Goal: Task Accomplishment & Management: Manage account settings

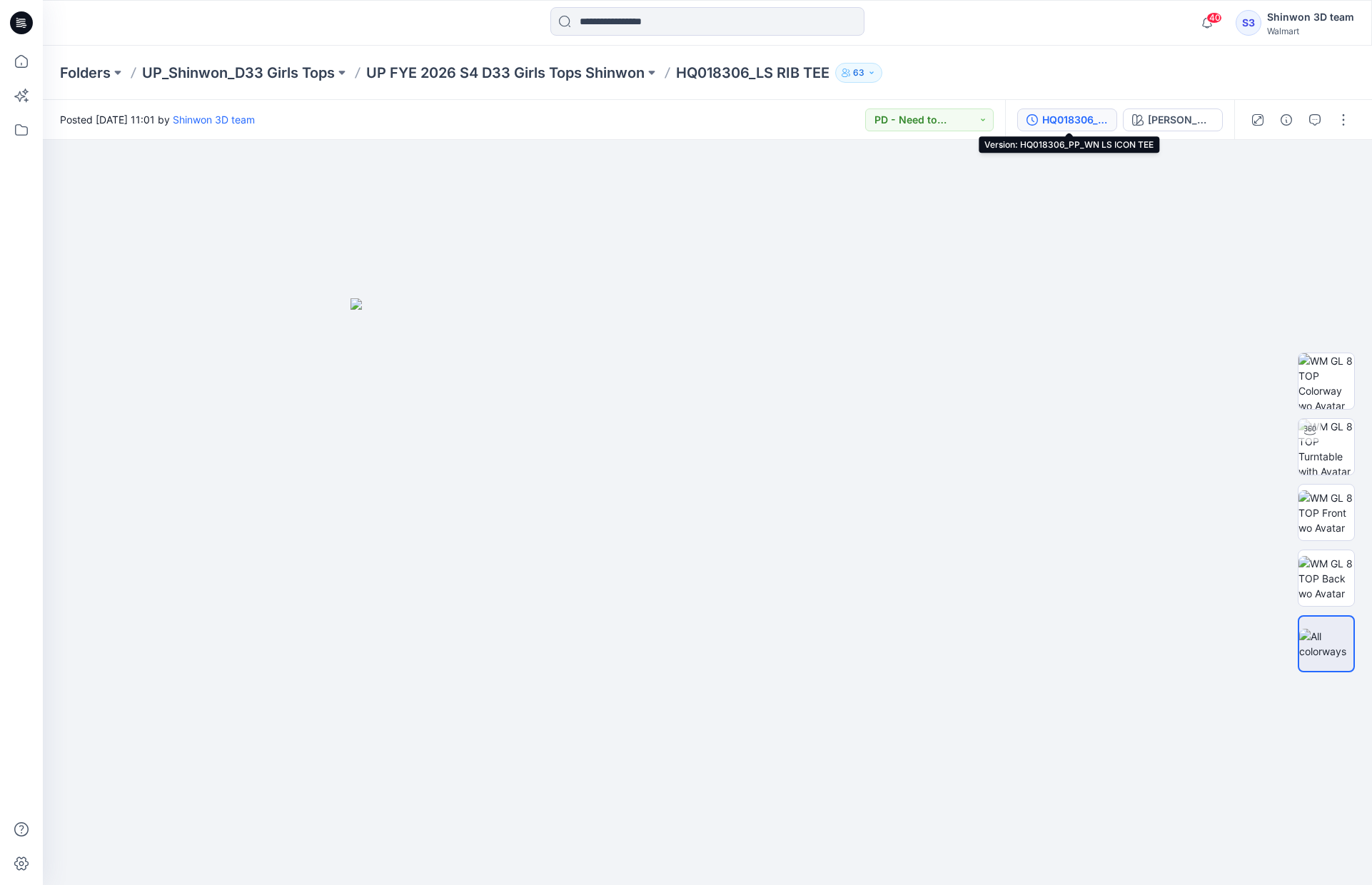
click at [1085, 123] on div "HQ018306_PP_WN LS ICON TEE" at bounding box center [1075, 119] width 66 height 16
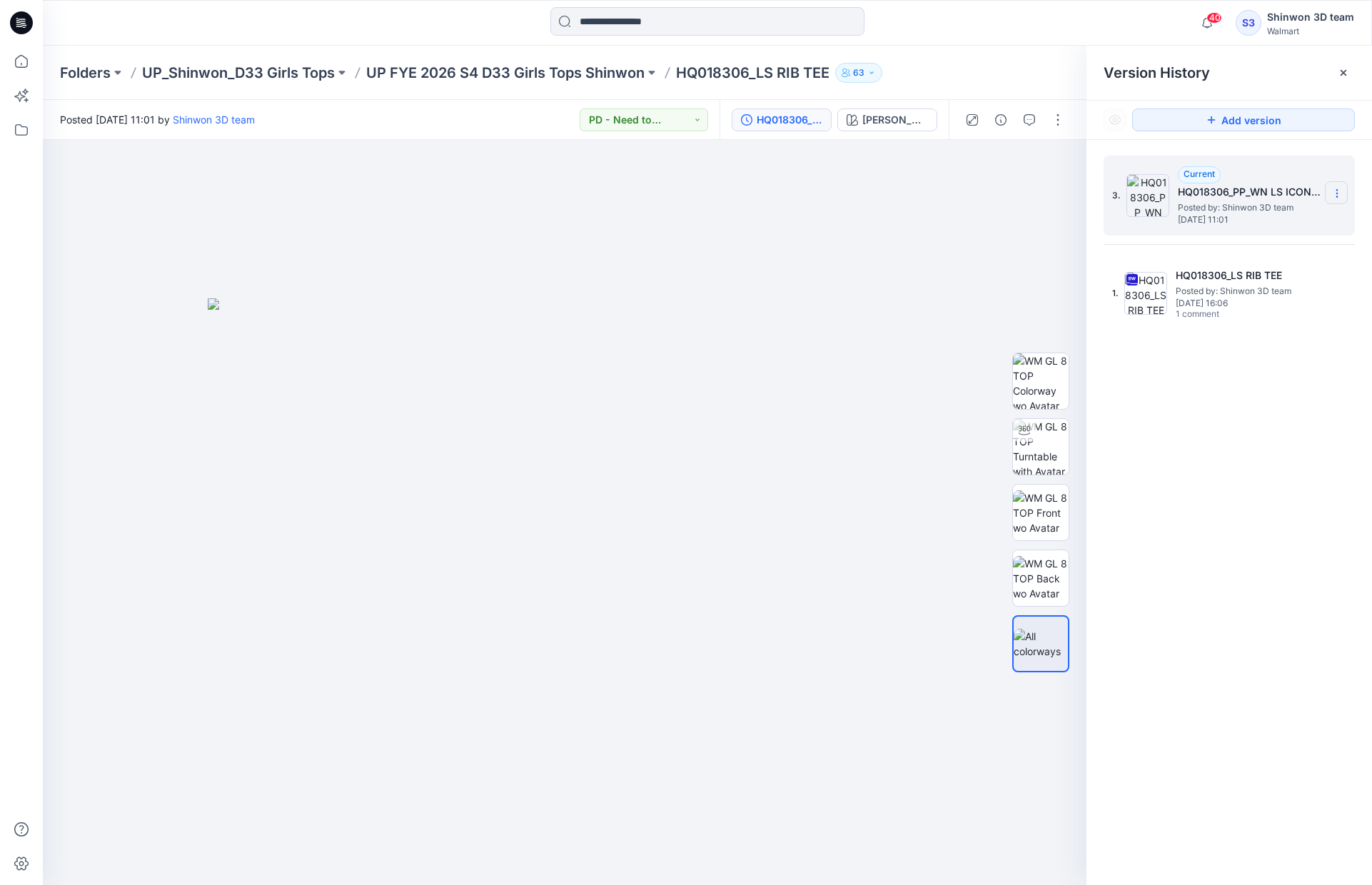
click at [1339, 193] on icon at bounding box center [1337, 193] width 12 height 12
click at [1274, 287] on div "Delete Version" at bounding box center [1260, 285] width 165 height 29
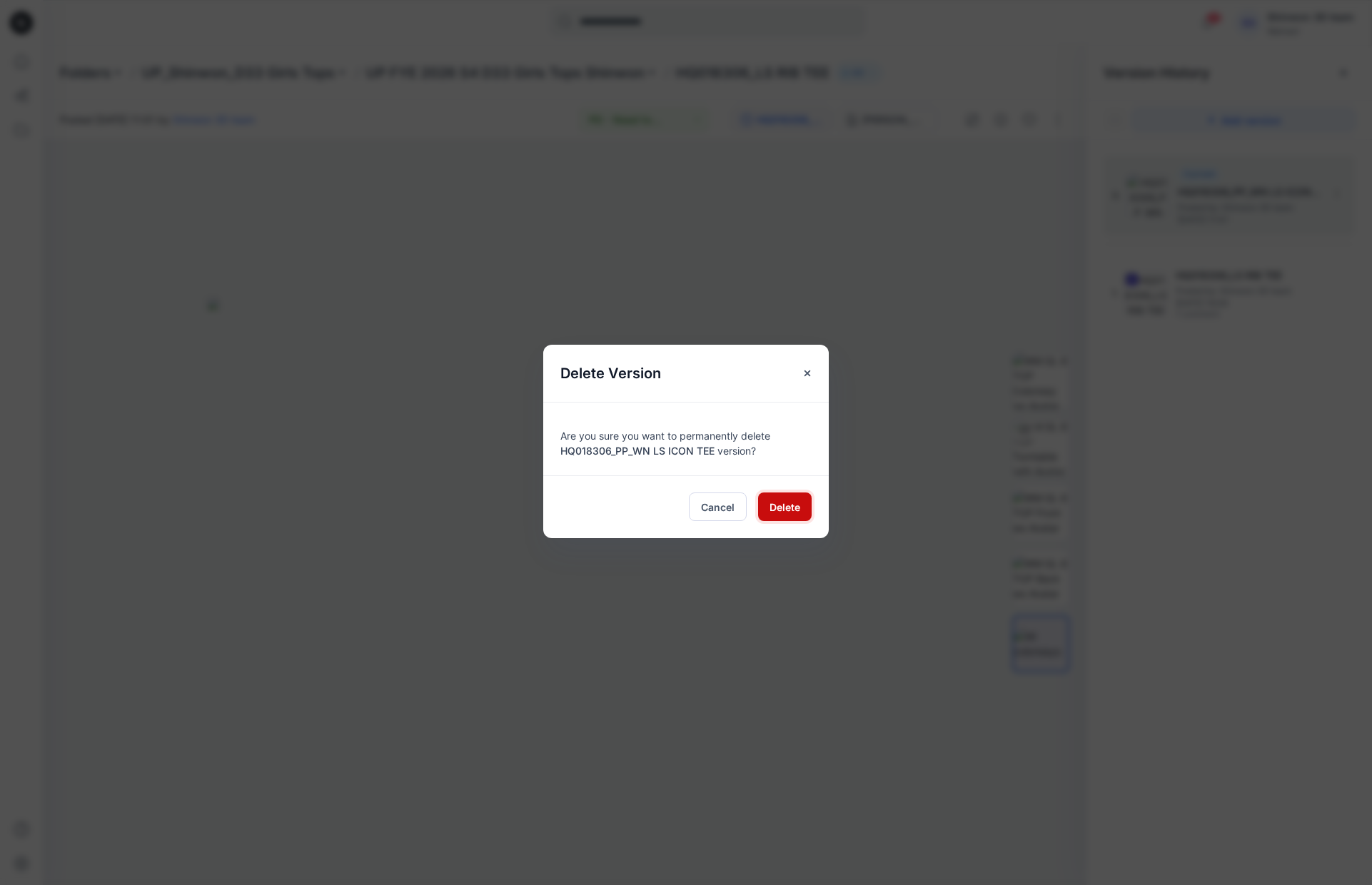
click at [793, 512] on span "Delete" at bounding box center [784, 507] width 30 height 15
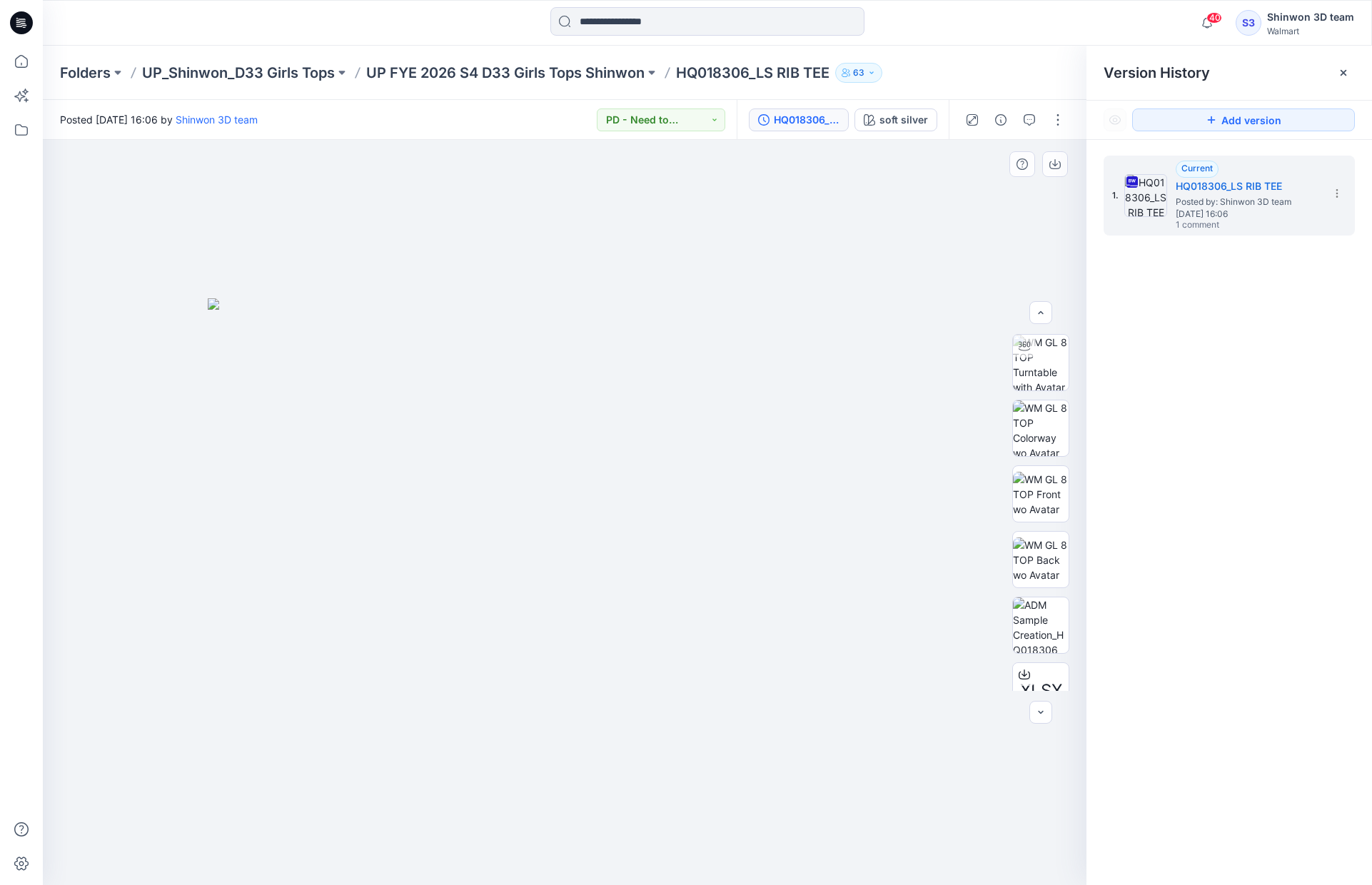
scroll to position [94, 0]
click at [1039, 712] on div at bounding box center [1040, 713] width 23 height 23
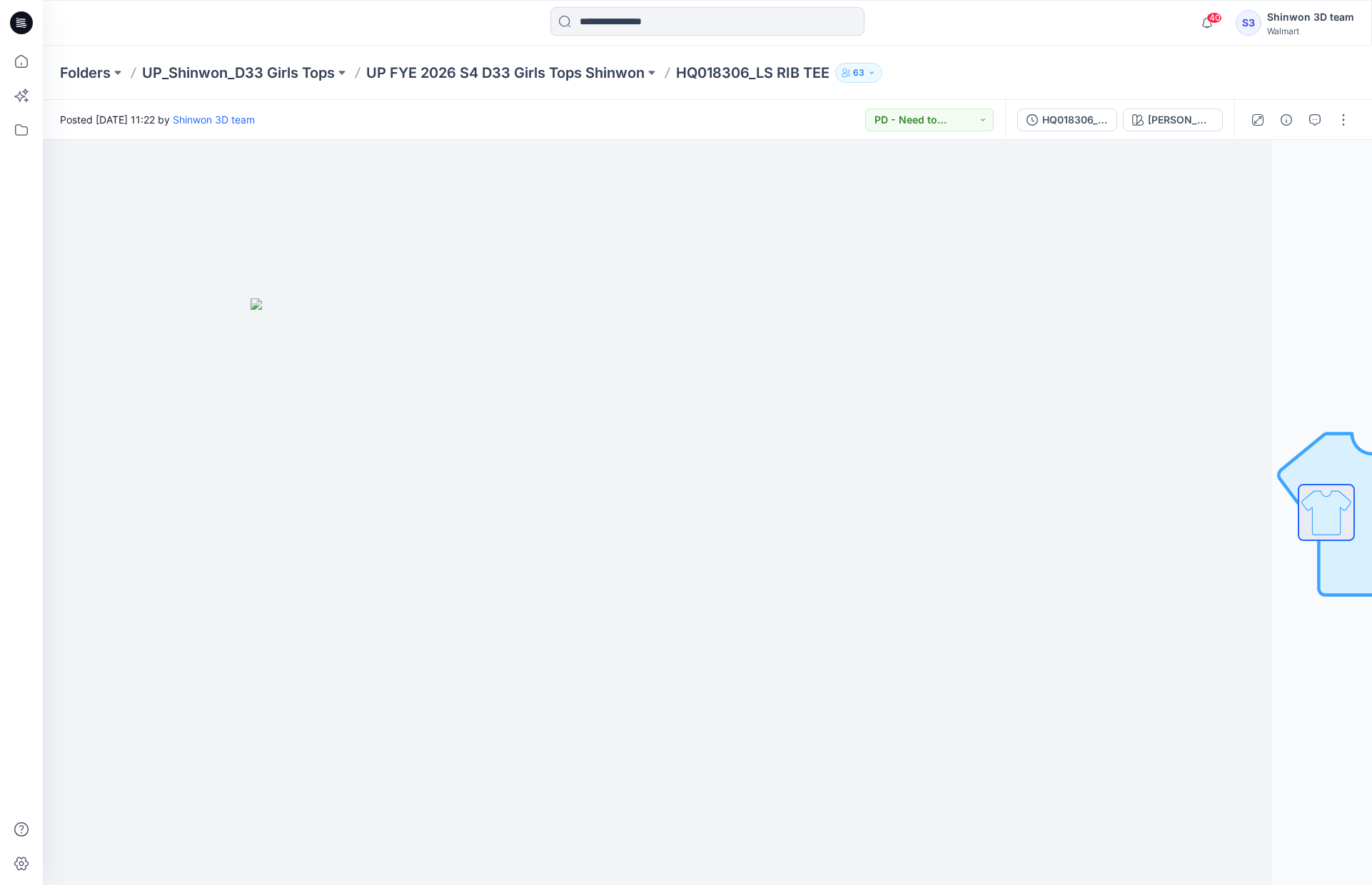
click at [755, 72] on p "HQ018306_LS RIB TEE" at bounding box center [752, 72] width 153 height 20
click at [604, 75] on p "UP FYE 2026 S4 D33 Girls Tops Shinwon" at bounding box center [505, 72] width 278 height 20
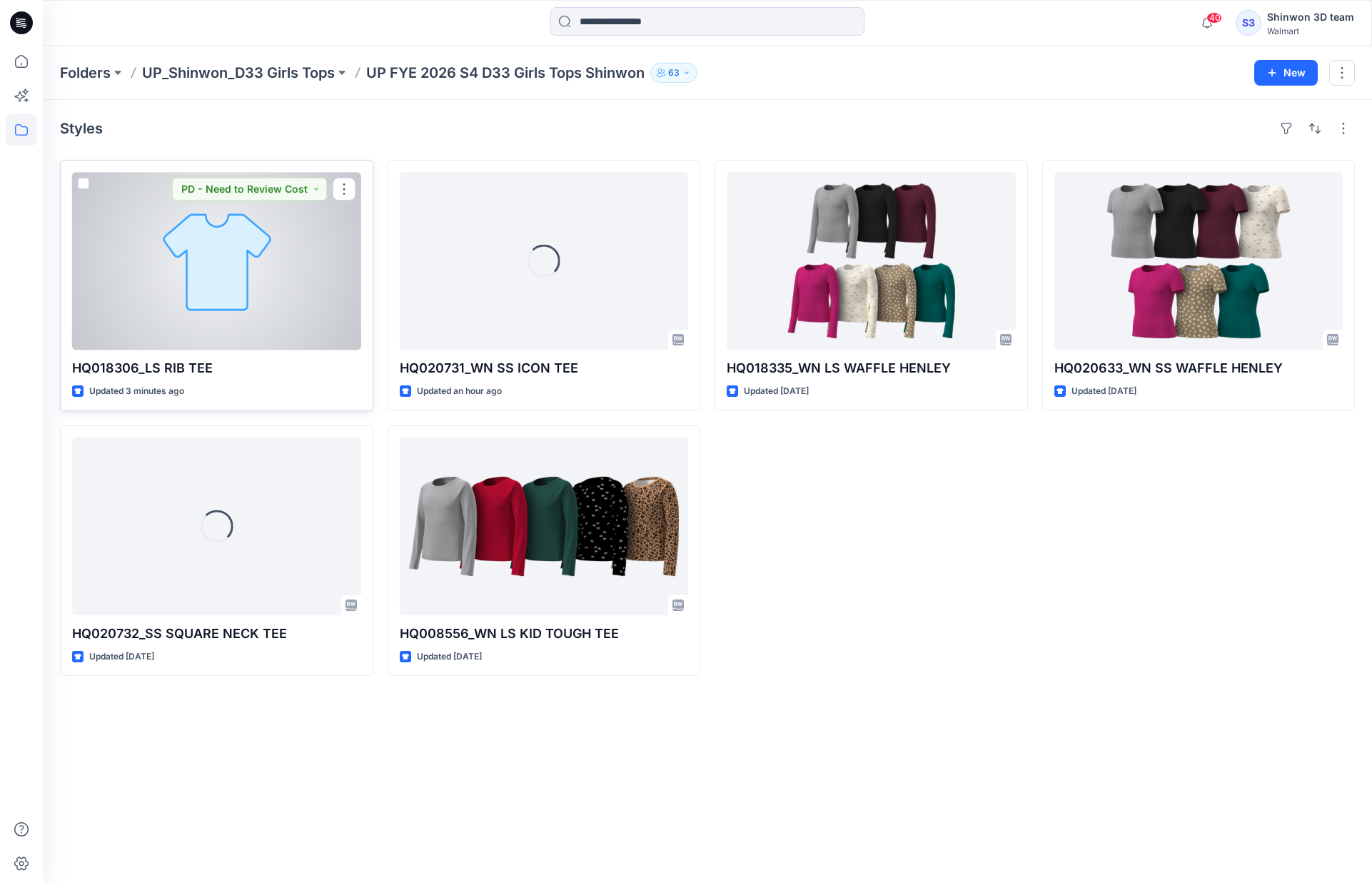
click at [208, 300] on div at bounding box center [216, 261] width 289 height 178
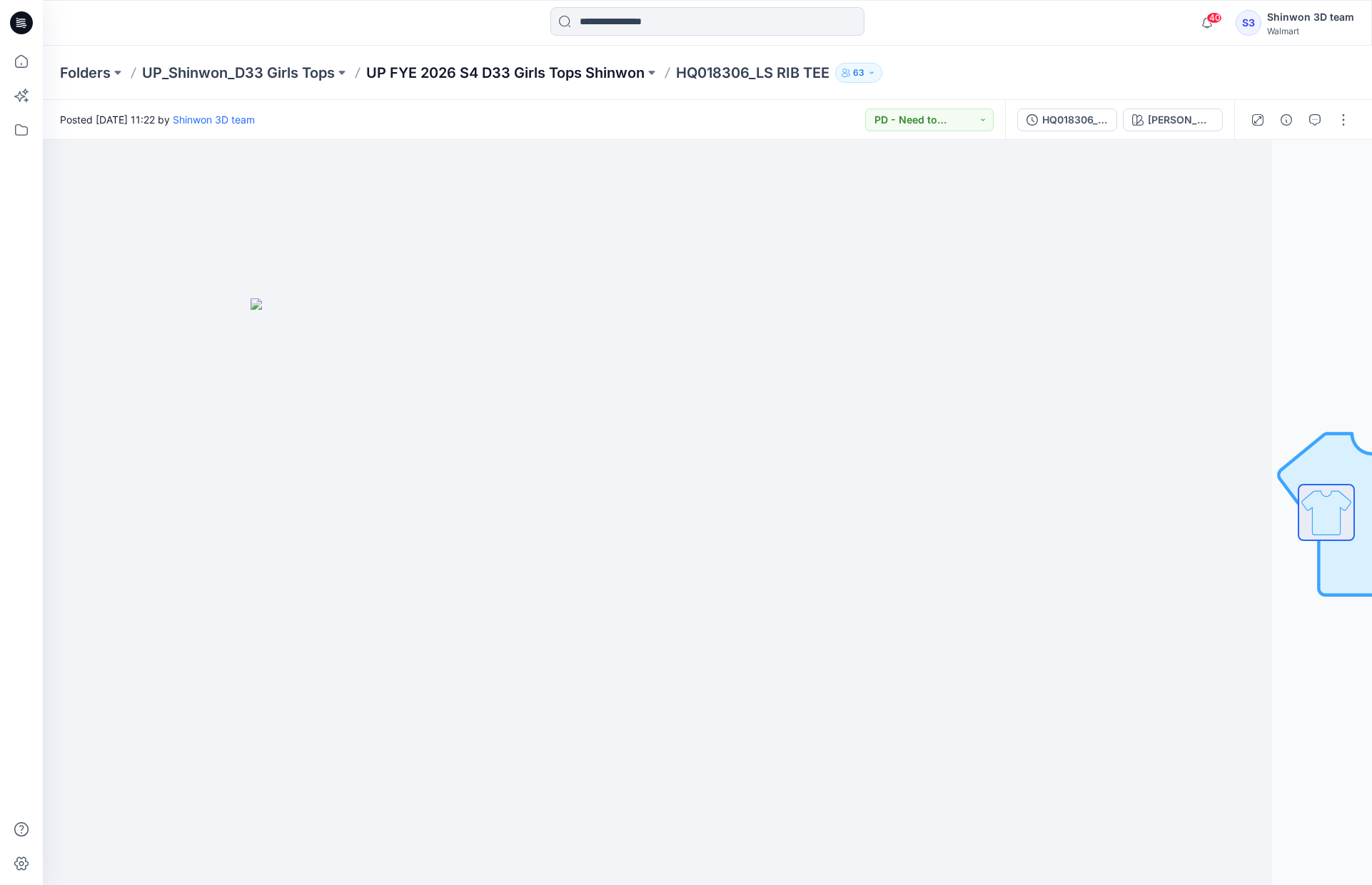
click at [599, 68] on p "UP FYE 2026 S4 D33 Girls Tops Shinwon" at bounding box center [505, 72] width 278 height 20
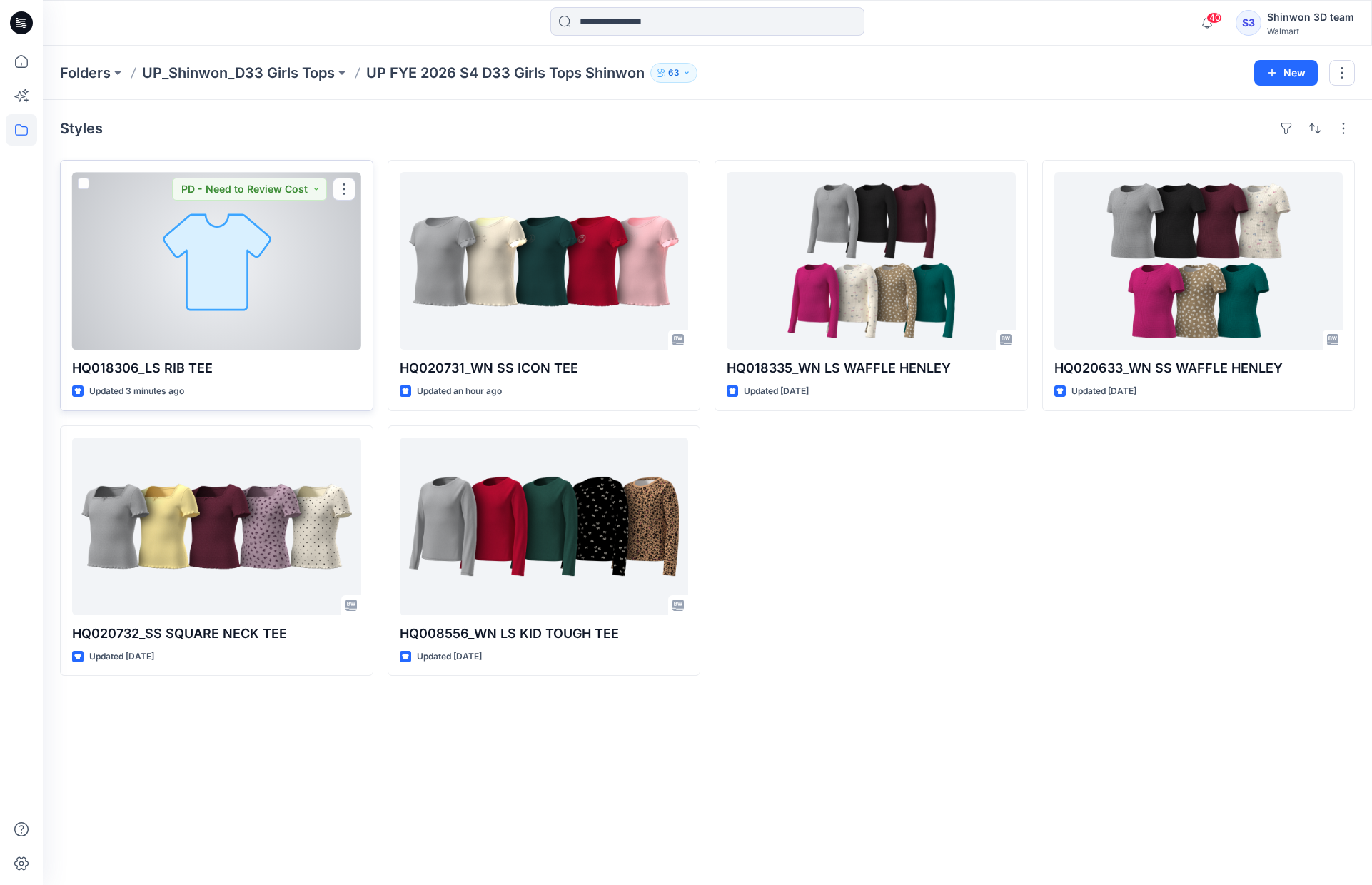
click at [234, 275] on div at bounding box center [216, 261] width 289 height 178
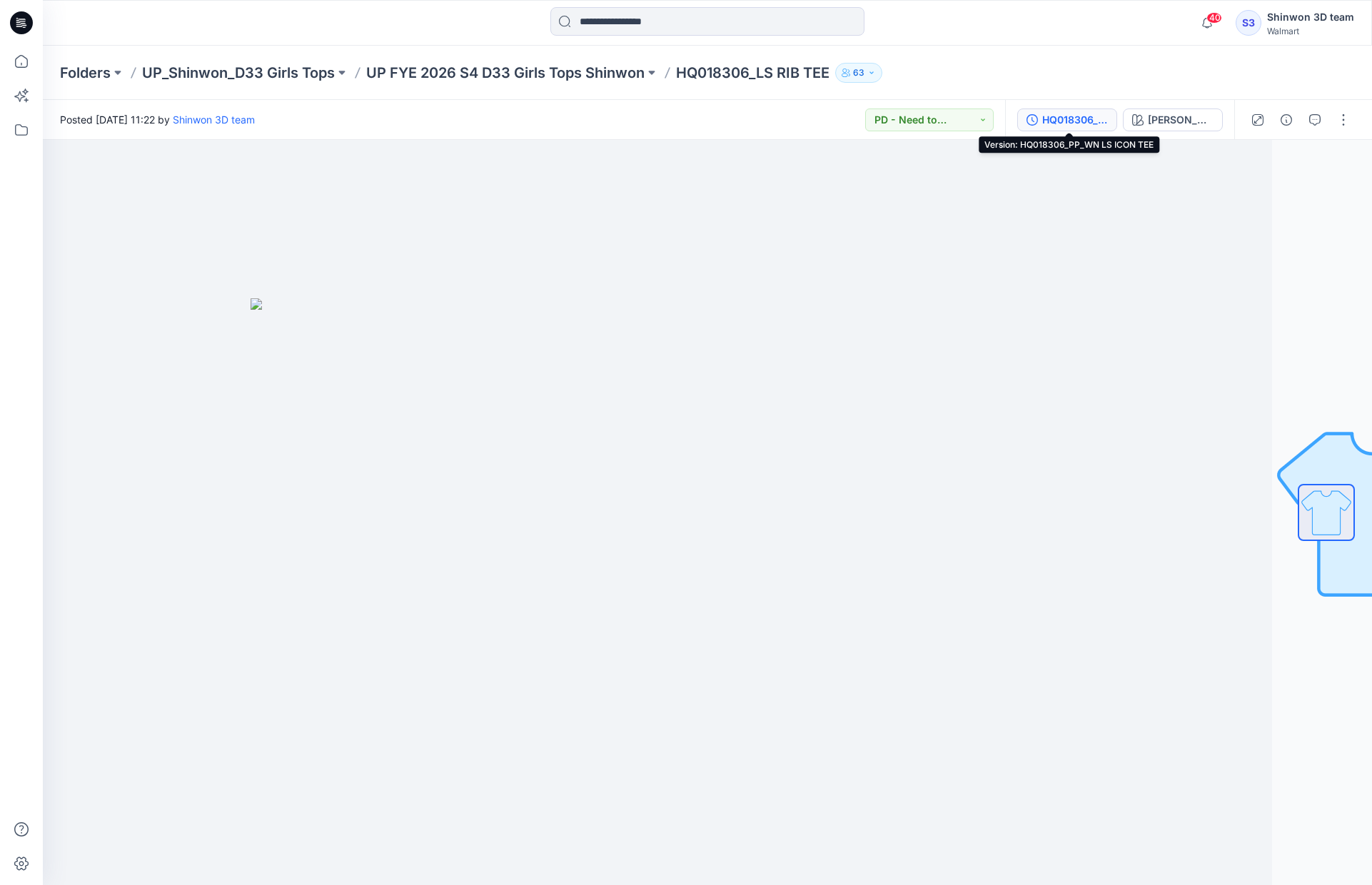
click at [1084, 125] on div "HQ018306_PP_WN LS ICON TEE" at bounding box center [1075, 119] width 66 height 16
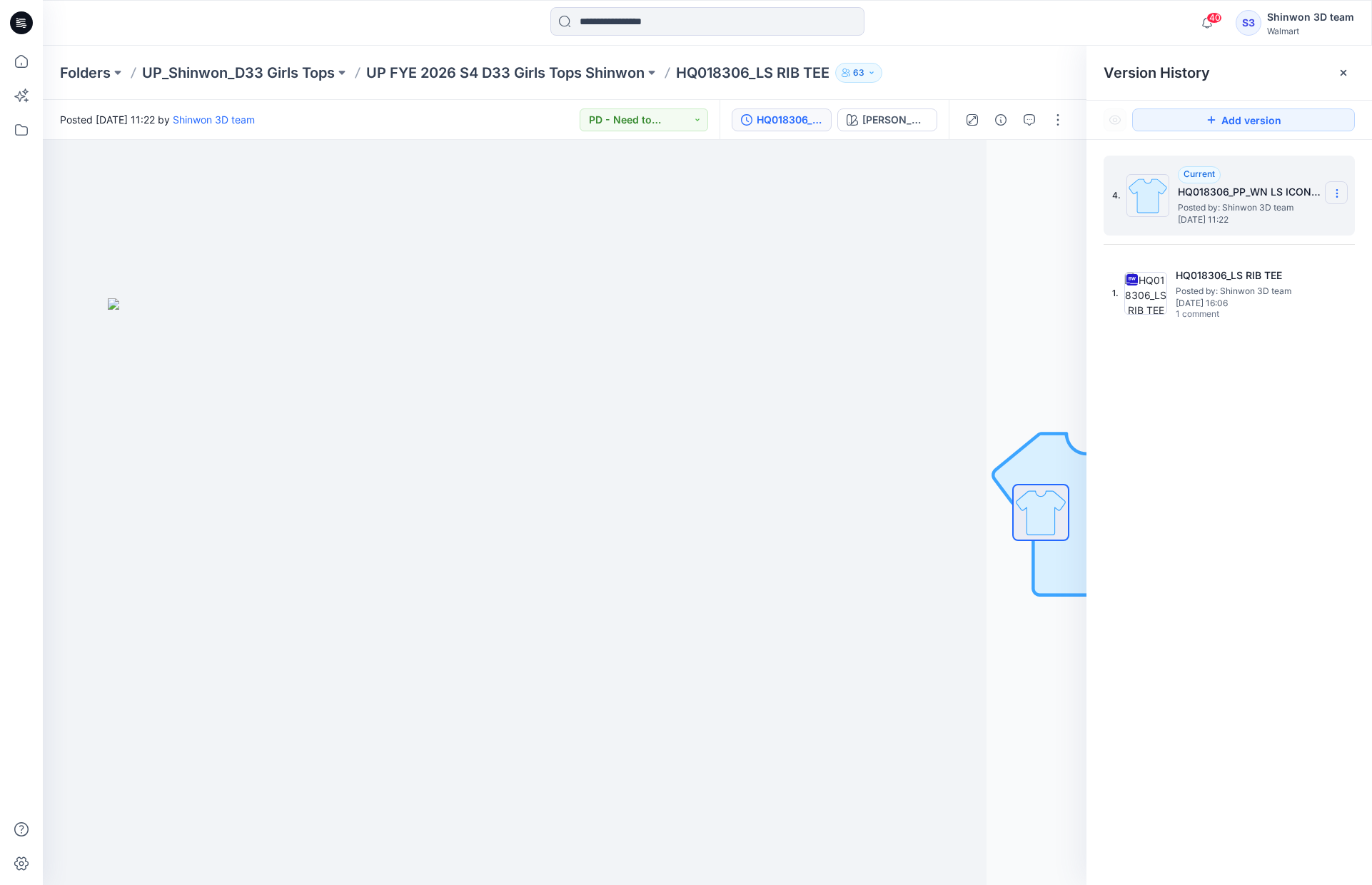
click at [1337, 190] on icon at bounding box center [1336, 190] width 1 height 1
click at [1260, 282] on span "Delete Version" at bounding box center [1238, 285] width 67 height 17
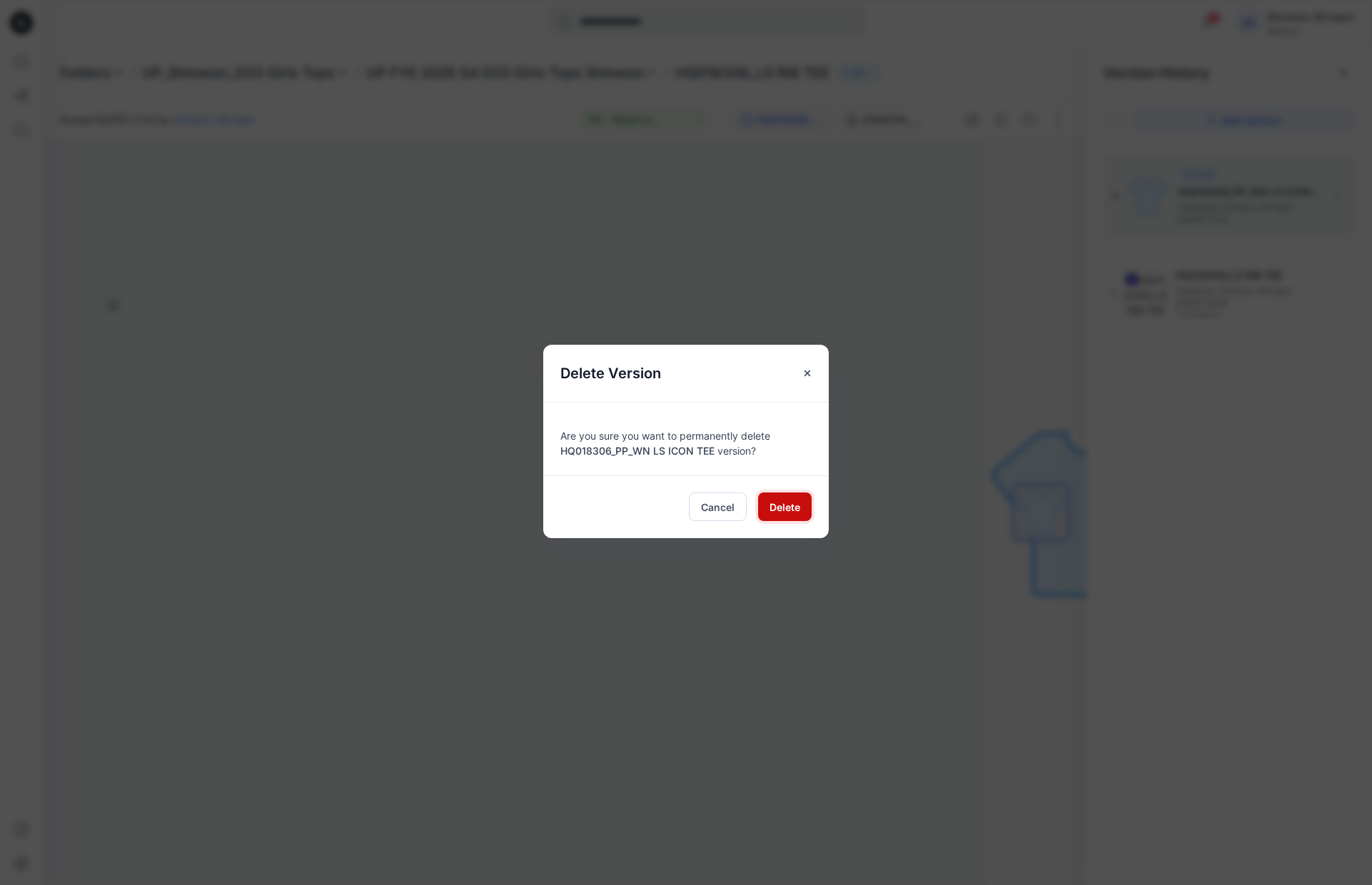
click at [793, 509] on span "Delete" at bounding box center [784, 507] width 30 height 15
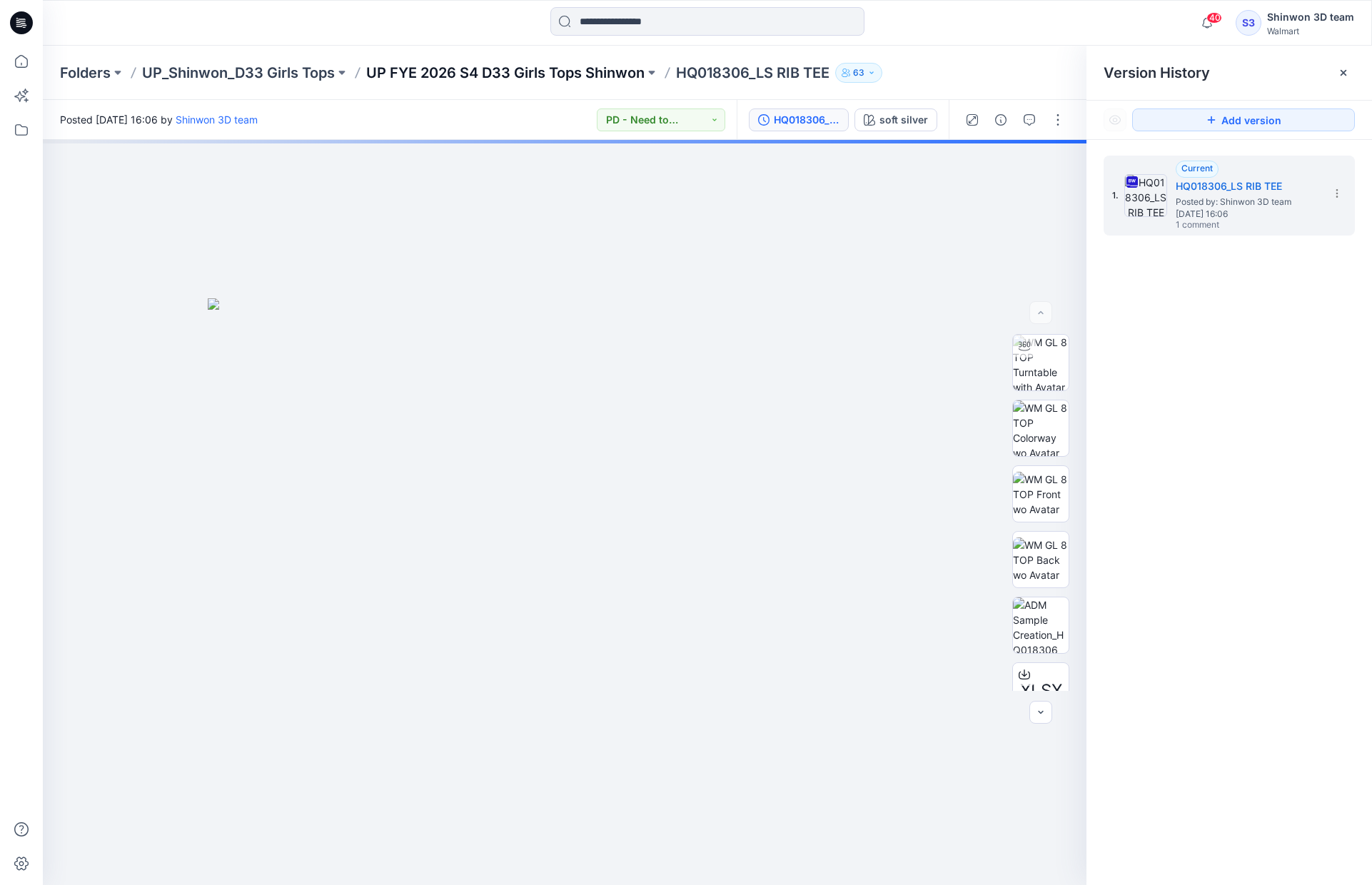
click at [546, 78] on p "UP FYE 2026 S4 D33 Girls Tops Shinwon" at bounding box center [505, 72] width 278 height 20
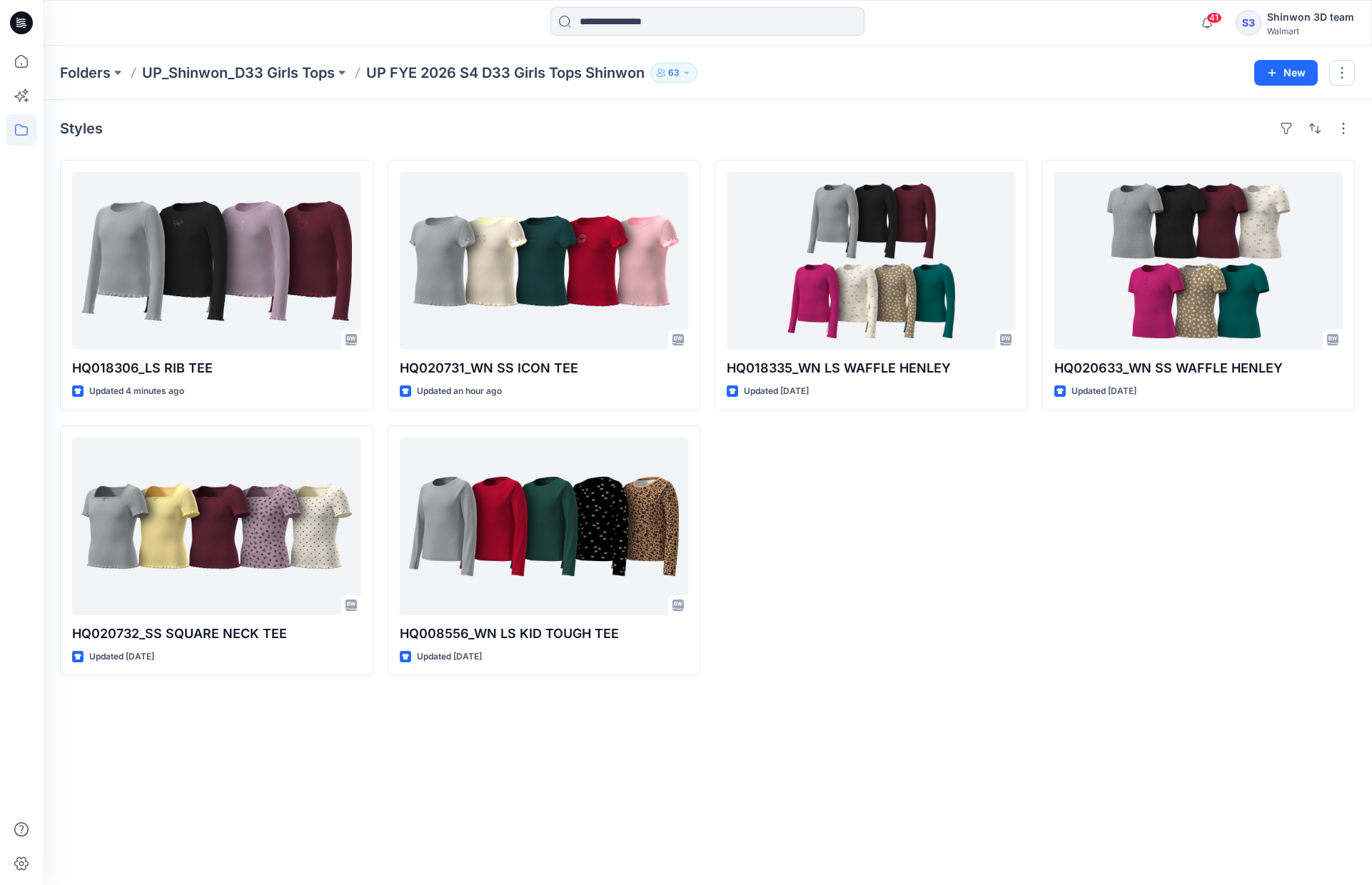
click at [300, 744] on div "Styles HQ018306_LS RIB TEE Updated 4 minutes ago HQ020732_SS SQUARE NECK TEE Up…" at bounding box center [707, 492] width 1329 height 785
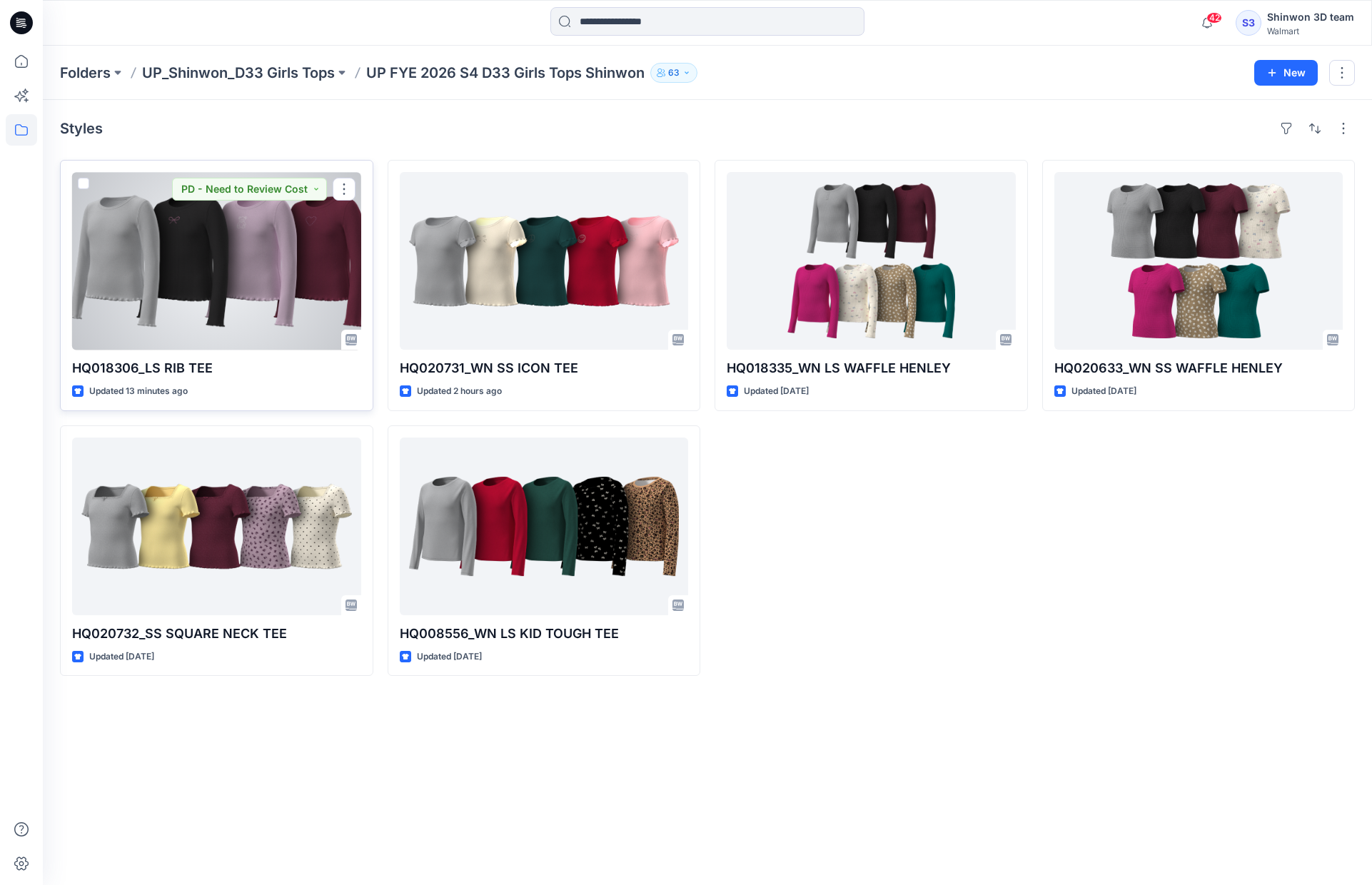
click at [267, 267] on div at bounding box center [216, 261] width 289 height 178
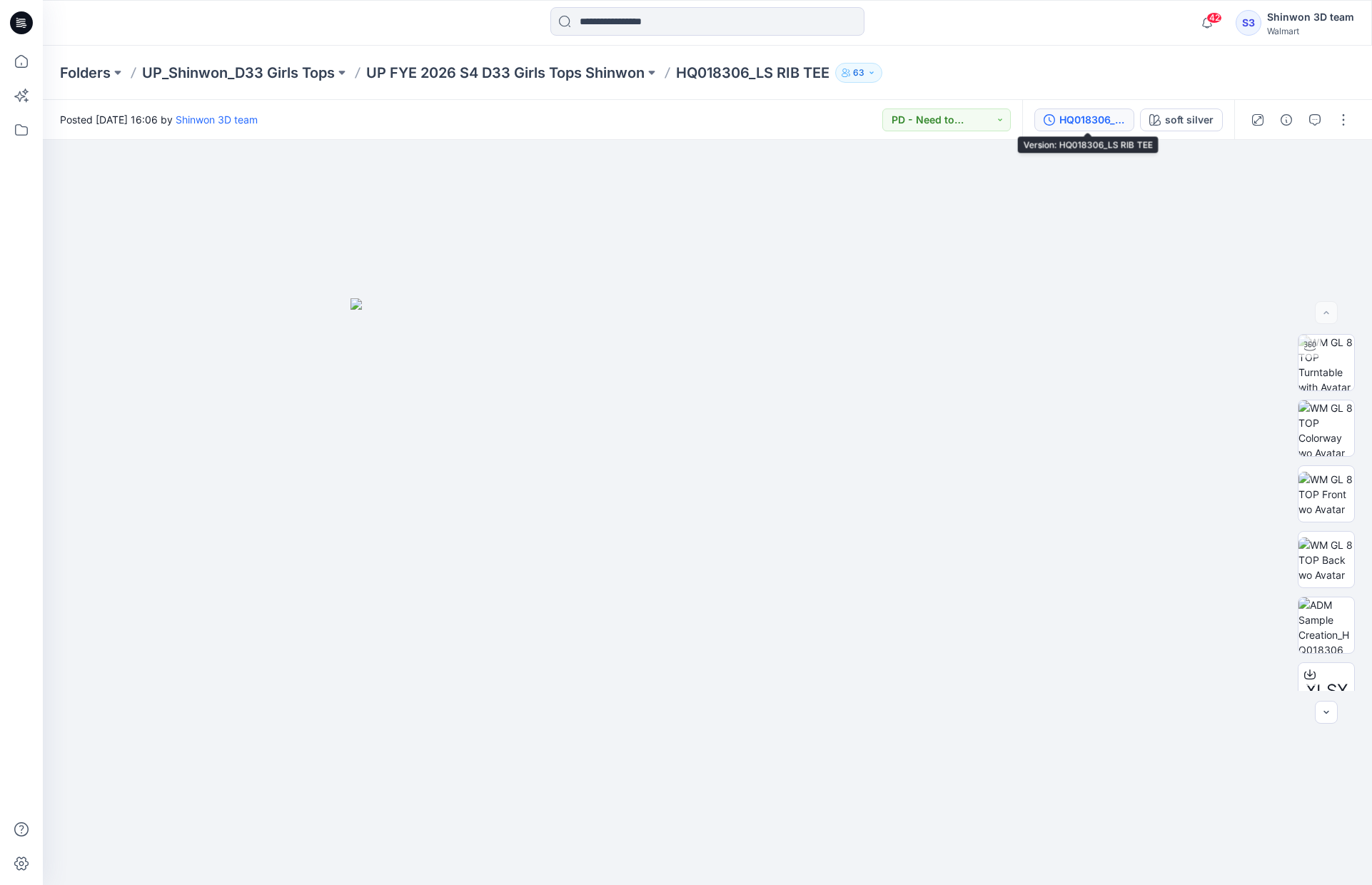
click at [1076, 124] on div "HQ018306_LS RIB TEE" at bounding box center [1092, 119] width 66 height 16
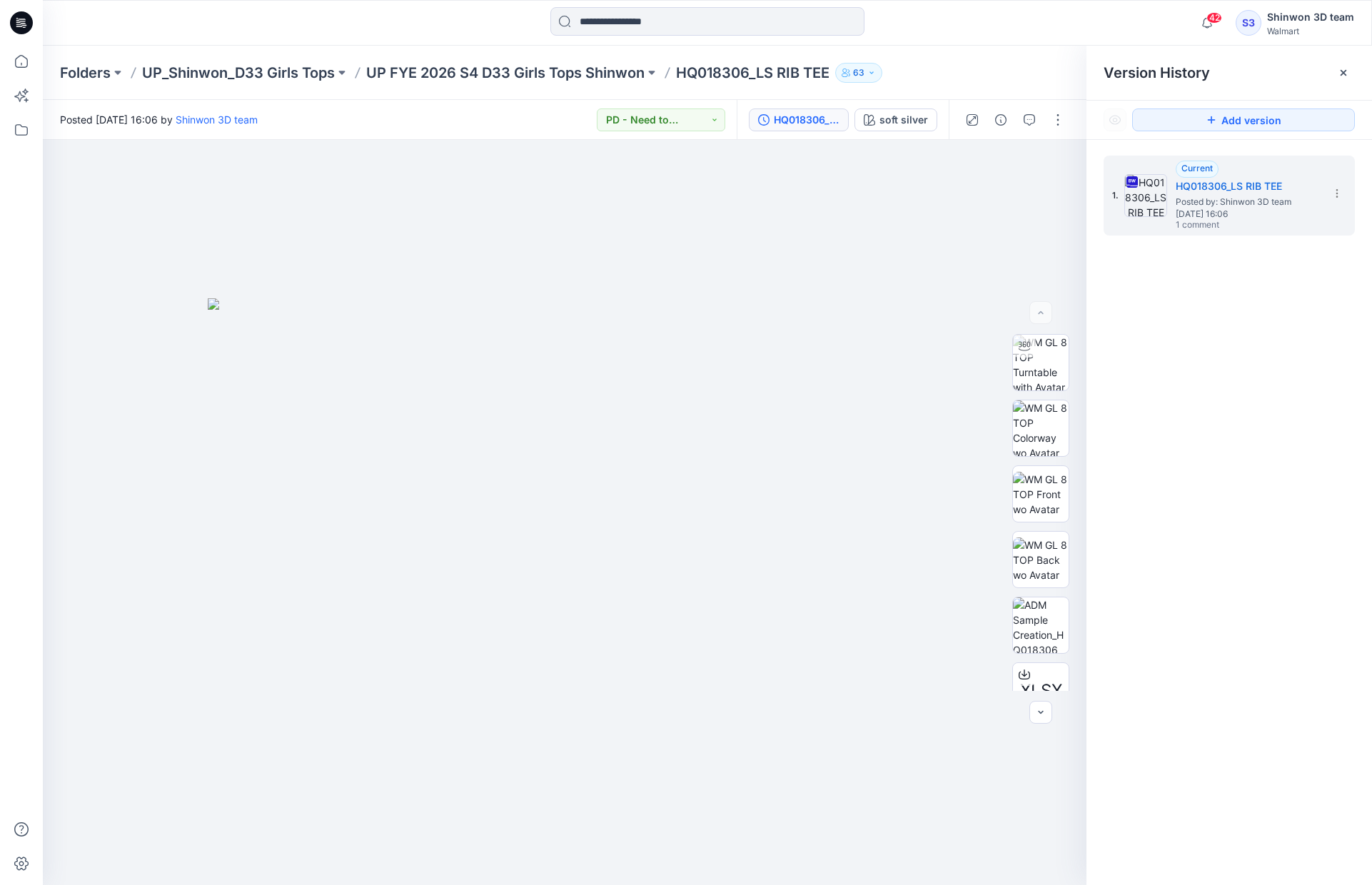
click at [985, 59] on div "Folders UP_Shinwon_D33 Girls Tops UP FYE 2026 S4 D33 Girls Tops Shinwon HQ01830…" at bounding box center [707, 72] width 1329 height 54
click at [583, 73] on p "UP FYE 2026 S4 D33 Girls Tops Shinwon" at bounding box center [505, 72] width 278 height 20
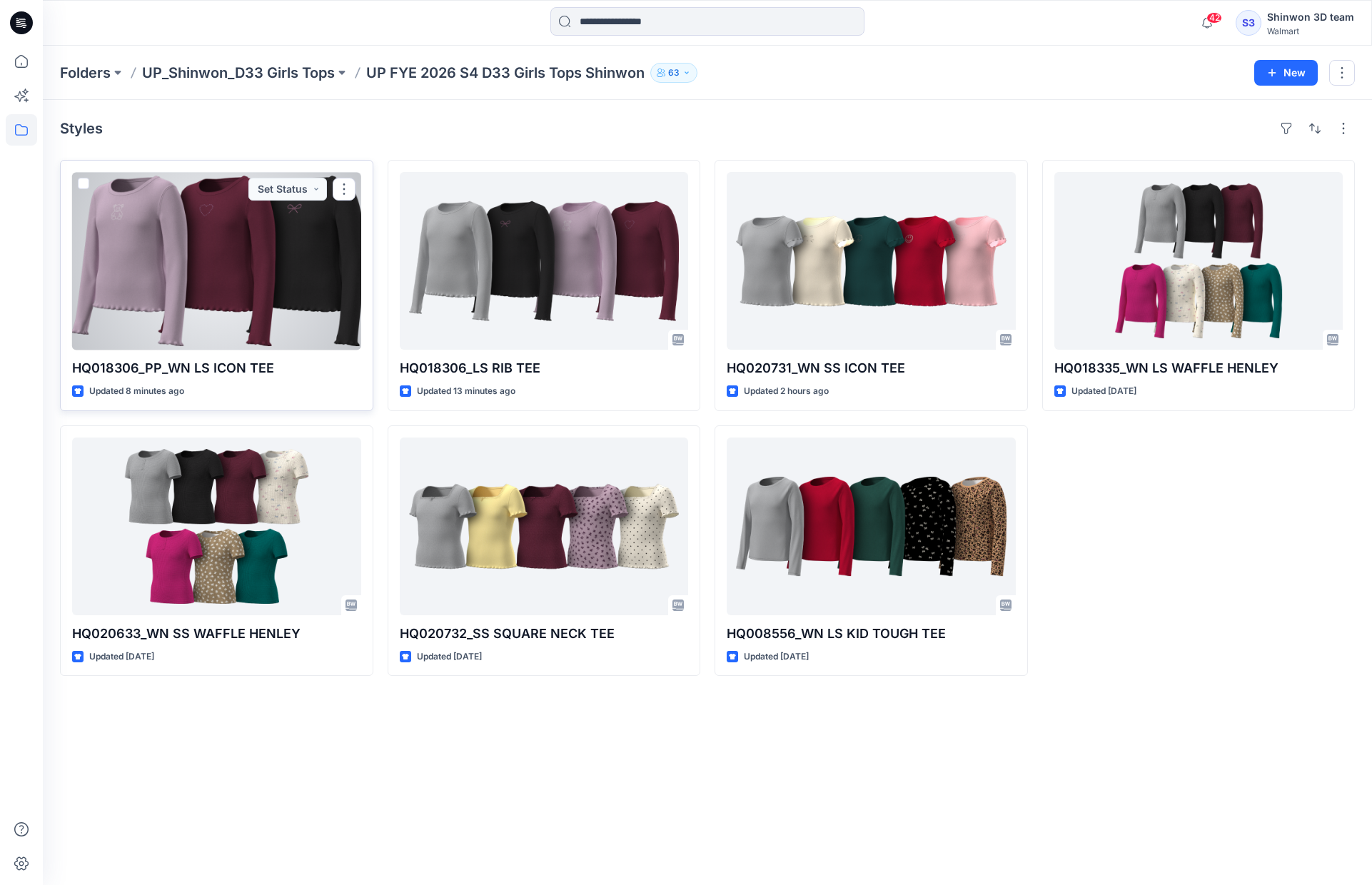
click at [193, 268] on div at bounding box center [216, 261] width 289 height 178
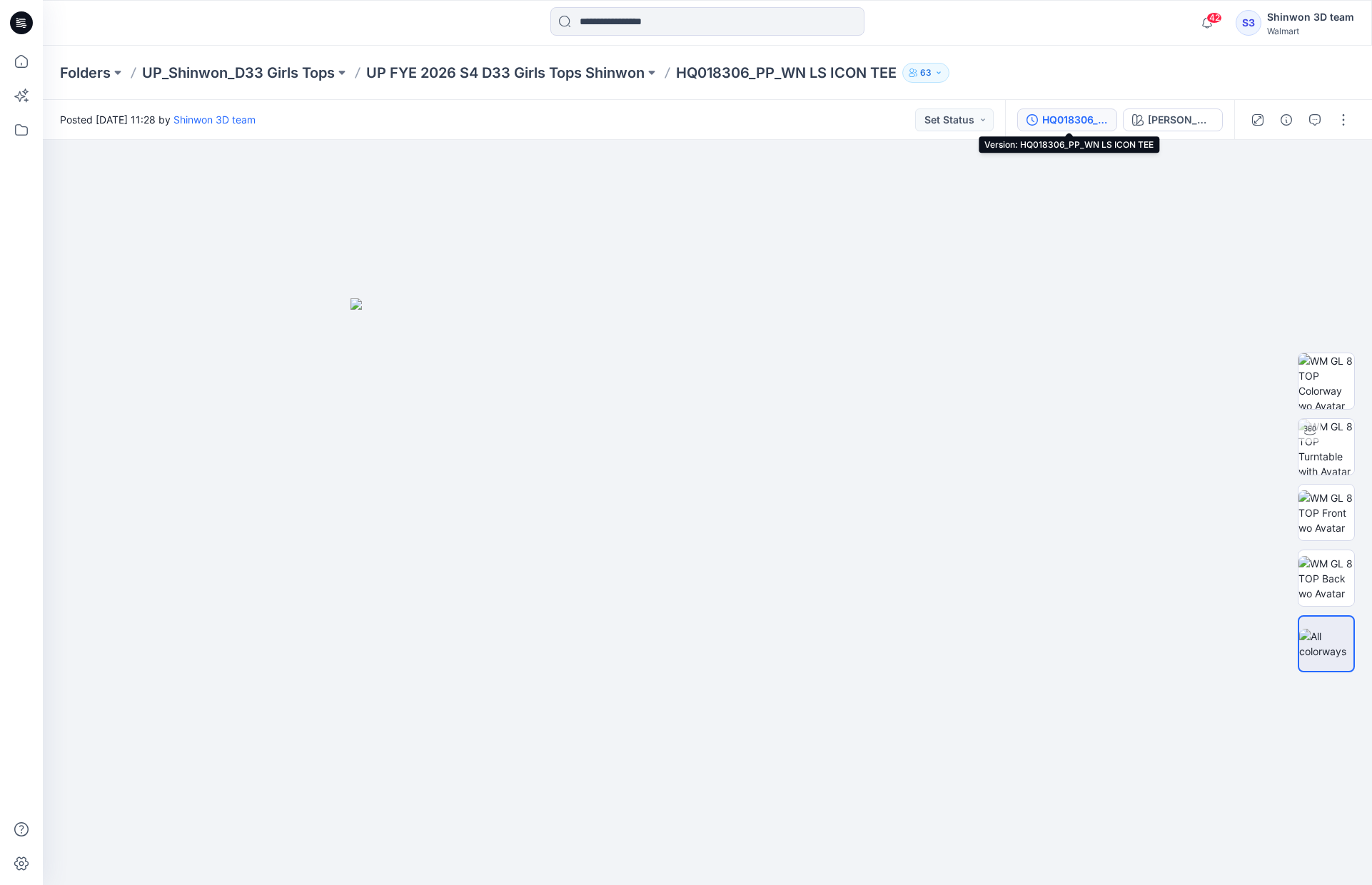
click at [1080, 123] on div "HQ018306_PP_WN LS ICON TEE" at bounding box center [1075, 119] width 66 height 16
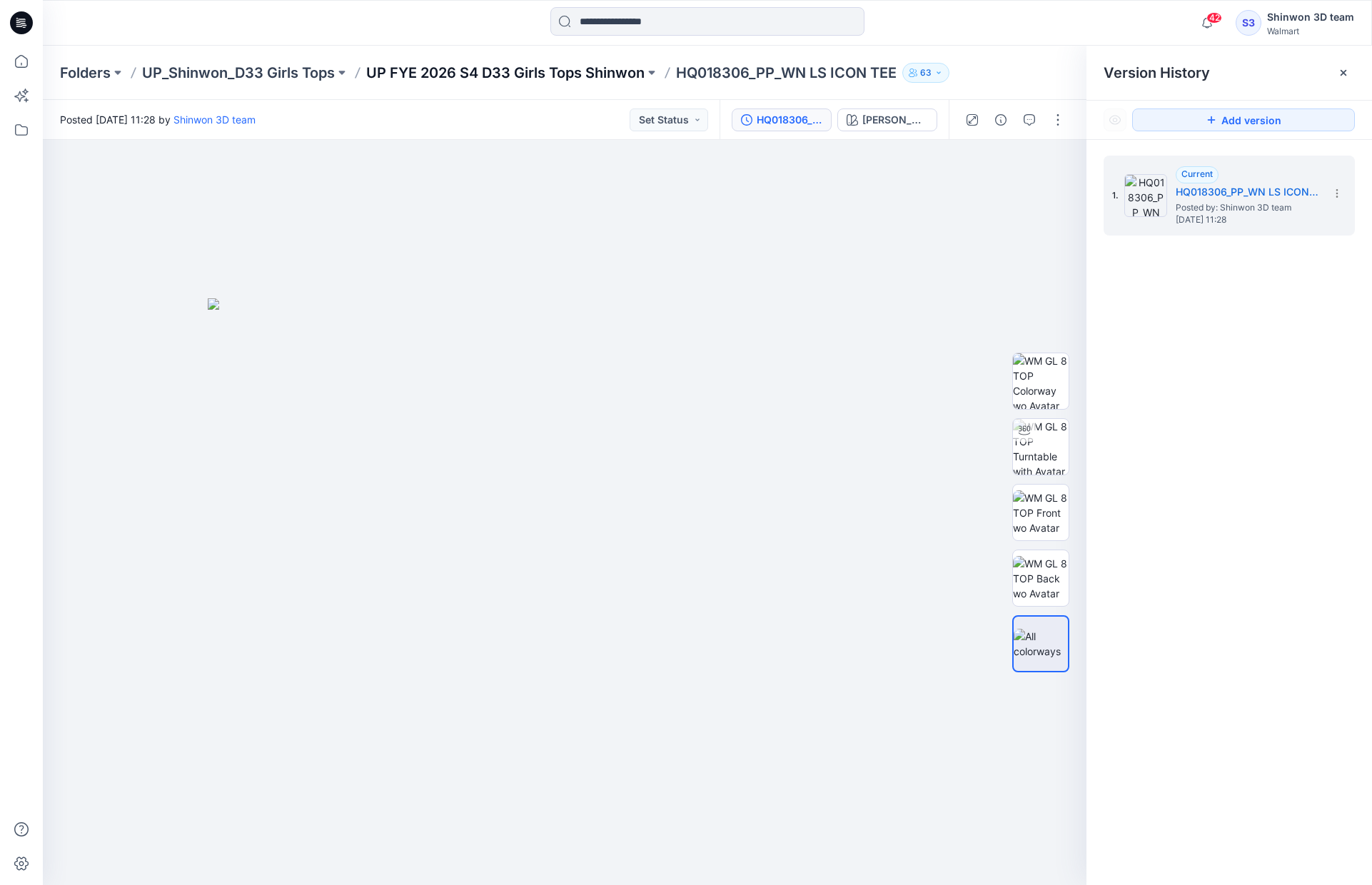
click at [560, 77] on p "UP FYE 2026 S4 D33 Girls Tops Shinwon" at bounding box center [505, 72] width 278 height 20
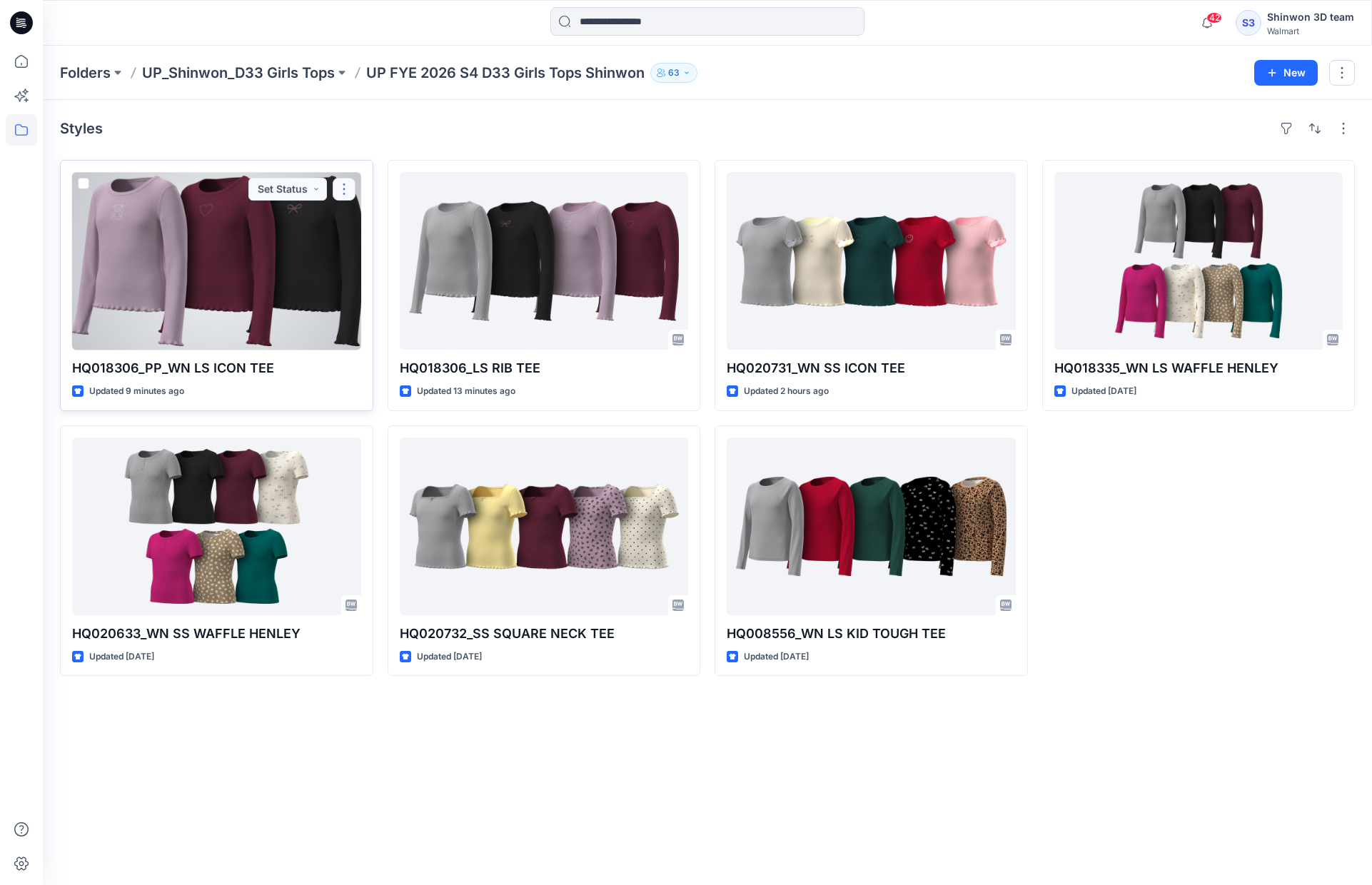
click at [343, 189] on button "button" at bounding box center [344, 189] width 23 height 23
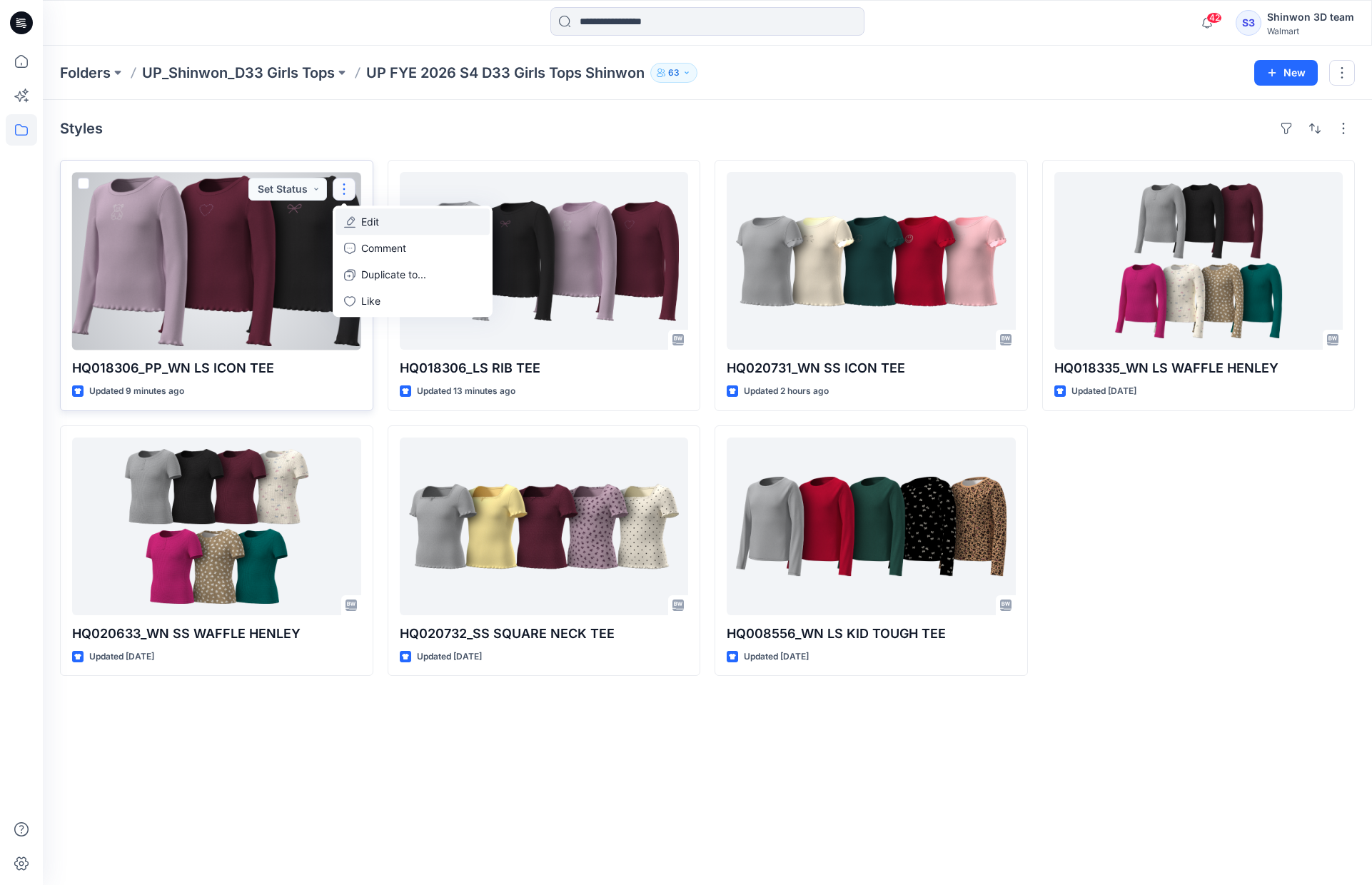
click at [379, 218] on button "Edit" at bounding box center [412, 221] width 154 height 26
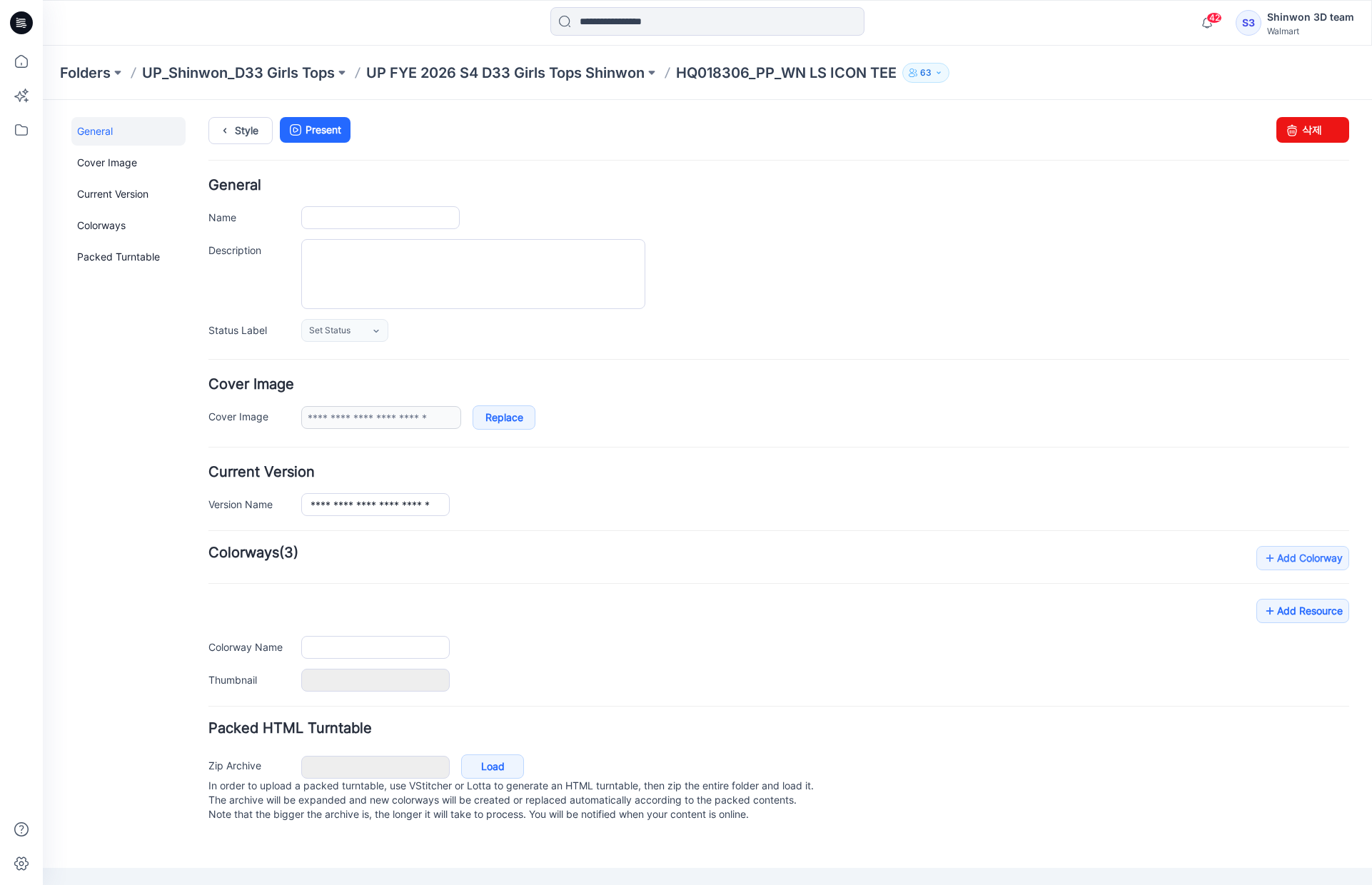
type input "**********"
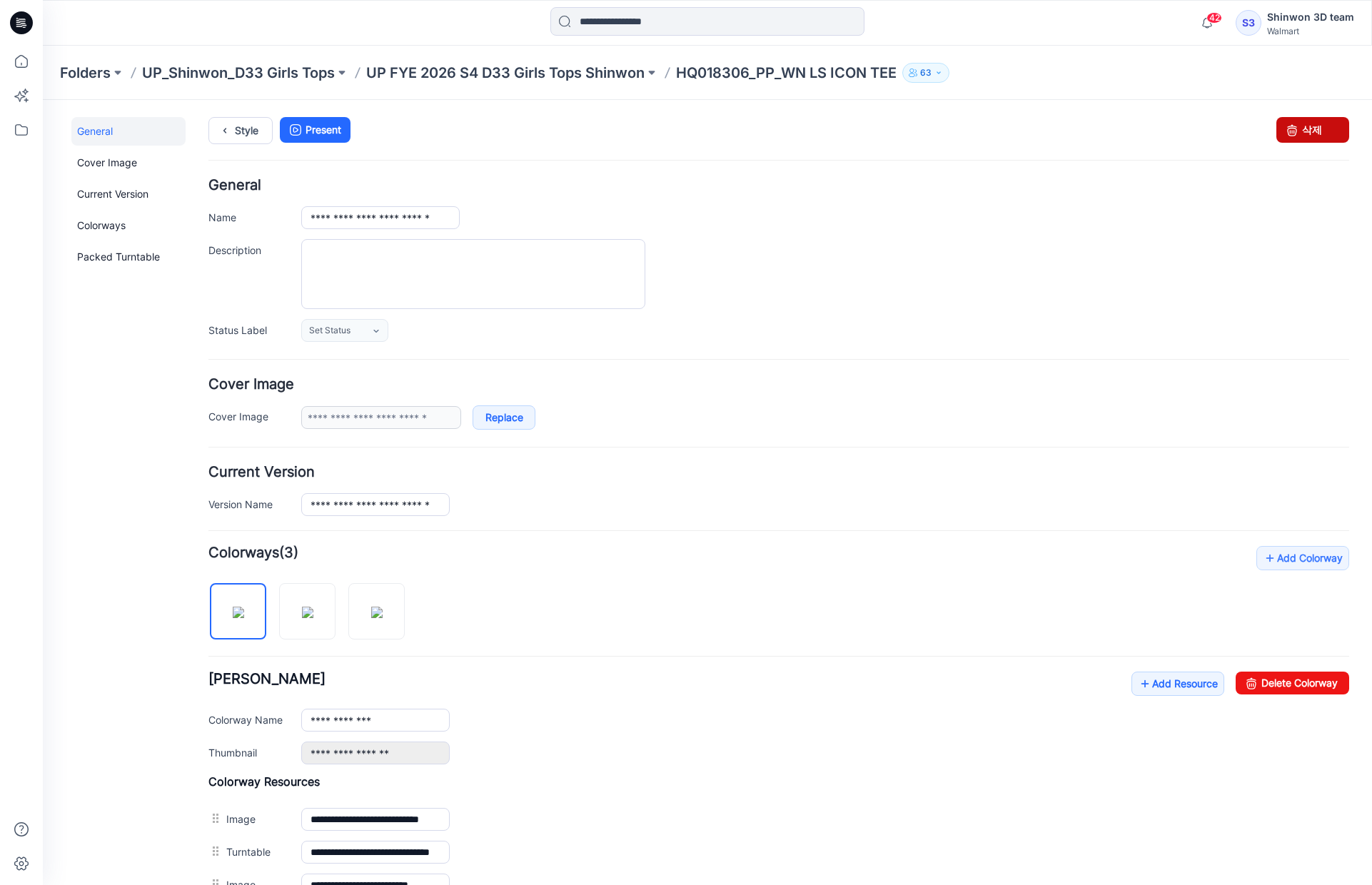
click at [1283, 139] on icon at bounding box center [1291, 129] width 20 height 26
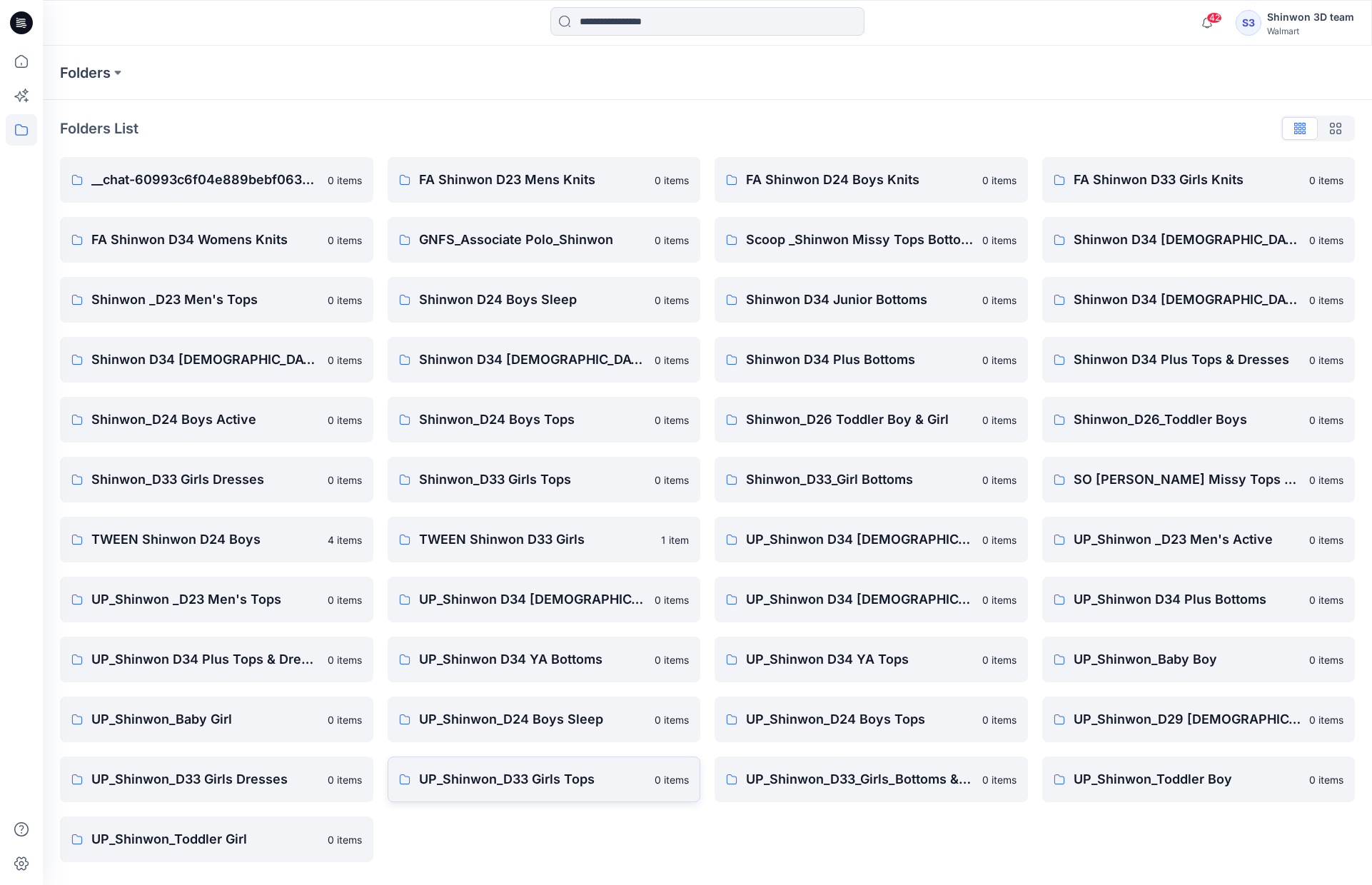
click at [538, 779] on p "UP_Shinwon_D33 Girls Tops" at bounding box center [533, 780] width 228 height 20
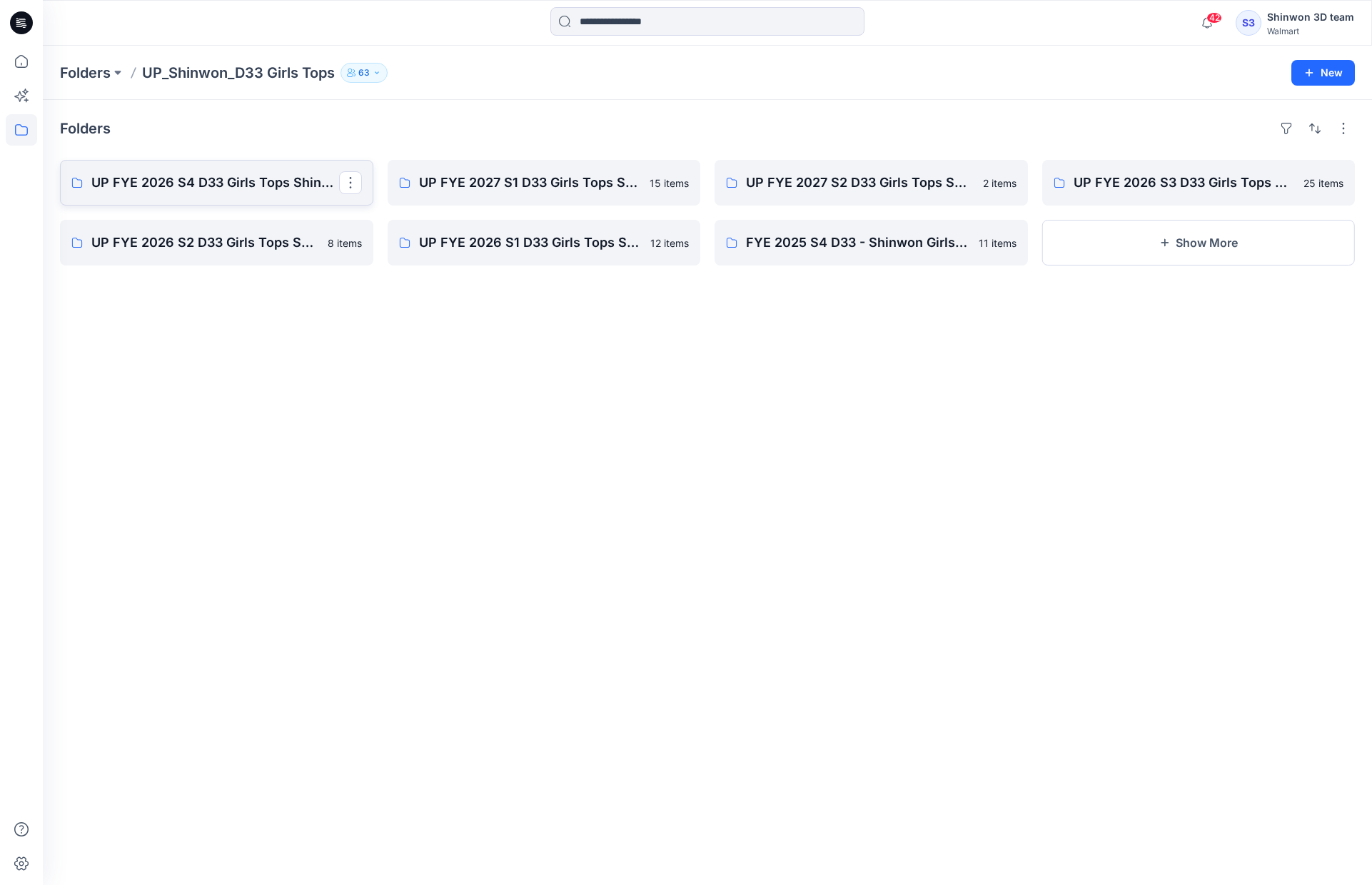
click at [223, 187] on p "UP FYE 2026 S4 D33 Girls Tops Shinwon" at bounding box center [215, 183] width 248 height 20
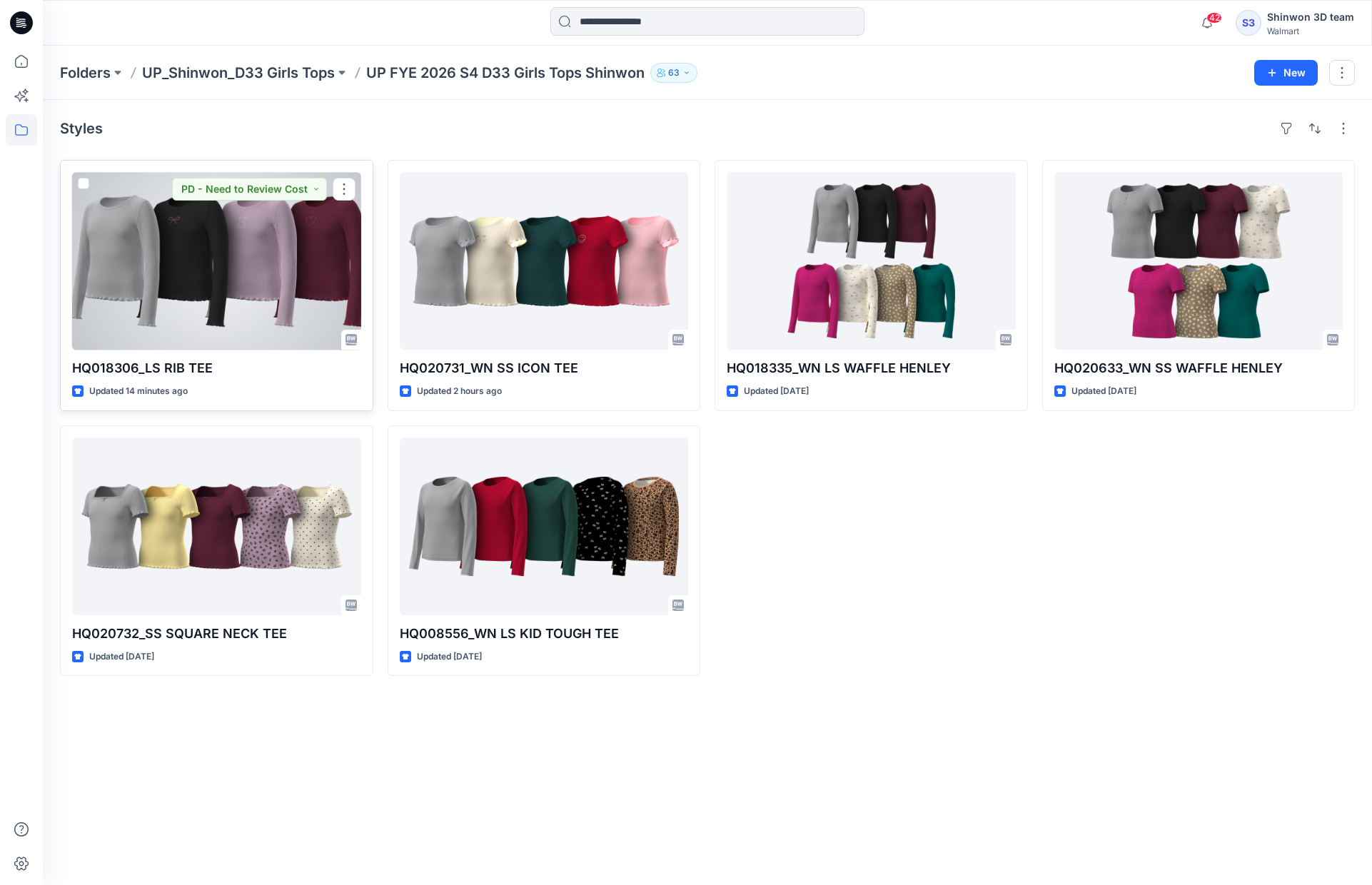
click at [266, 244] on div at bounding box center [216, 261] width 289 height 178
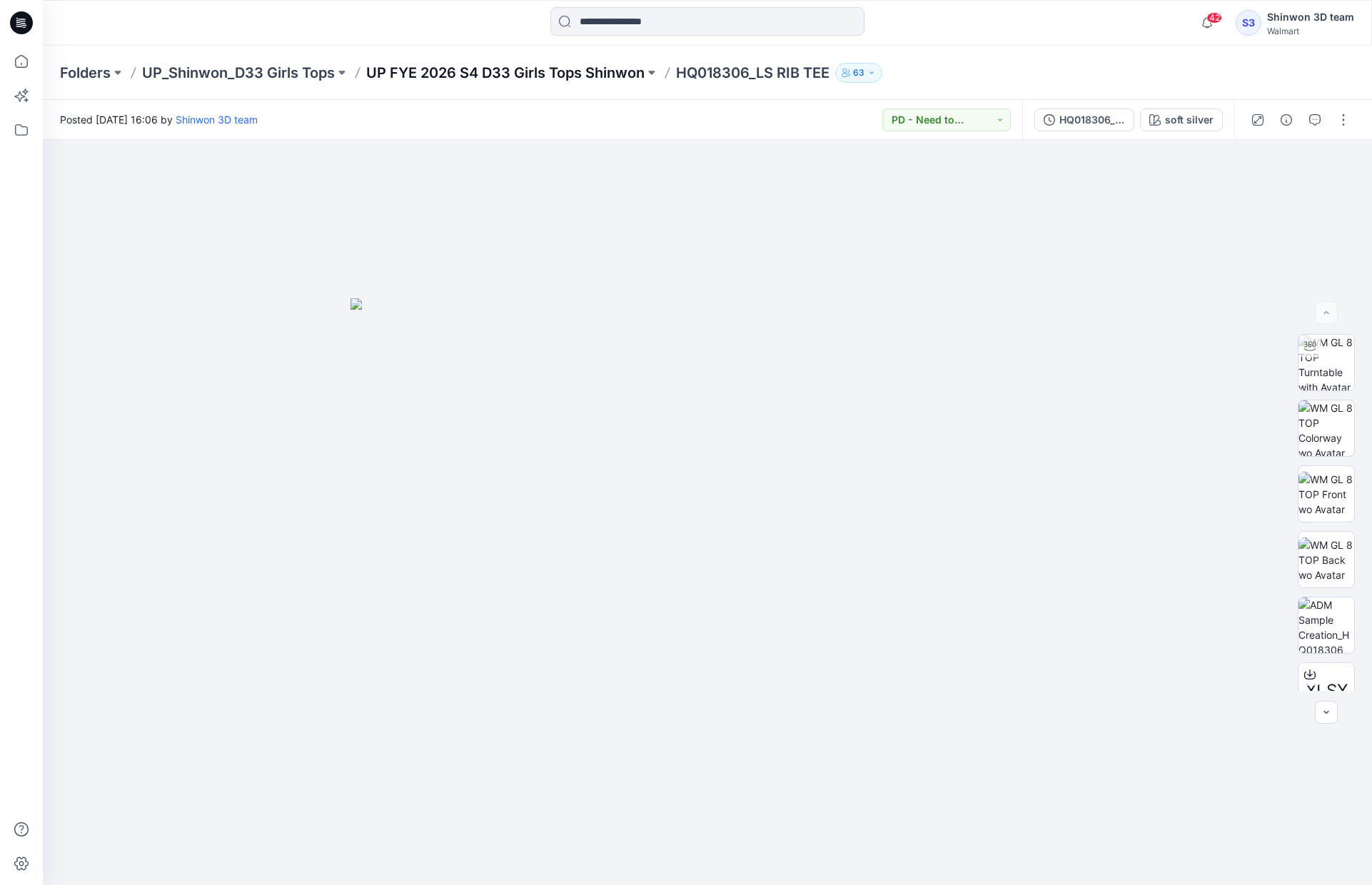
click at [586, 64] on p "UP FYE 2026 S4 D33 Girls Tops Shinwon" at bounding box center [505, 72] width 278 height 20
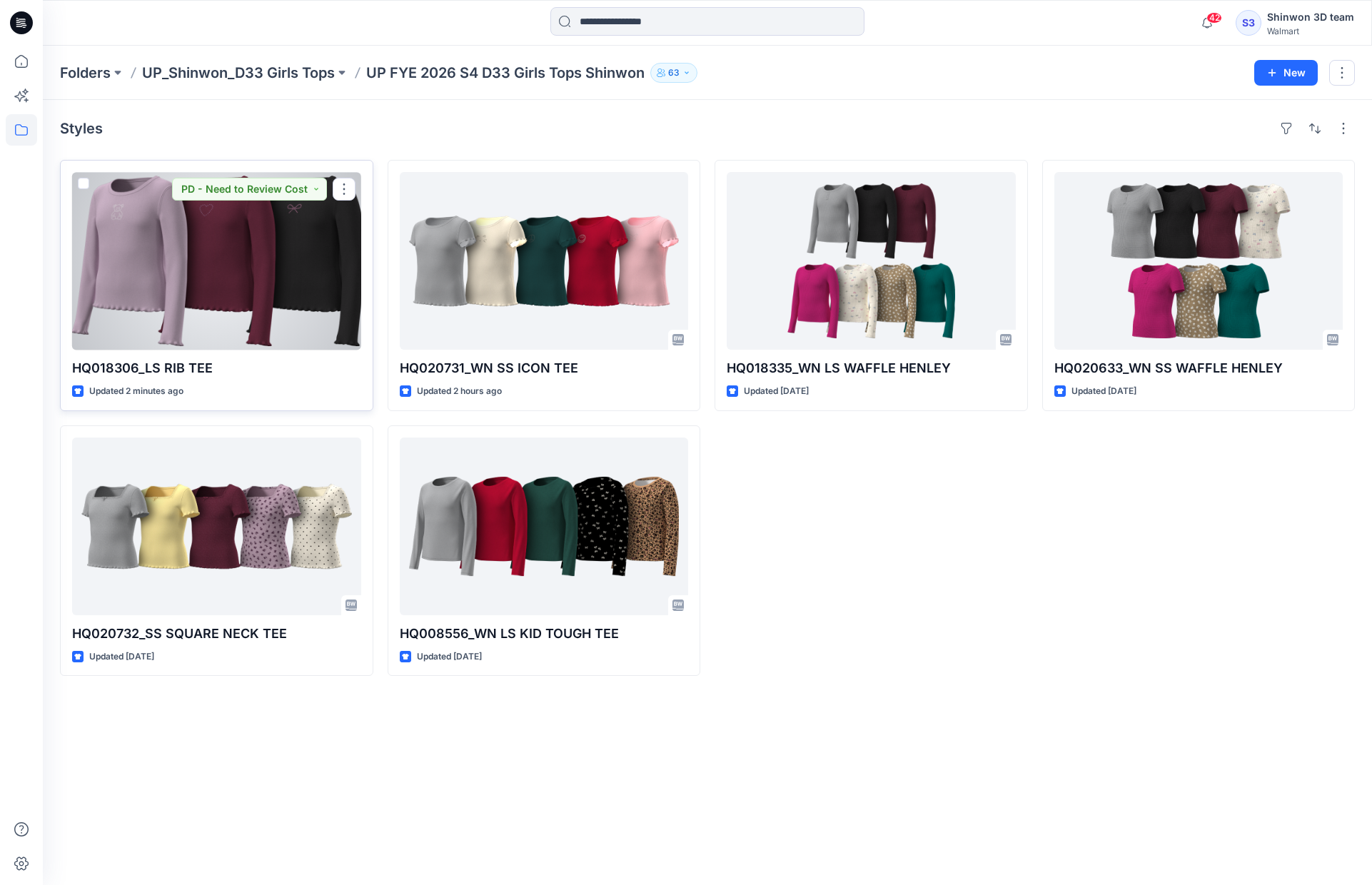
click at [279, 272] on div at bounding box center [216, 261] width 289 height 178
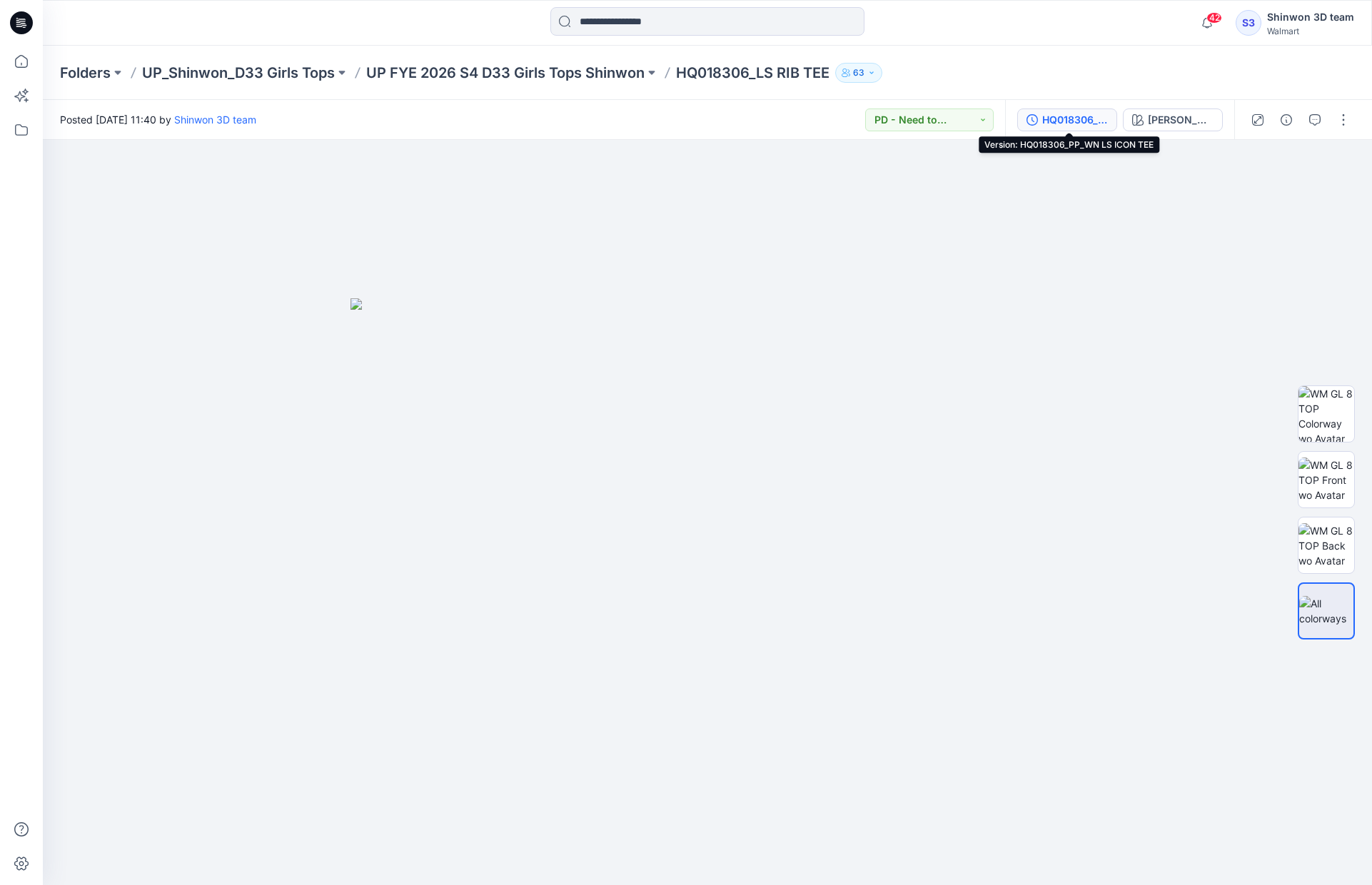
click at [1066, 121] on div "HQ018306_PP_WN LS ICON TEE" at bounding box center [1075, 119] width 66 height 16
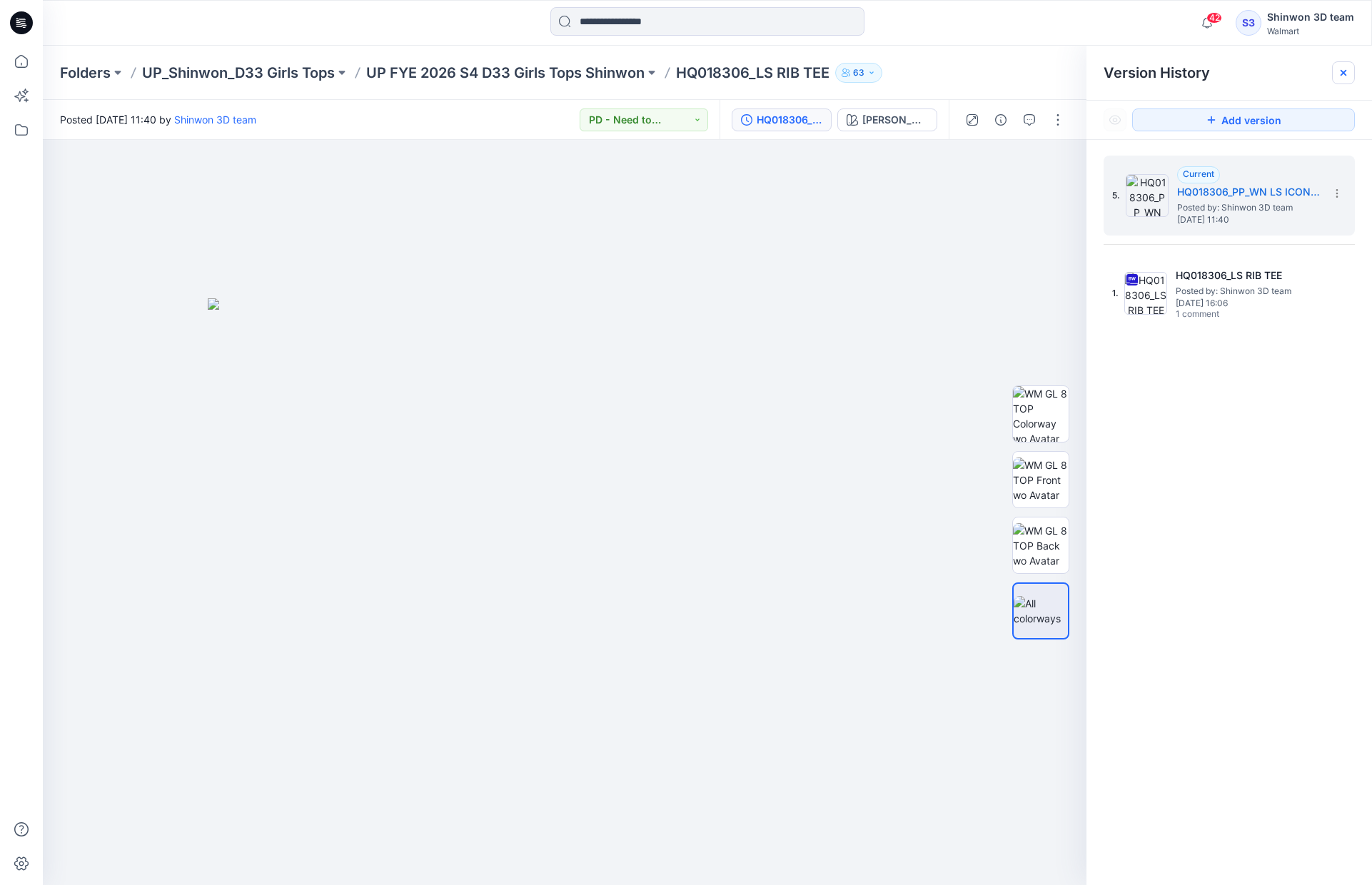
click at [1343, 73] on icon at bounding box center [1342, 72] width 6 height 6
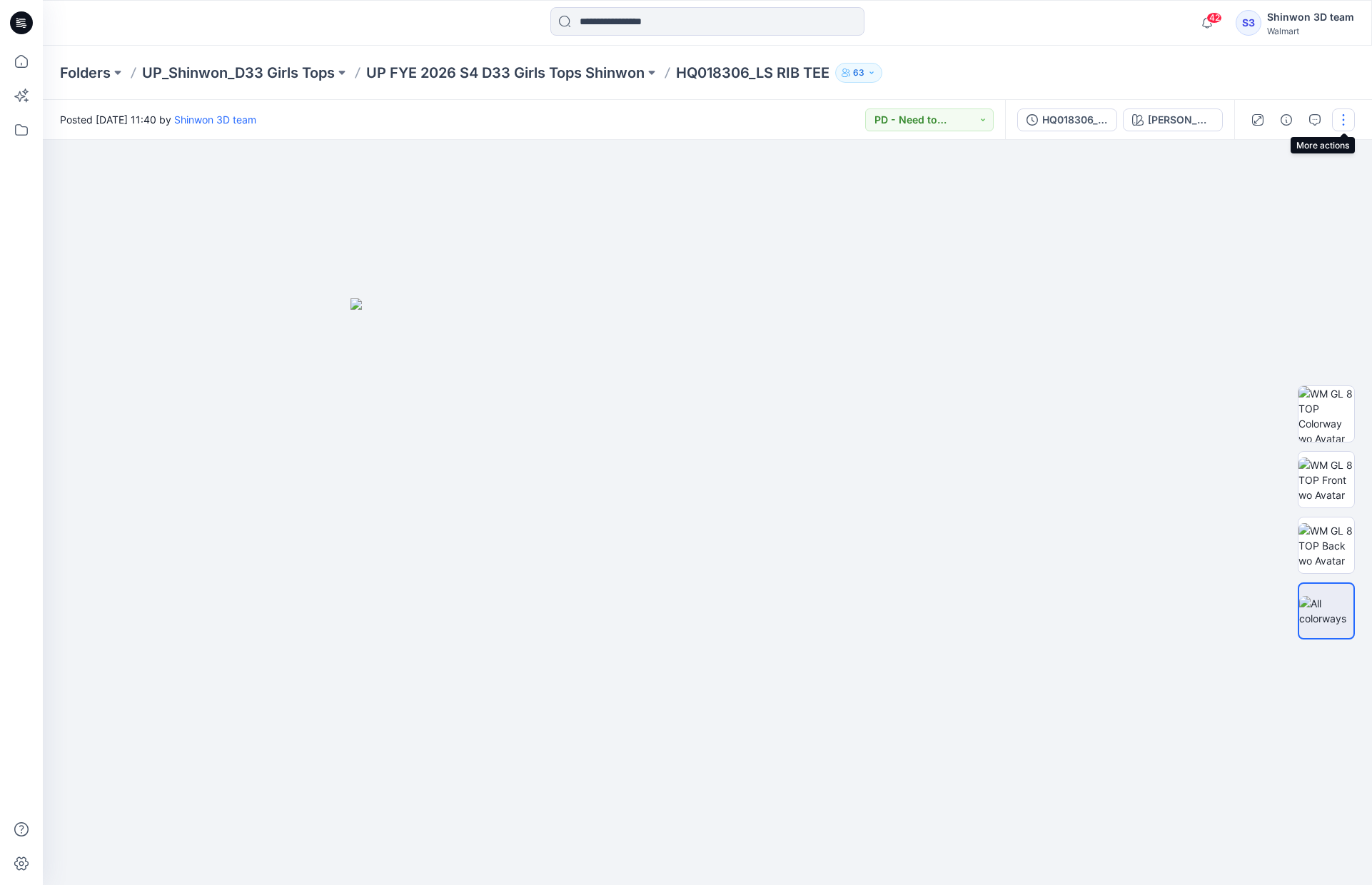
click at [1347, 118] on button "button" at bounding box center [1343, 120] width 23 height 23
click at [1291, 189] on button "Edit" at bounding box center [1283, 193] width 132 height 26
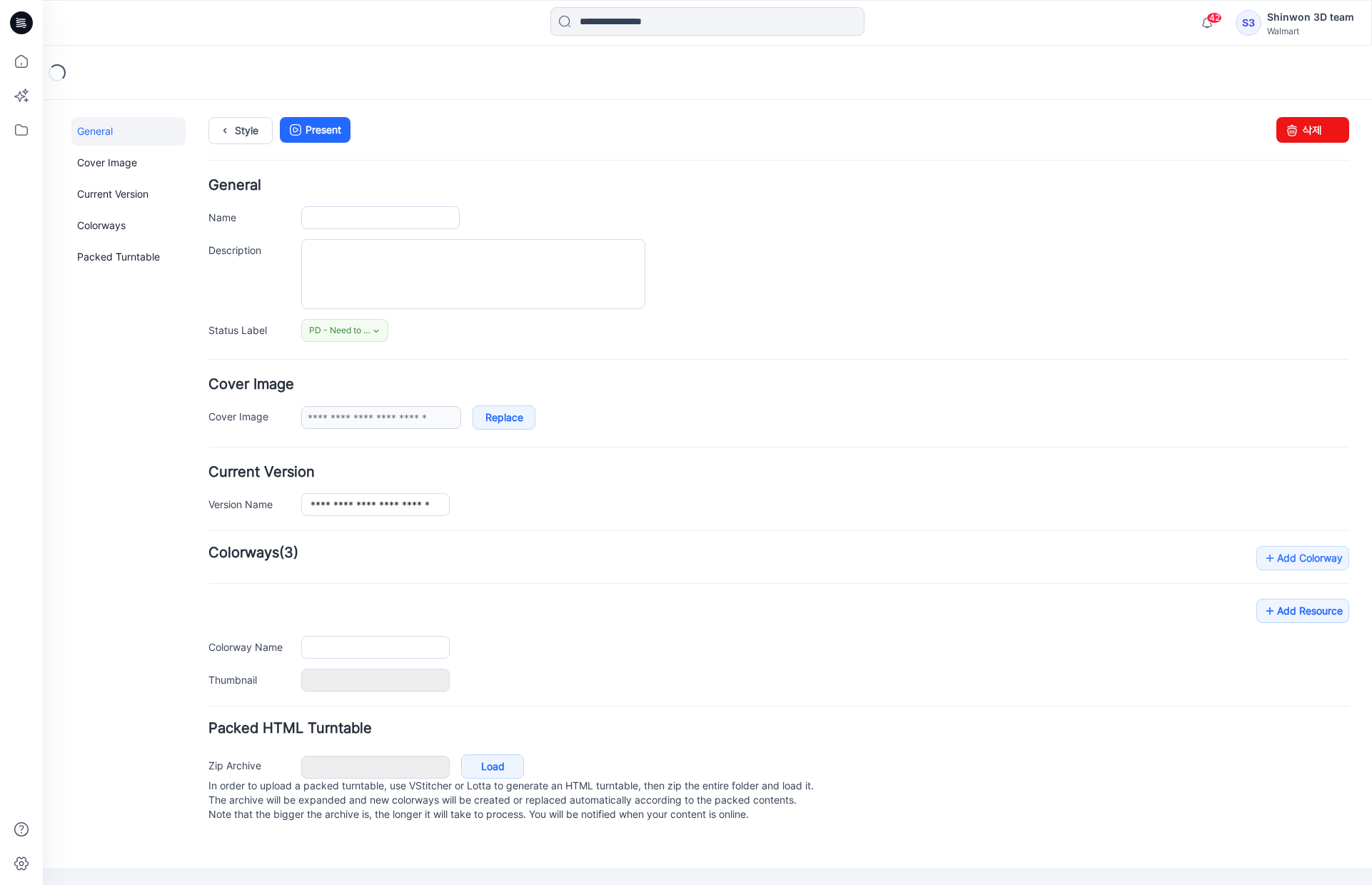
type input "**********"
type textarea "**********"
type input "**********"
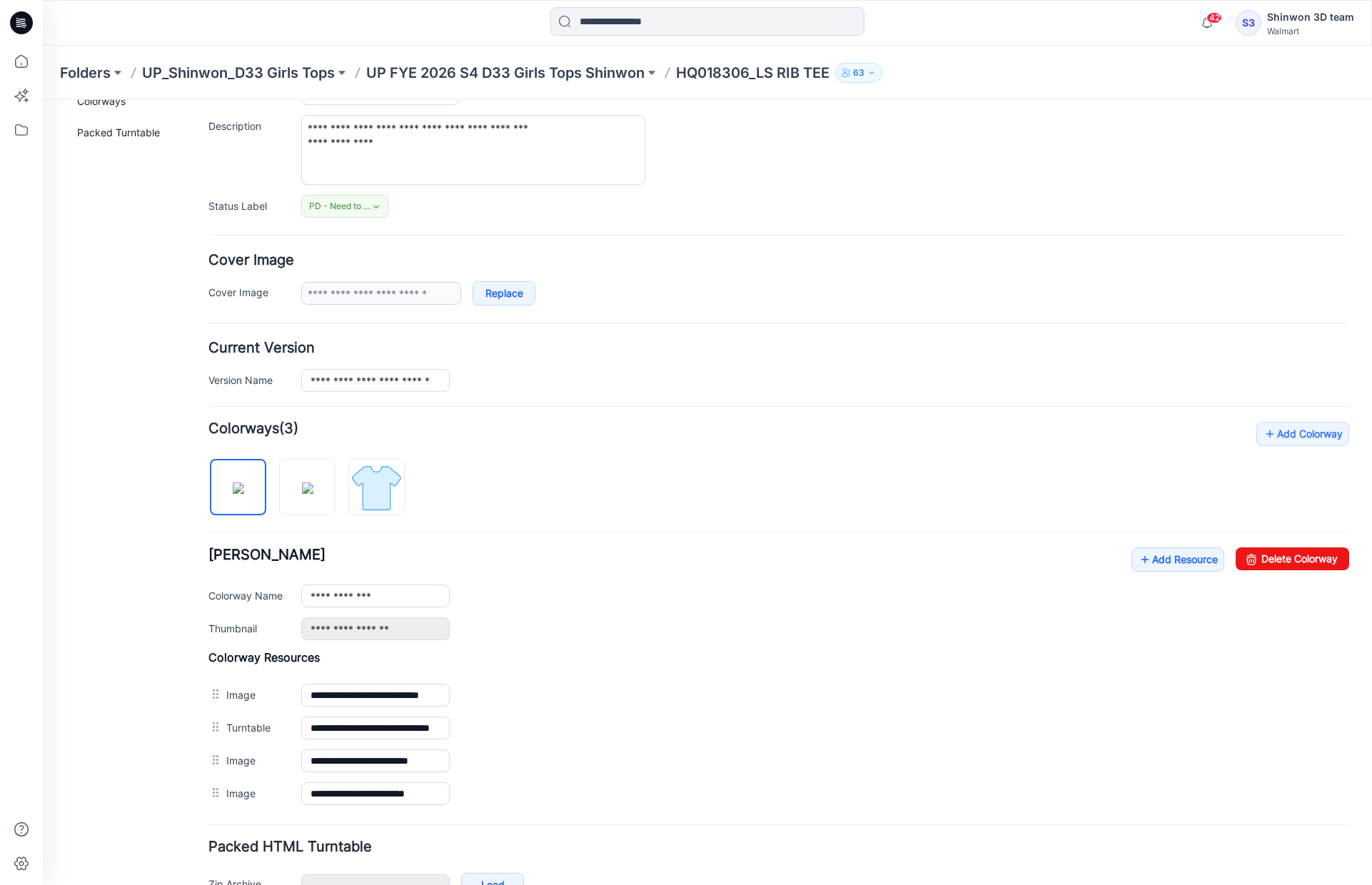
scroll to position [207, 0]
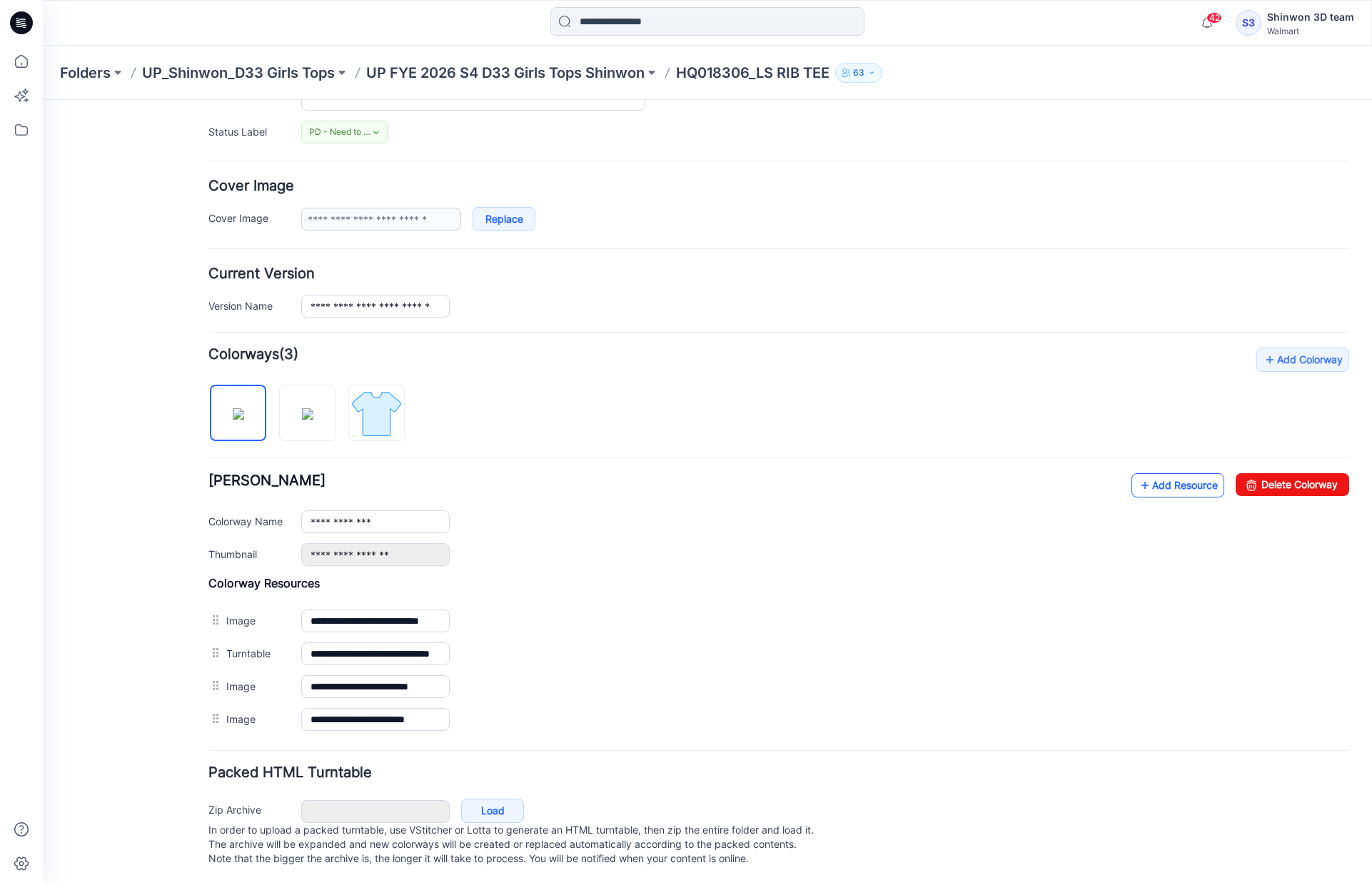
click at [1168, 473] on link "Add Resource" at bounding box center [1177, 485] width 93 height 24
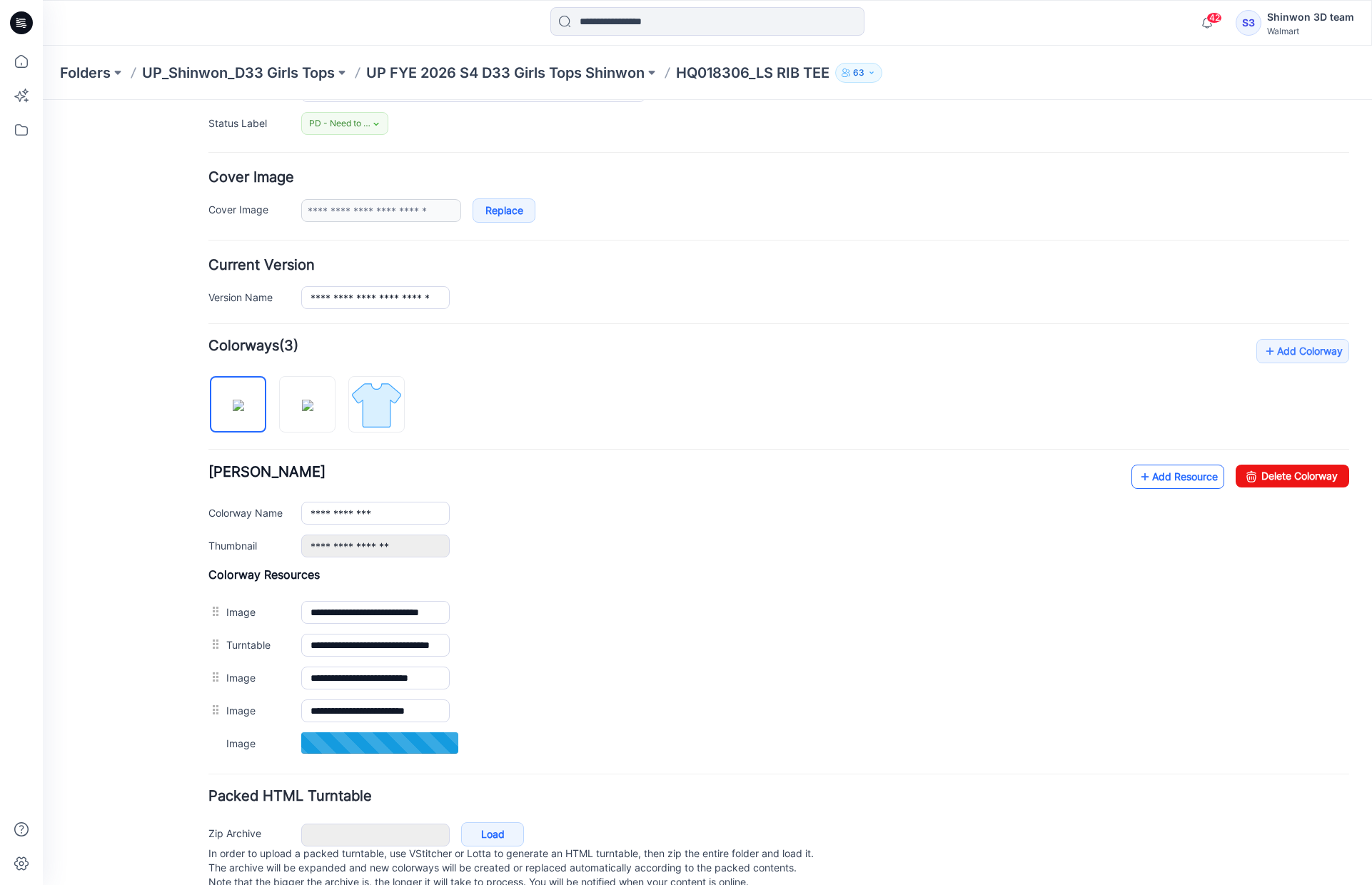
click at [1174, 479] on link "Add Resource" at bounding box center [1177, 477] width 93 height 24
click at [1187, 466] on link "Add Resource" at bounding box center [1177, 477] width 93 height 24
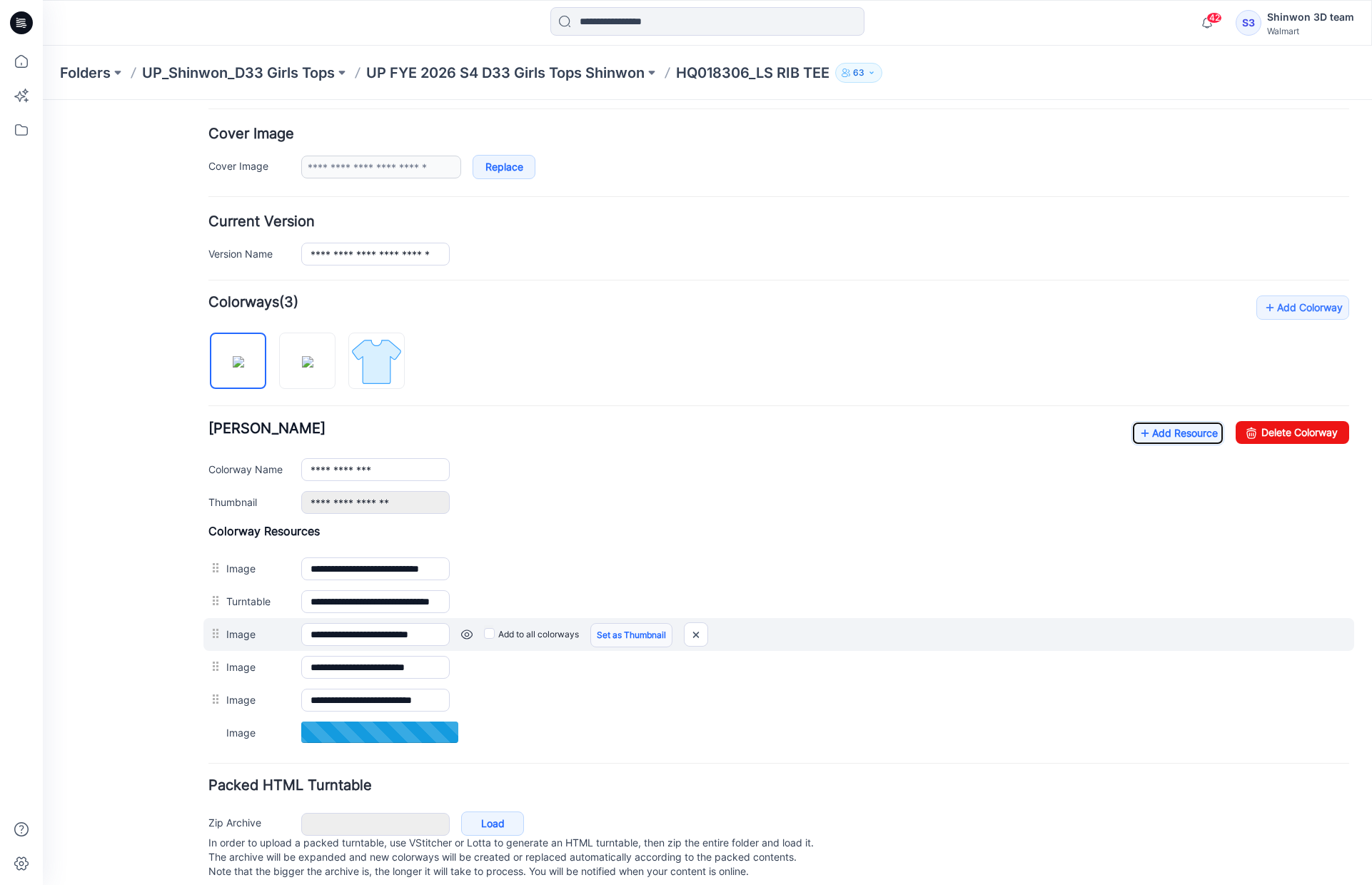
scroll to position [272, 0]
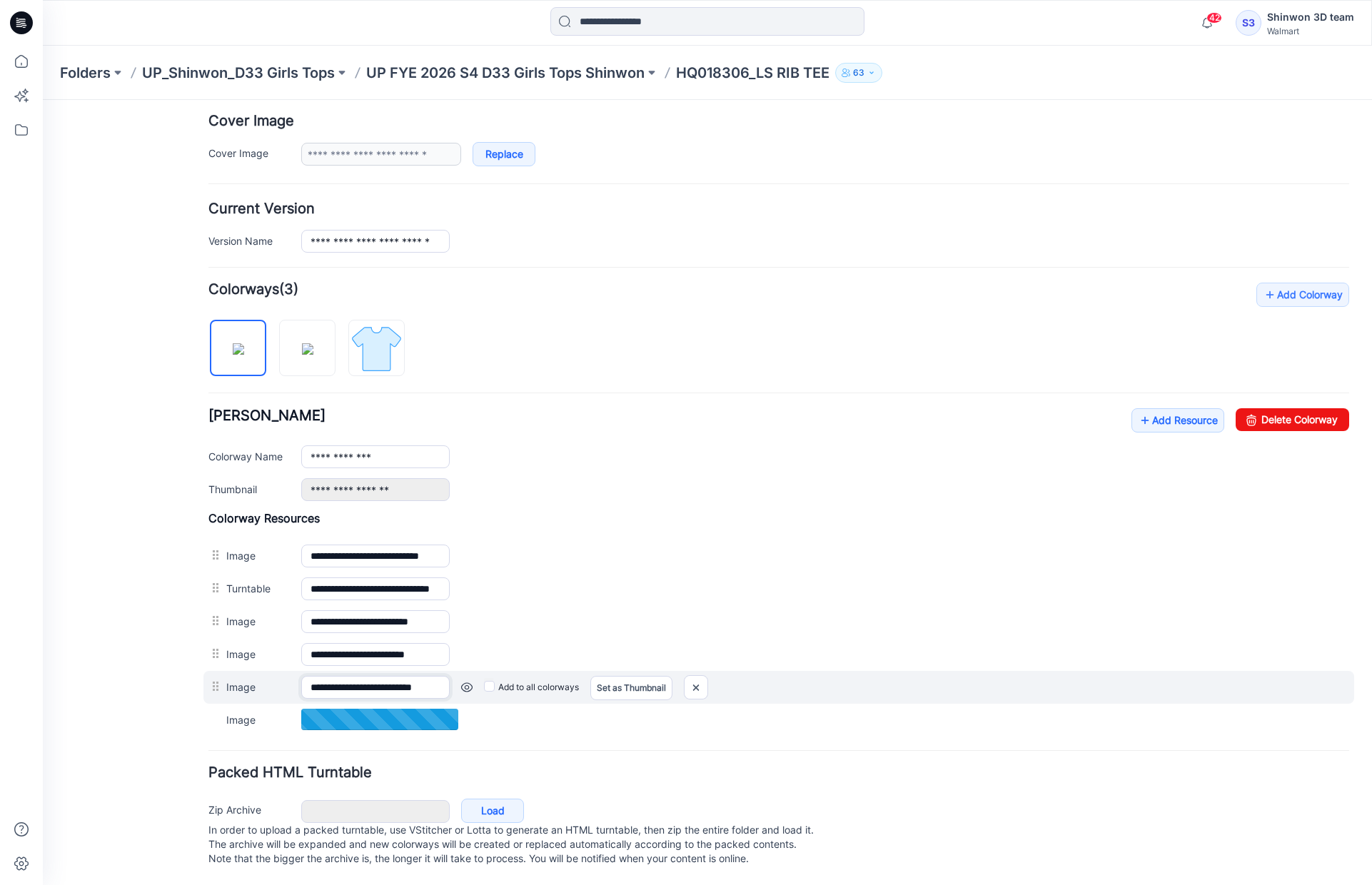
click at [427, 680] on input "**********" at bounding box center [375, 687] width 148 height 23
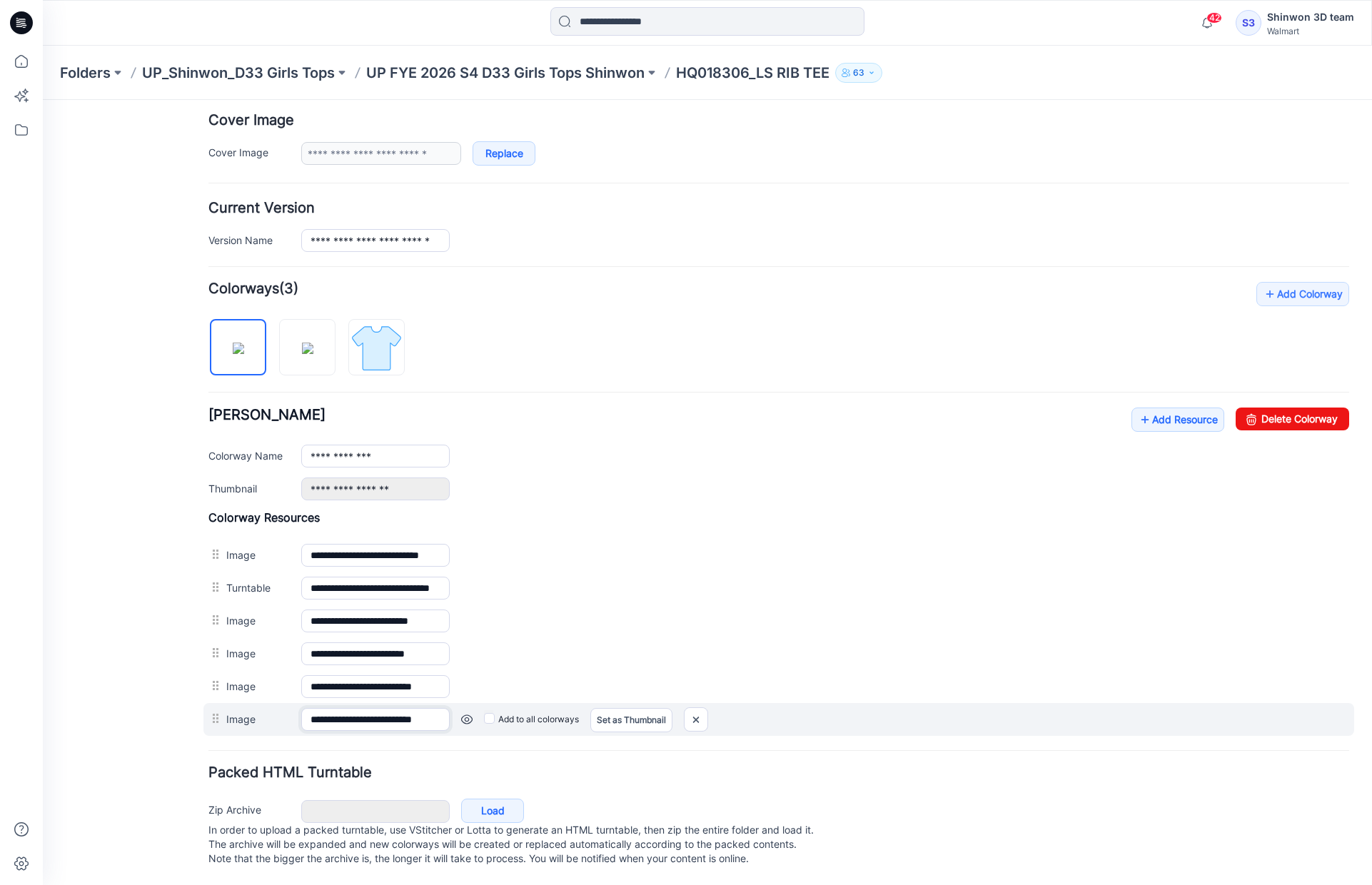
click at [380, 708] on input "**********" at bounding box center [375, 720] width 148 height 23
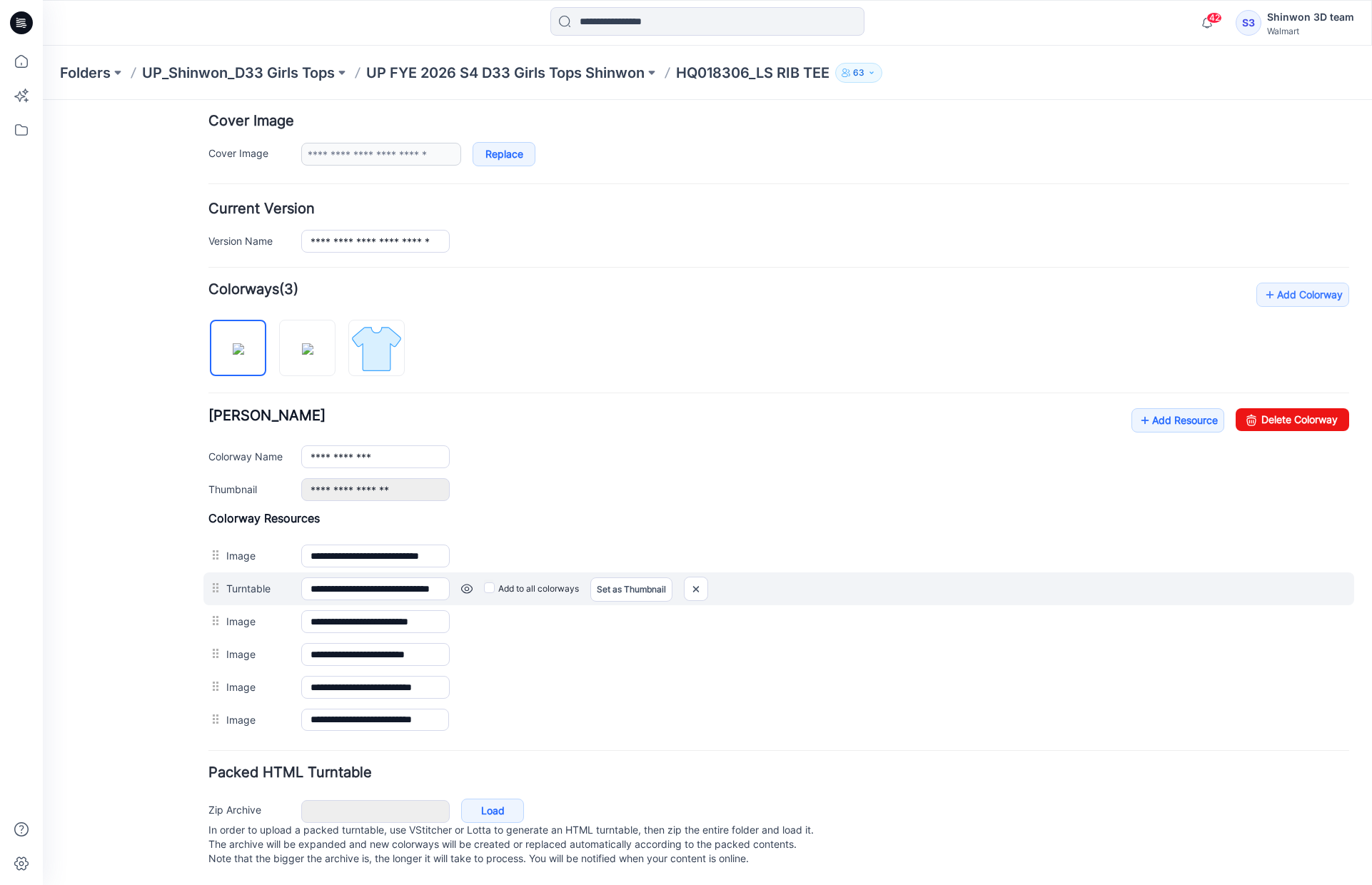
scroll to position [0, 0]
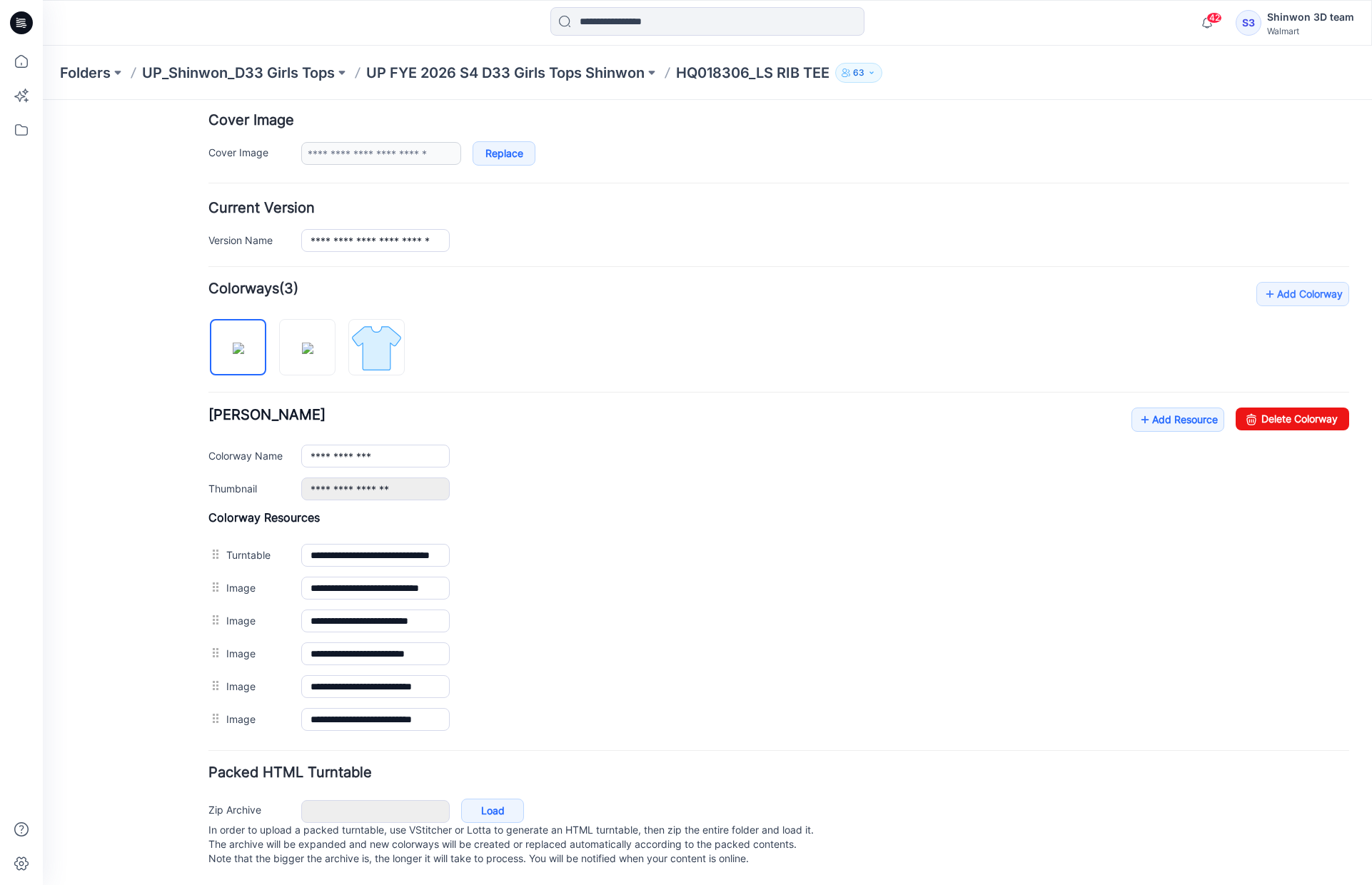
click at [803, 79] on p "HQ018306_LS RIB TEE" at bounding box center [752, 72] width 153 height 20
click at [534, 81] on p "UP FYE 2026 S4 D33 Girls Tops Shinwon" at bounding box center [505, 72] width 278 height 20
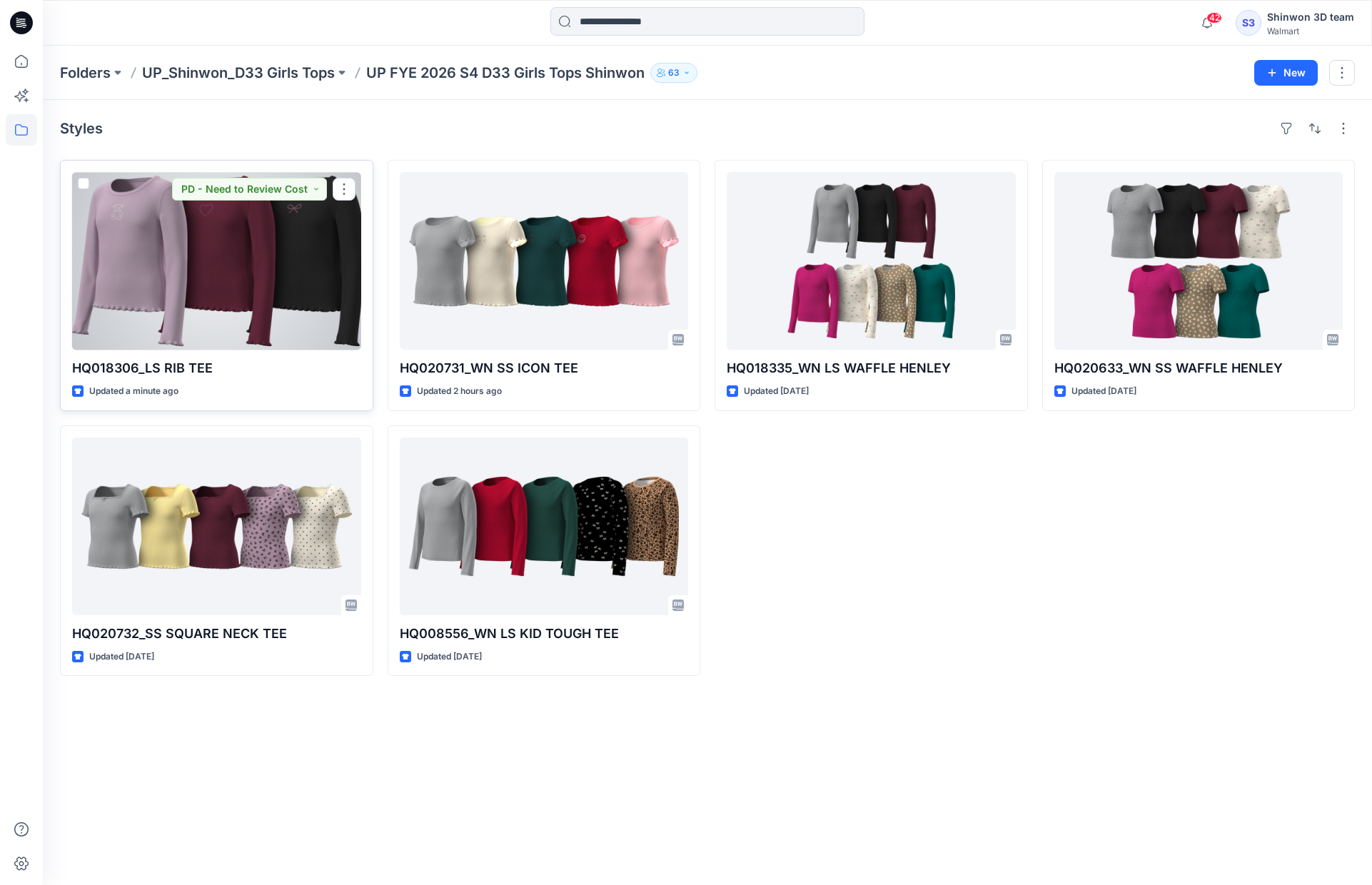
click at [313, 291] on div at bounding box center [216, 261] width 289 height 178
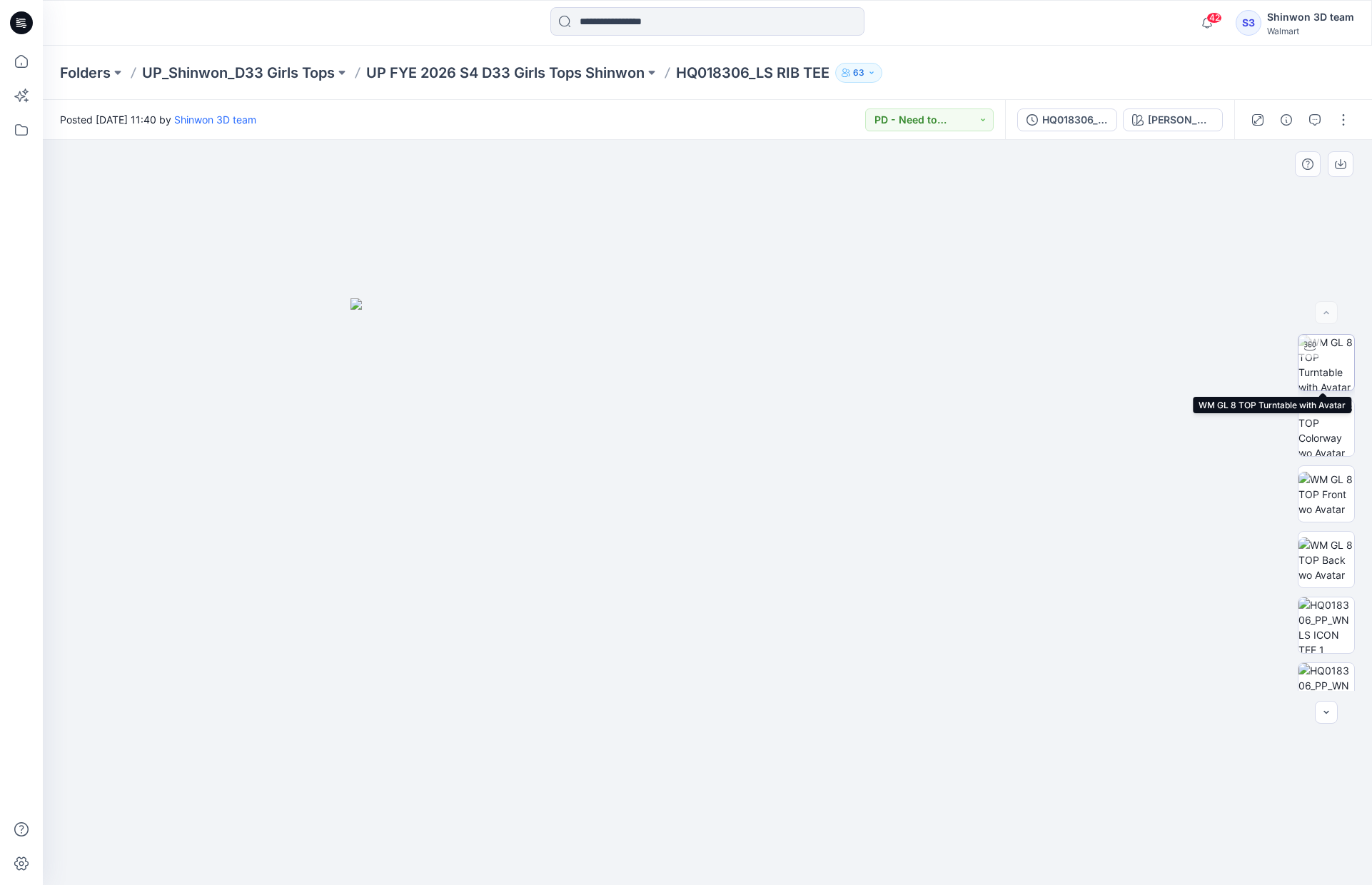
click at [1333, 344] on img at bounding box center [1326, 363] width 56 height 56
drag, startPoint x: 775, startPoint y: 696, endPoint x: 1180, endPoint y: 645, distance: 408.2
click at [1180, 645] on div at bounding box center [707, 512] width 1329 height 745
drag, startPoint x: 1359, startPoint y: 449, endPoint x: 1357, endPoint y: 528, distance: 79.0
click at [1357, 528] on div at bounding box center [1326, 513] width 91 height 357
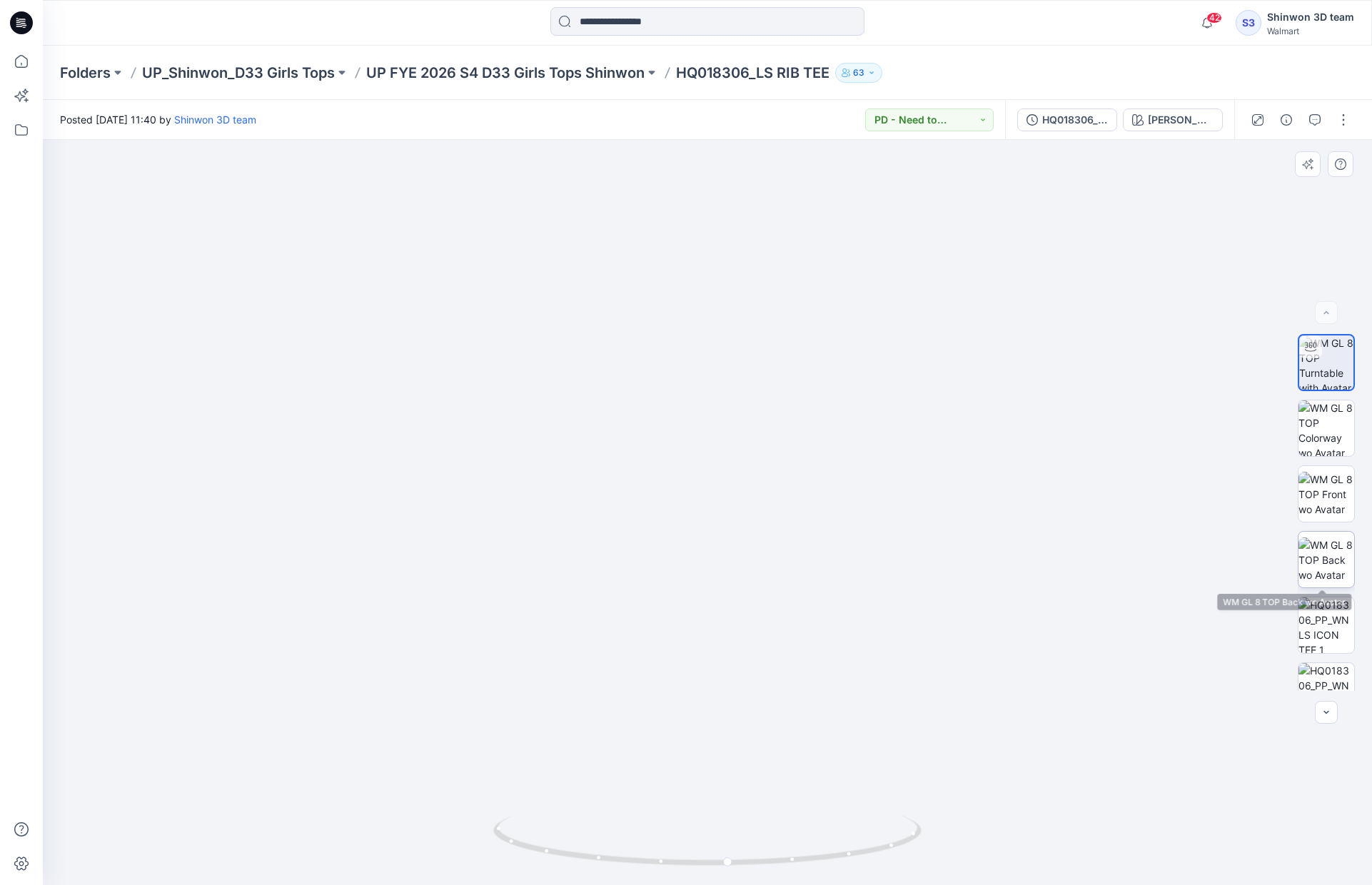
click at [1328, 564] on img at bounding box center [1326, 560] width 56 height 45
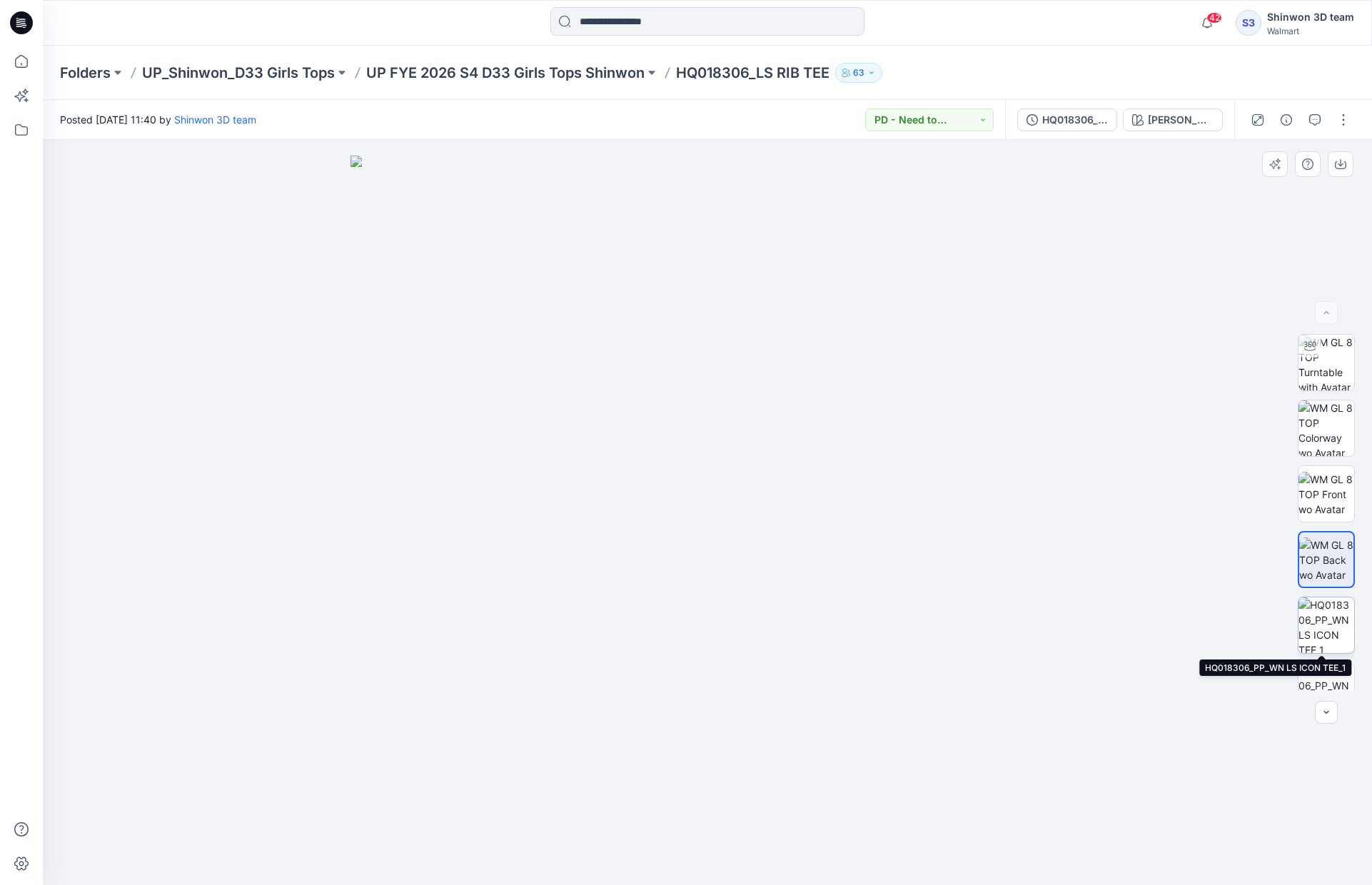
click at [1323, 642] on img at bounding box center [1326, 626] width 56 height 56
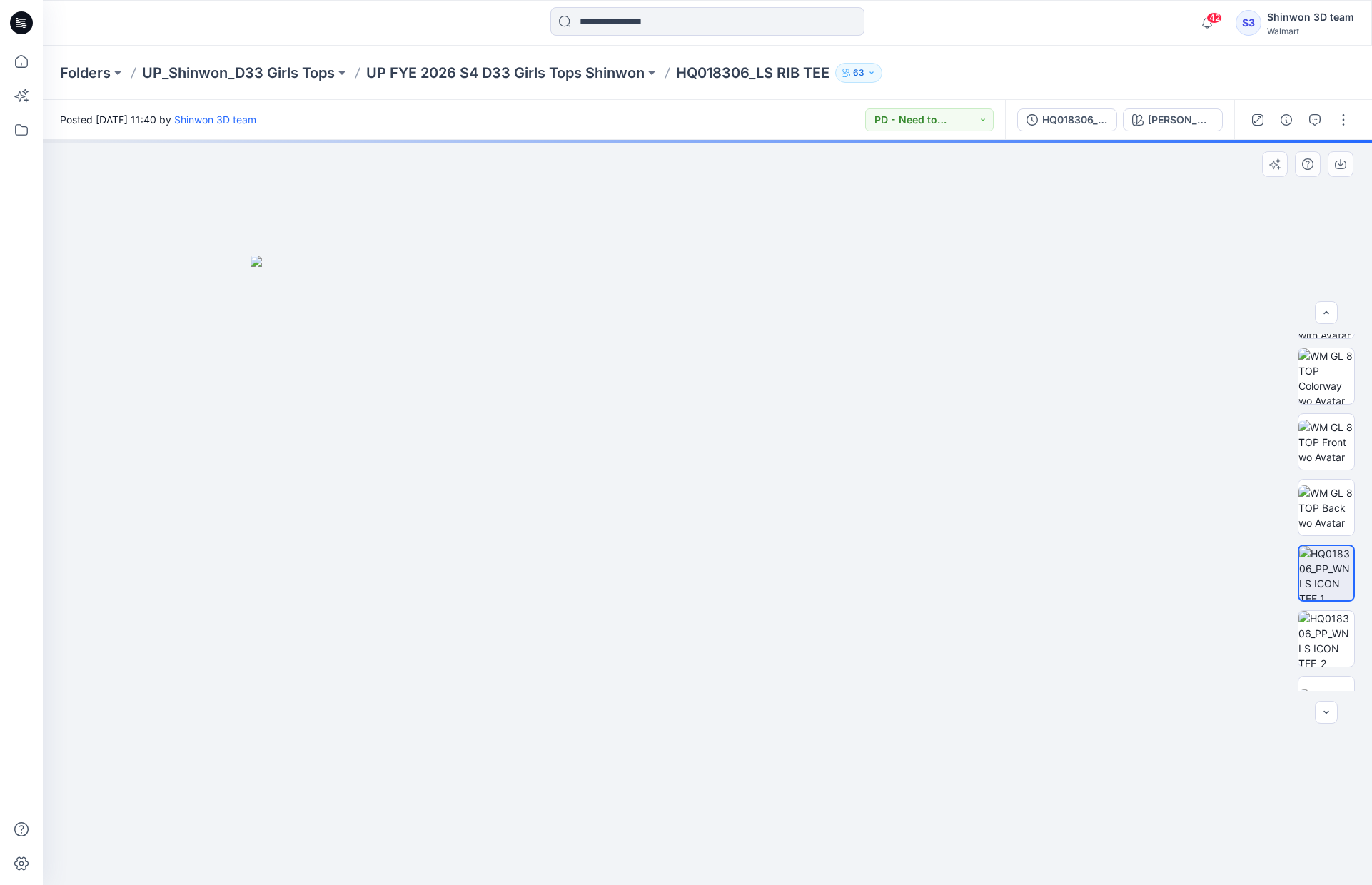
scroll to position [94, 0]
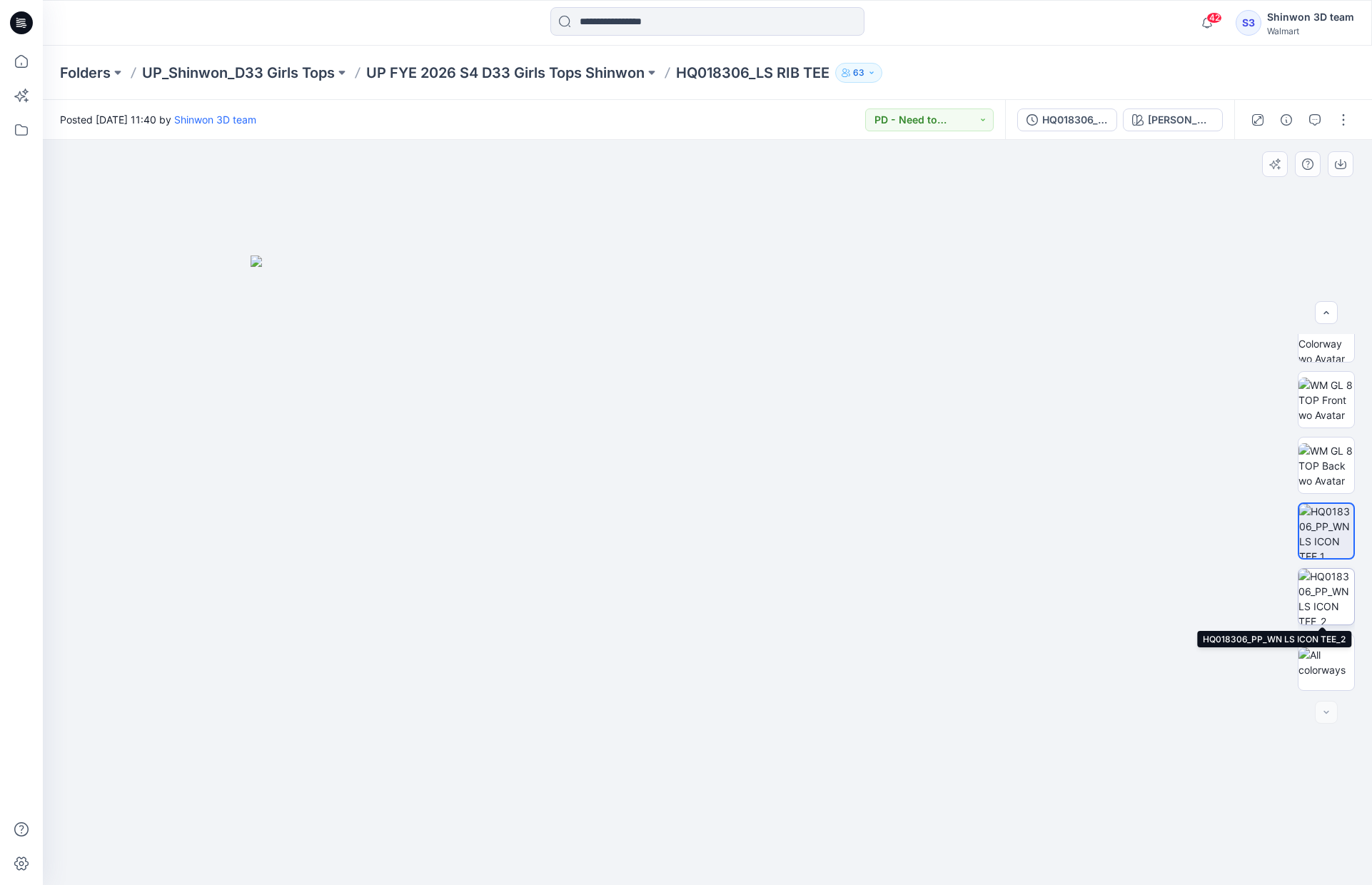
click at [1328, 599] on img at bounding box center [1326, 597] width 56 height 56
click at [1335, 658] on img at bounding box center [1326, 662] width 56 height 30
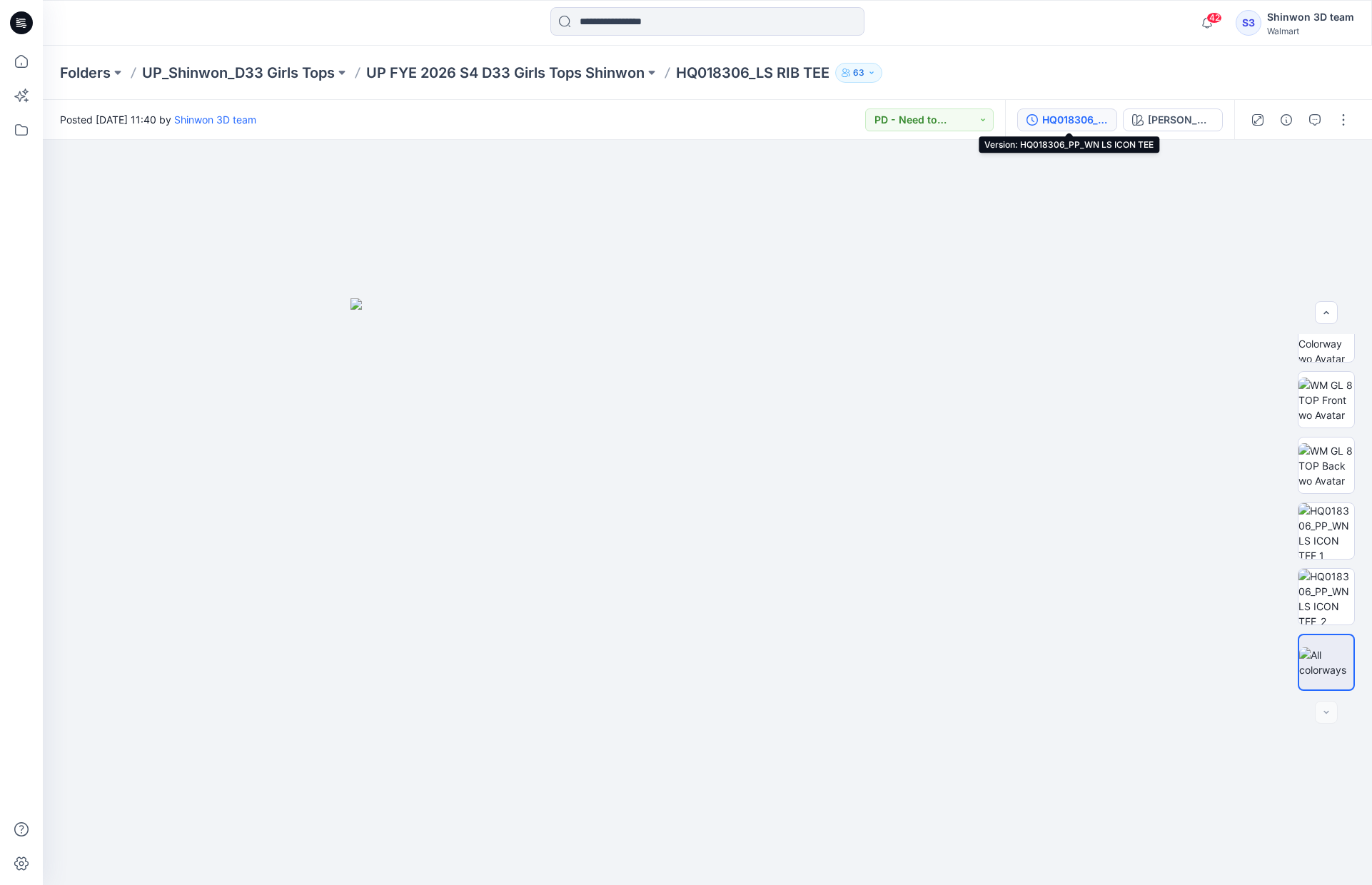
click at [1091, 122] on div "HQ018306_PP_WN LS ICON TEE" at bounding box center [1075, 119] width 66 height 16
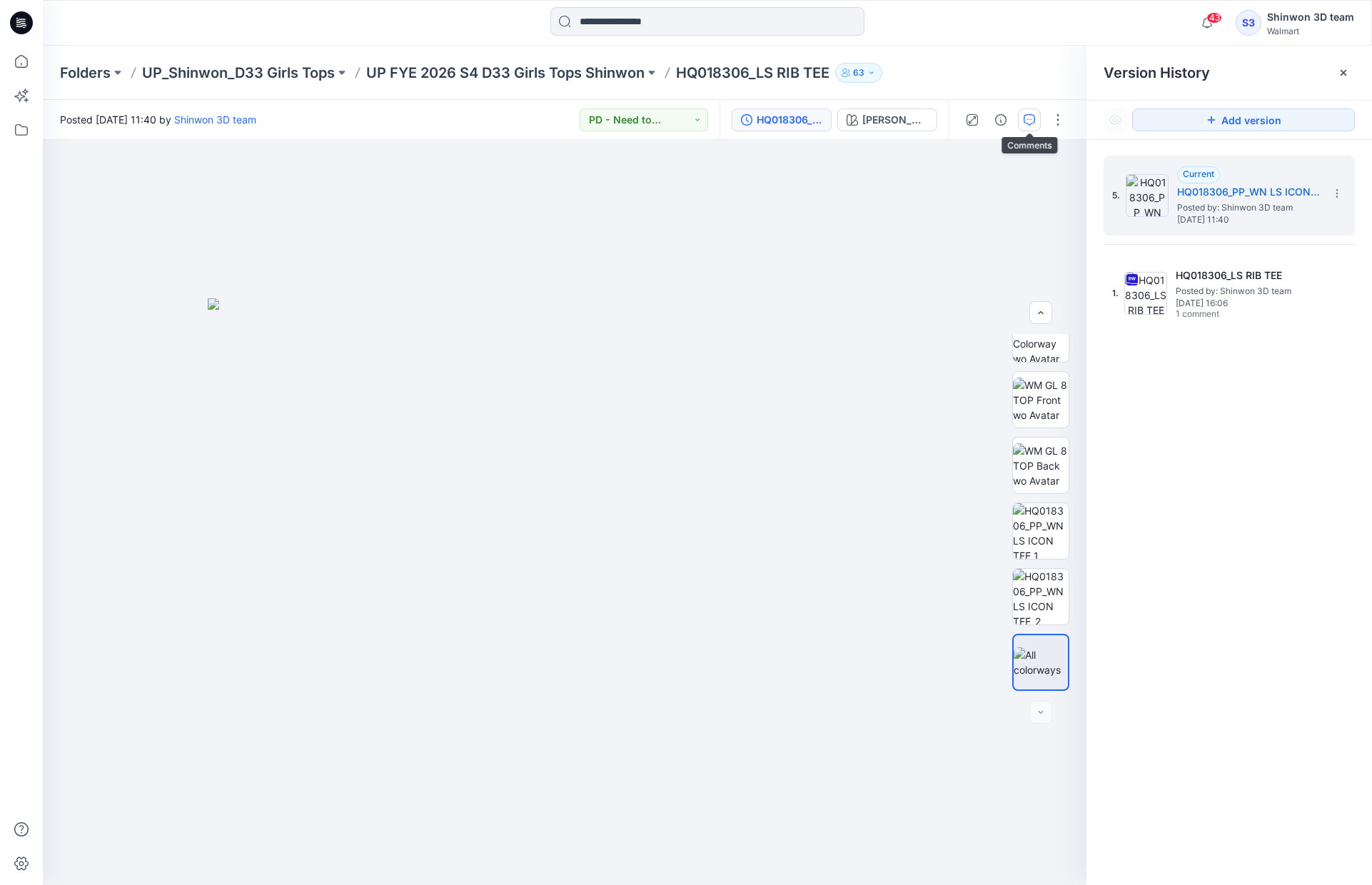
click at [1035, 123] on button "button" at bounding box center [1030, 120] width 23 height 23
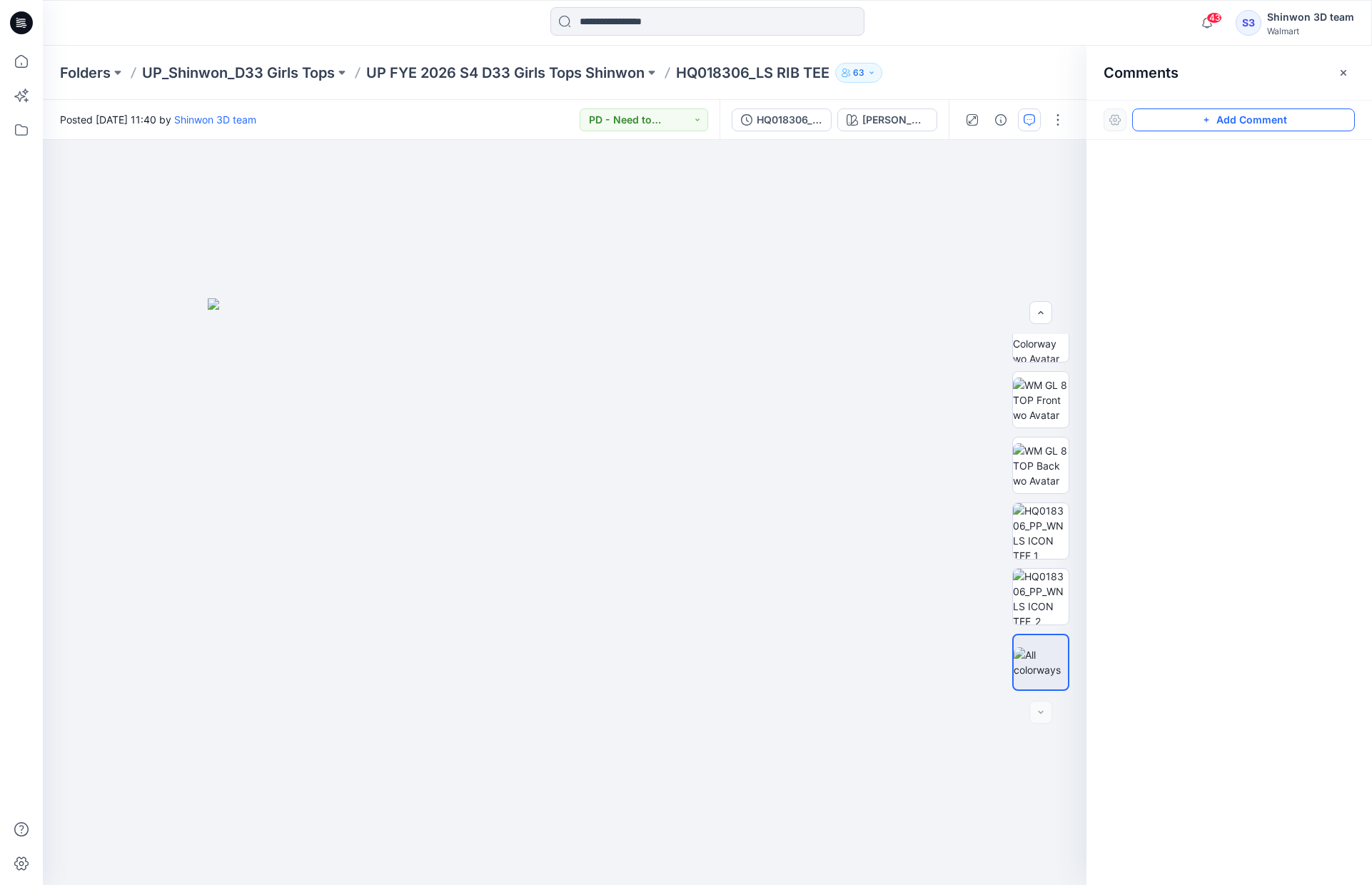
click at [1245, 123] on button "Add Comment" at bounding box center [1243, 120] width 223 height 23
click at [203, 267] on div "1" at bounding box center [565, 512] width 1044 height 745
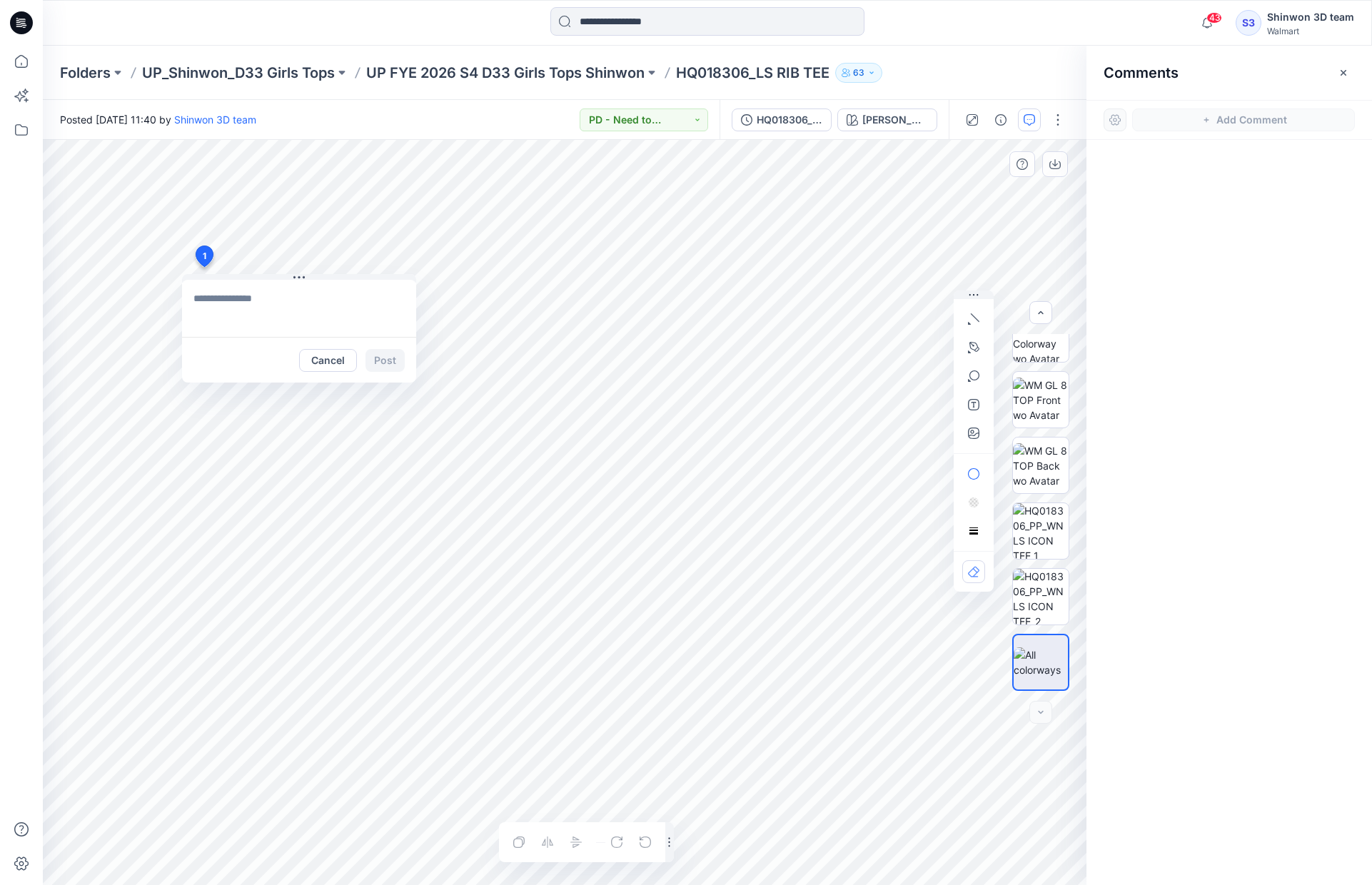
click at [267, 298] on textarea at bounding box center [299, 308] width 234 height 57
paste textarea "**********"
type textarea "**********"
click at [388, 359] on button "Post" at bounding box center [385, 361] width 40 height 23
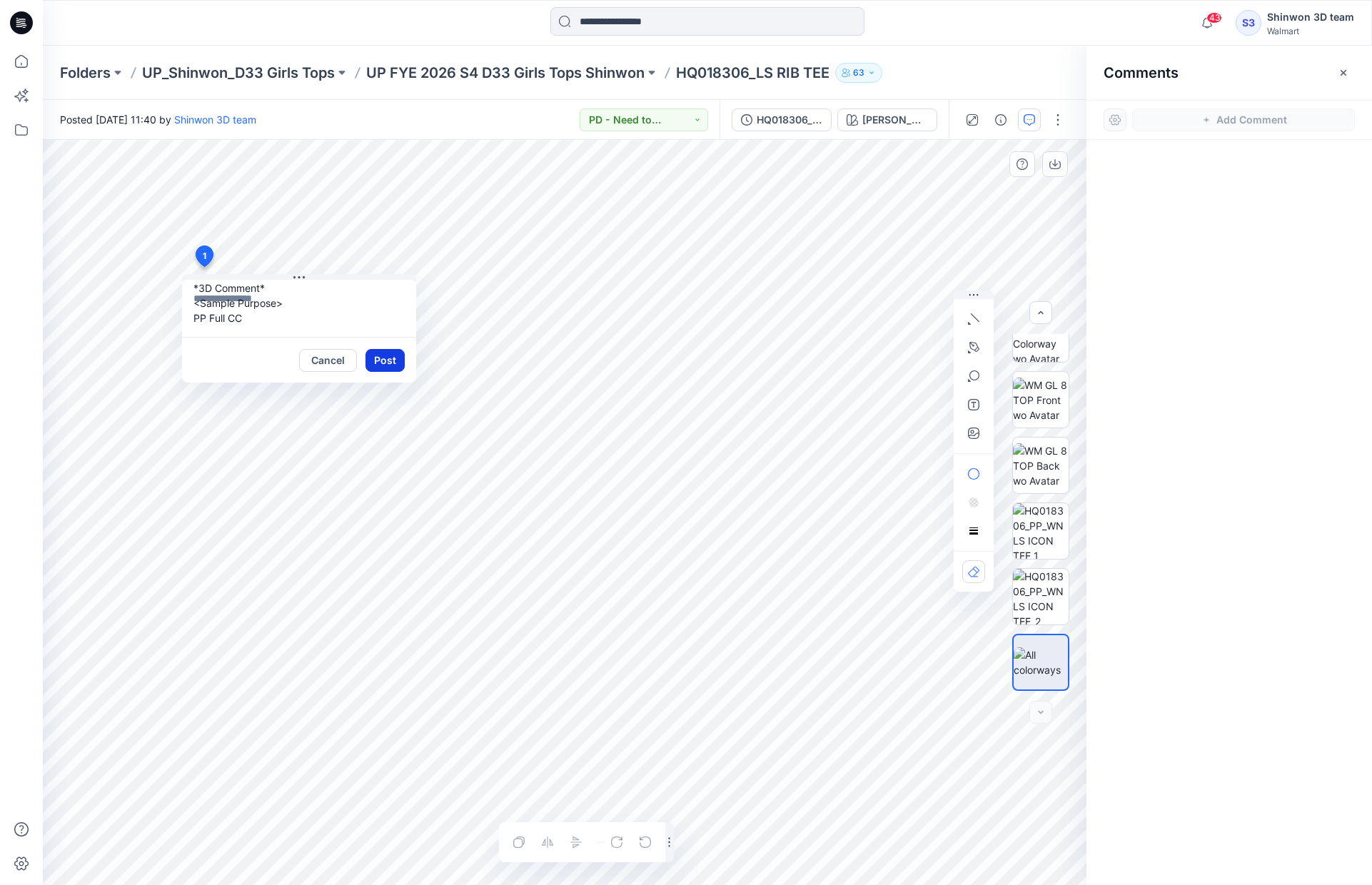
scroll to position [0, 0]
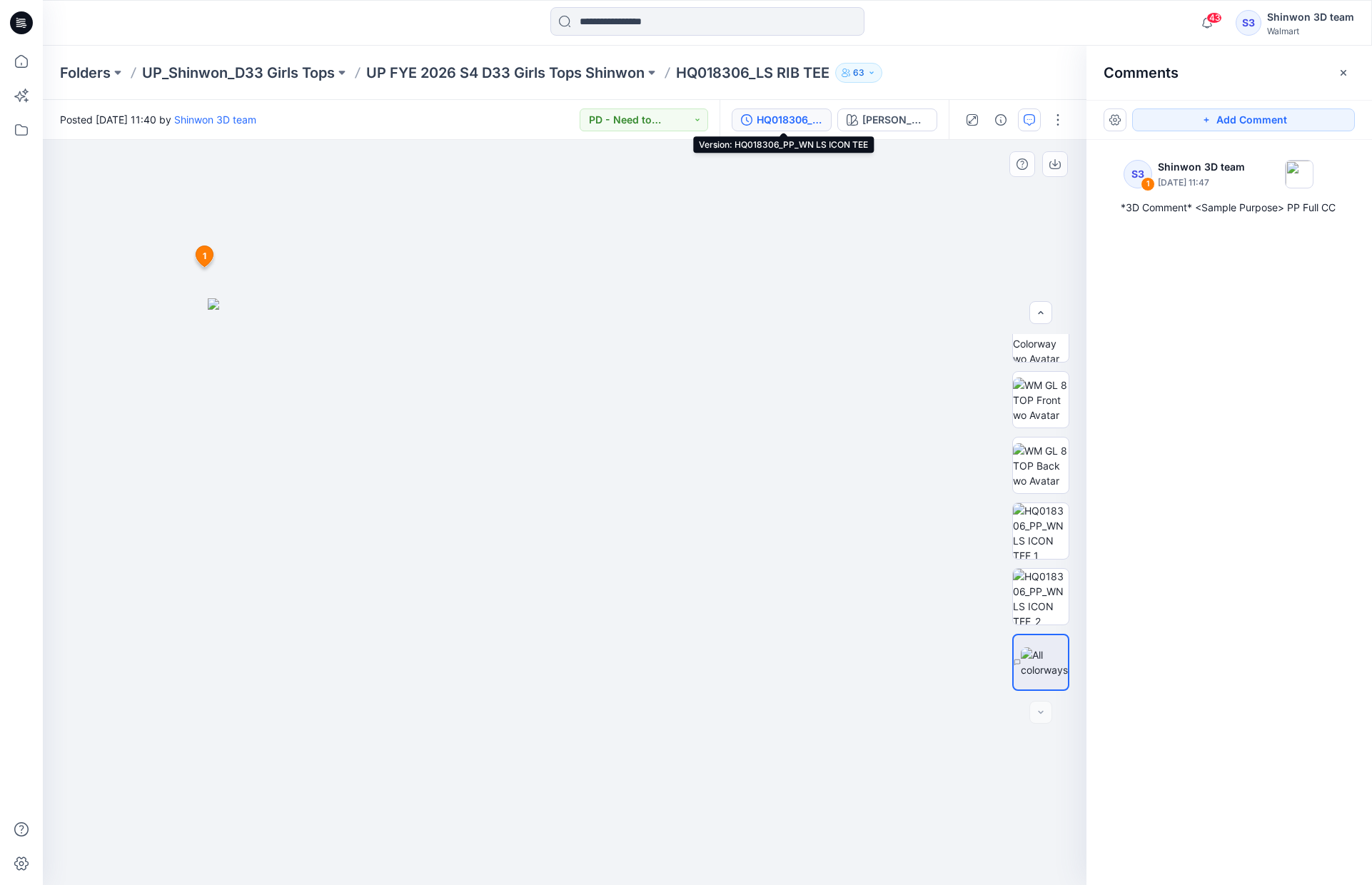
click at [763, 115] on div "HQ018306_PP_WN LS ICON TEE" at bounding box center [789, 119] width 66 height 16
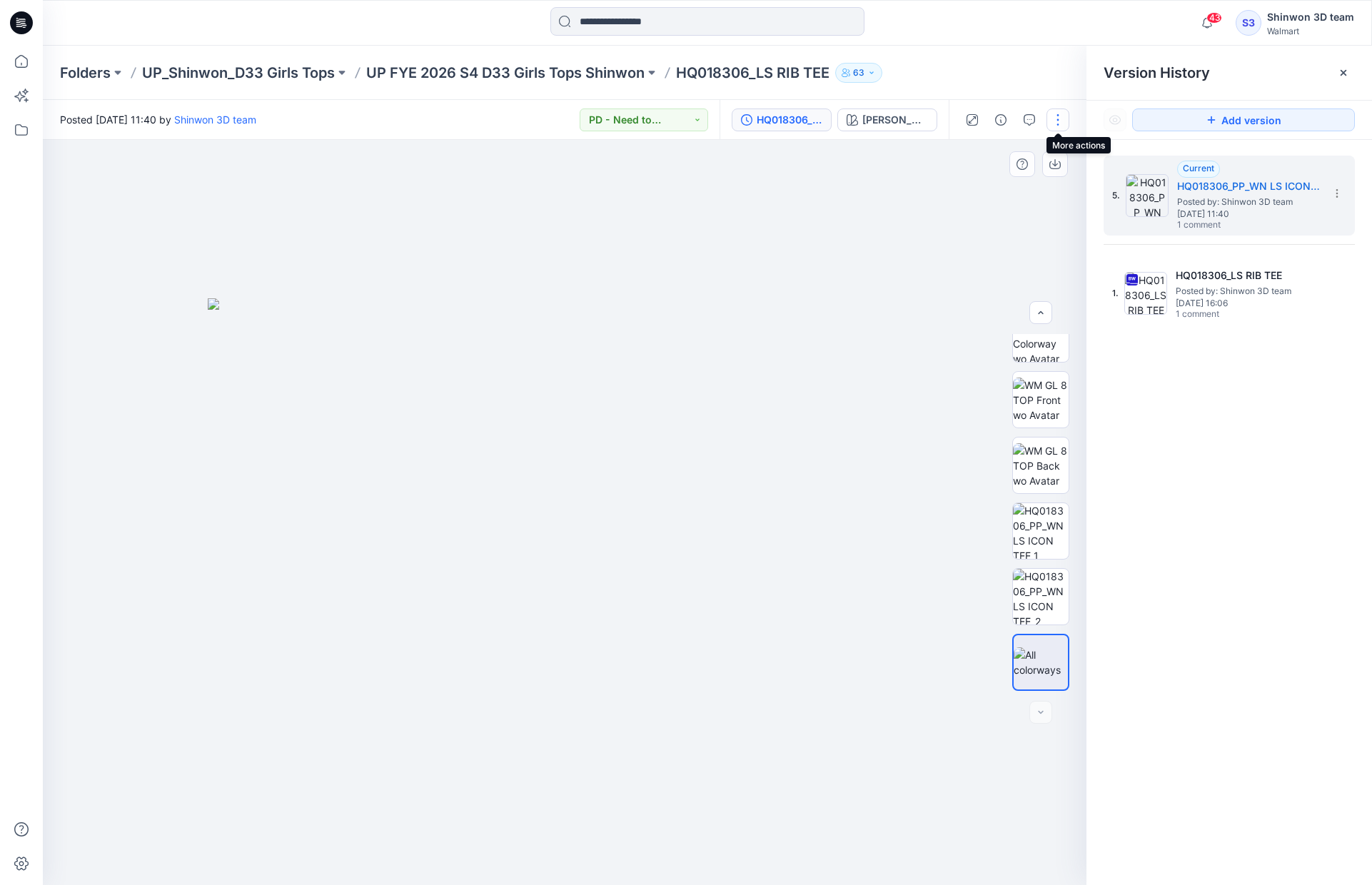
click at [1061, 119] on button "button" at bounding box center [1058, 120] width 23 height 23
click at [1007, 195] on button "Edit" at bounding box center [998, 193] width 132 height 26
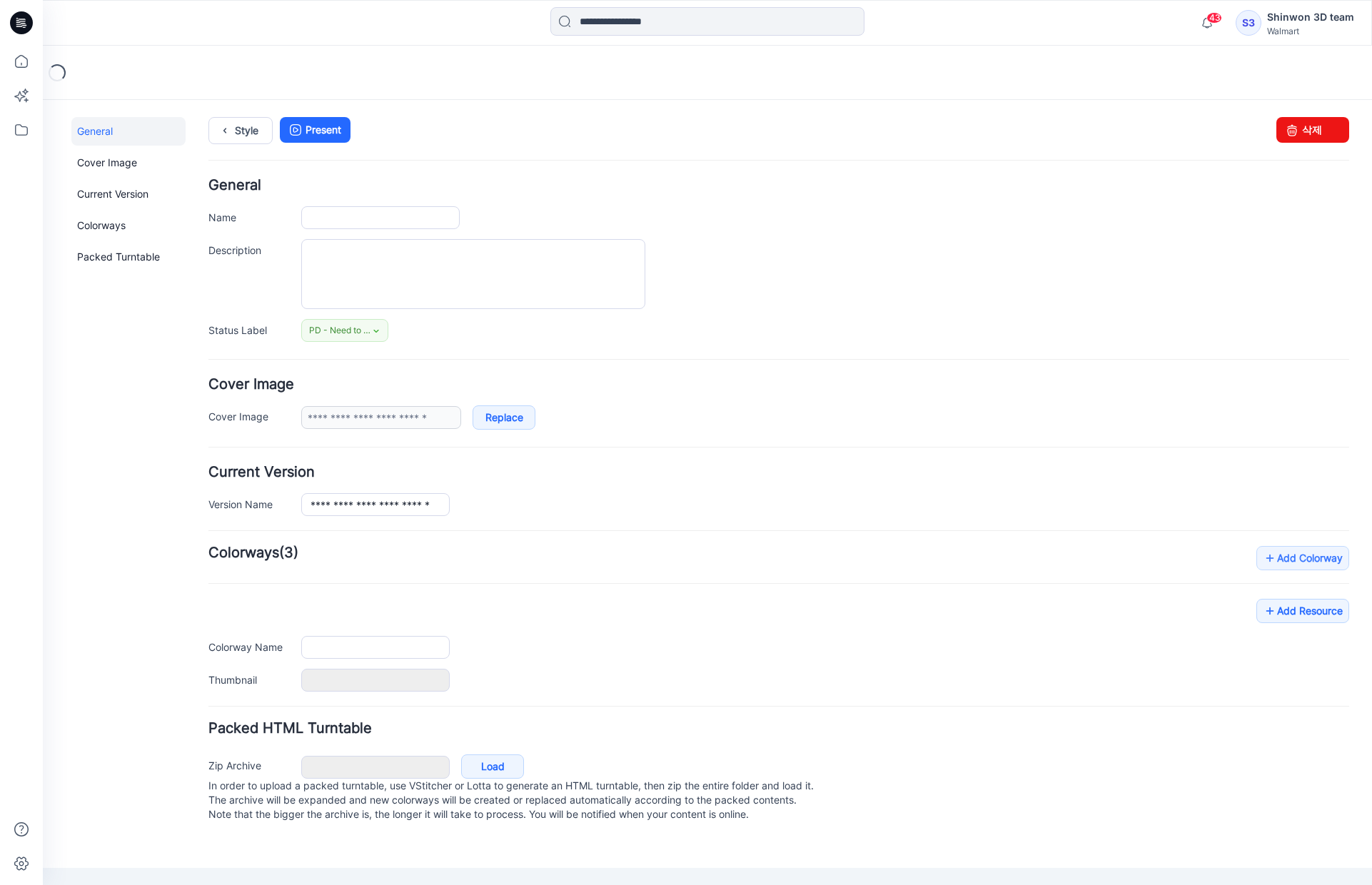
type input "**********"
type textarea "**********"
type input "**********"
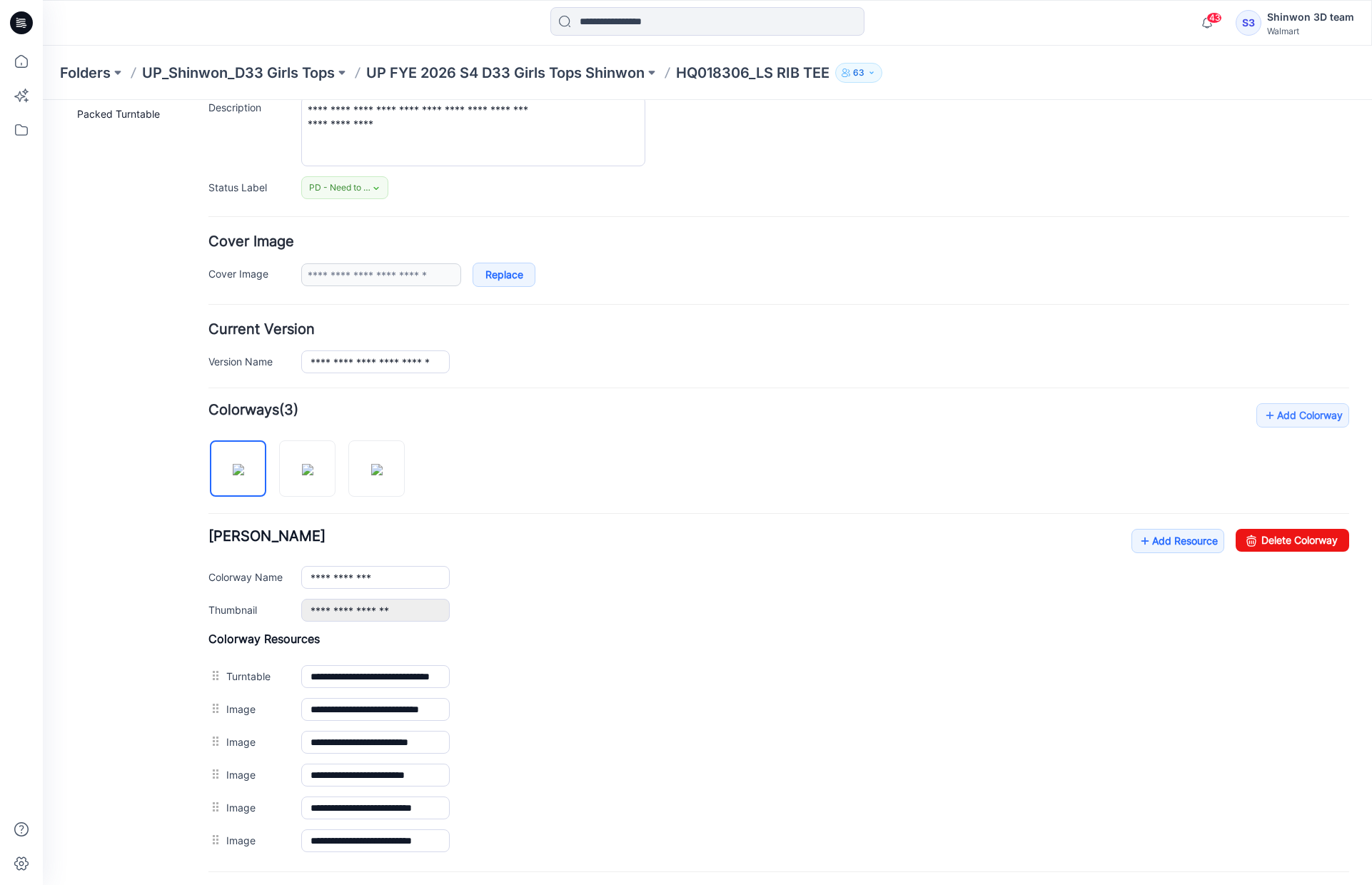
scroll to position [272, 0]
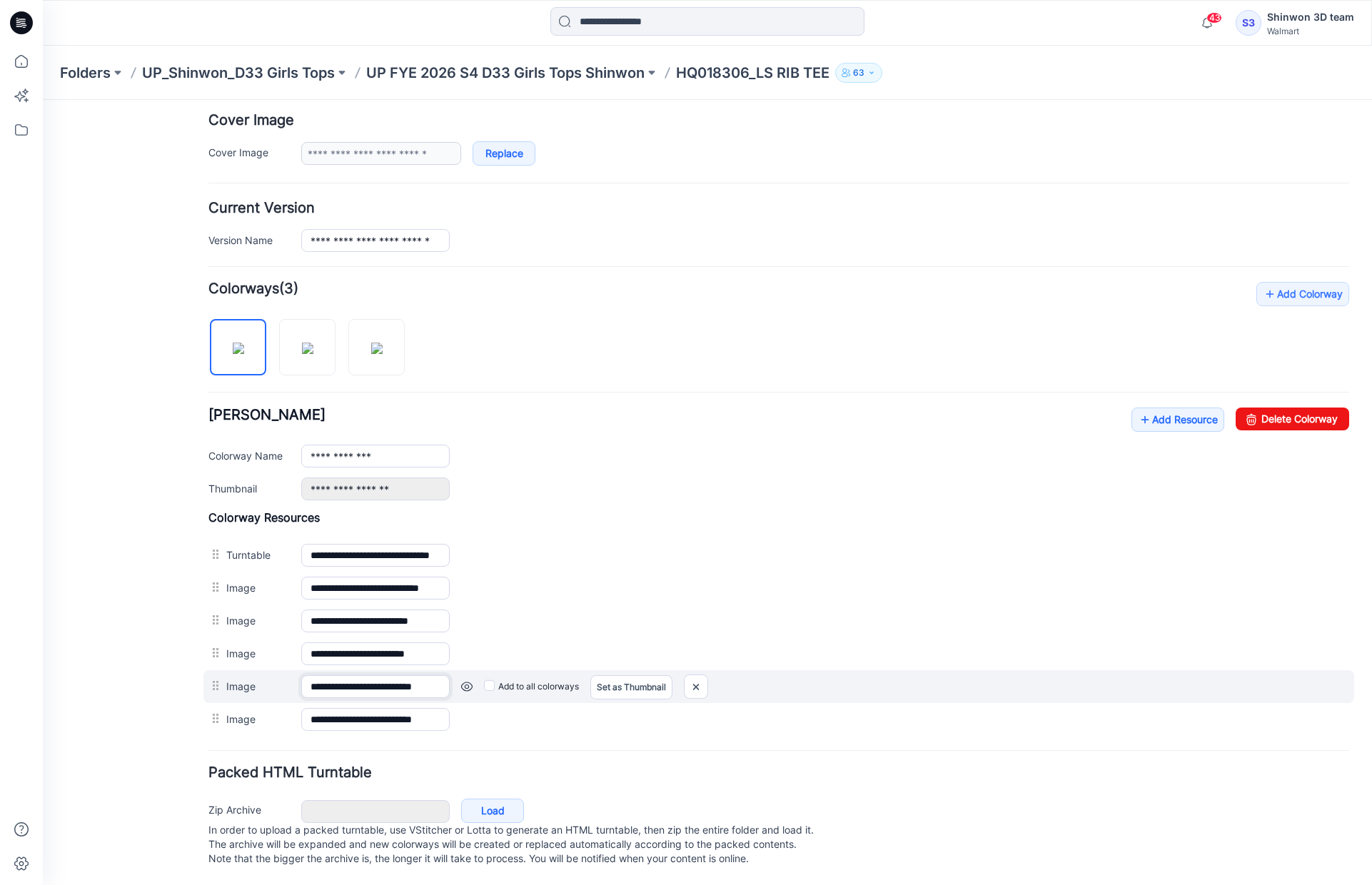
click at [420, 680] on input "**********" at bounding box center [375, 687] width 148 height 23
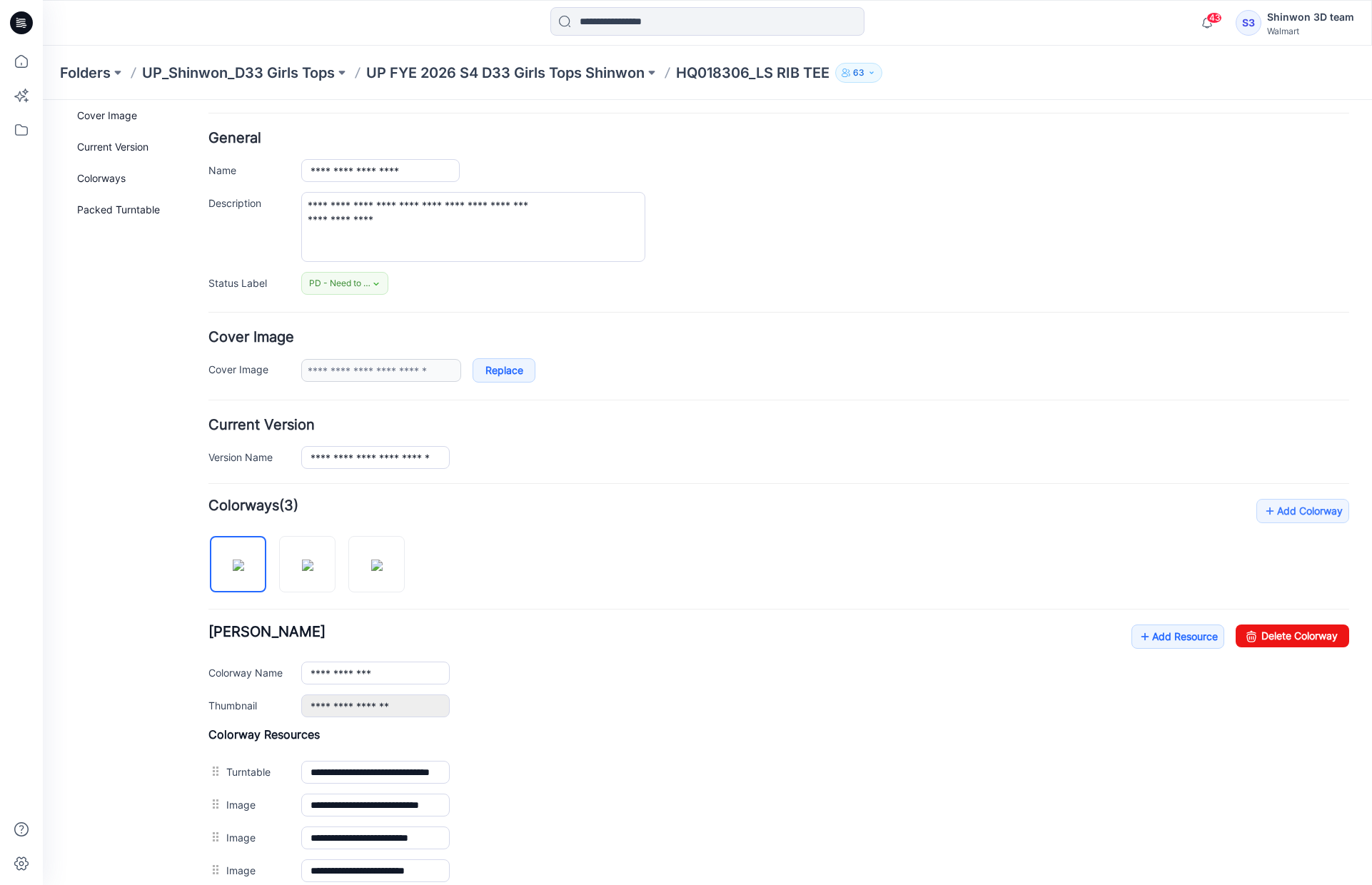
scroll to position [0, 0]
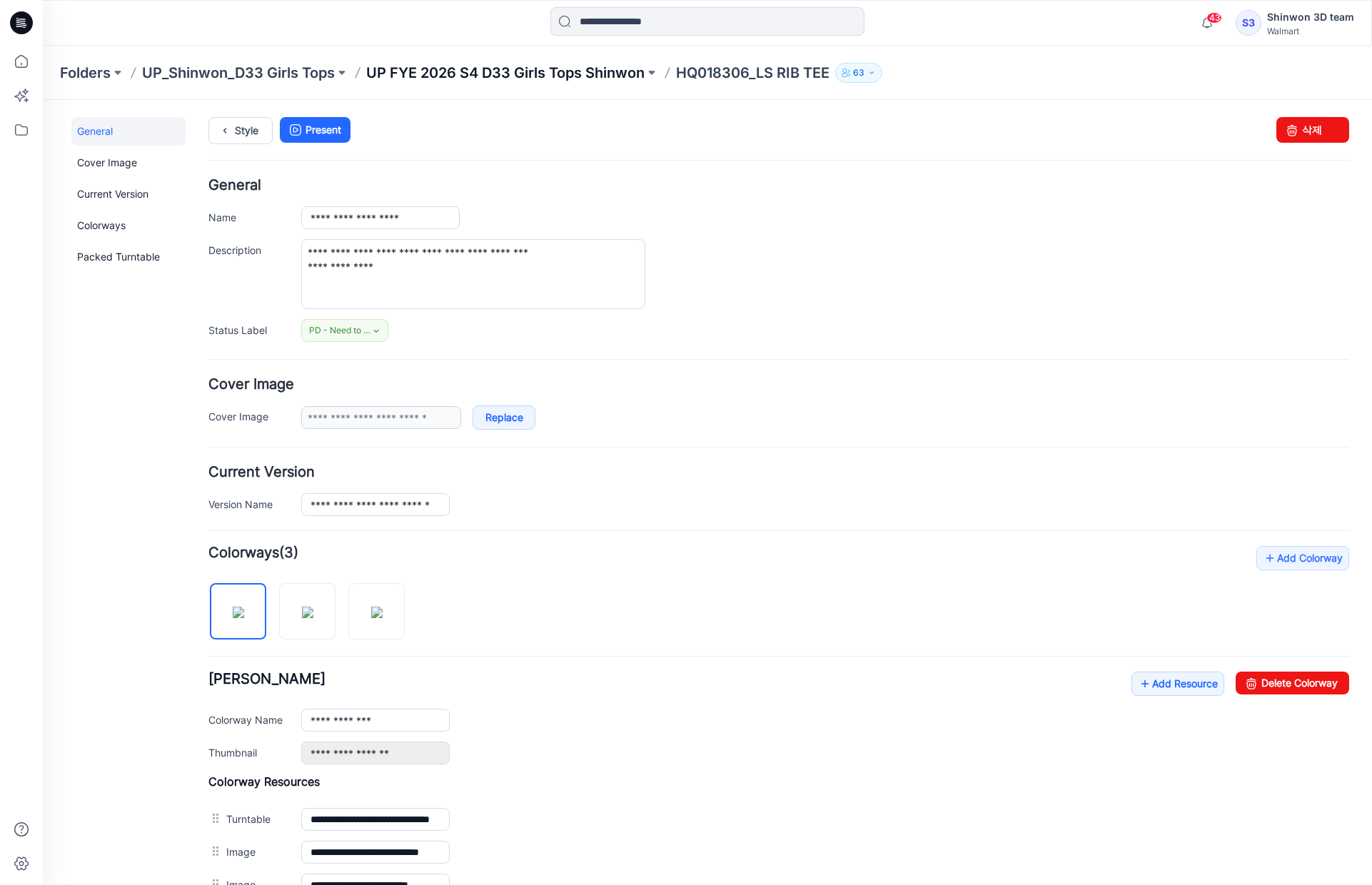
click at [567, 74] on p "UP FYE 2026 S4 D33 Girls Tops Shinwon" at bounding box center [505, 72] width 278 height 20
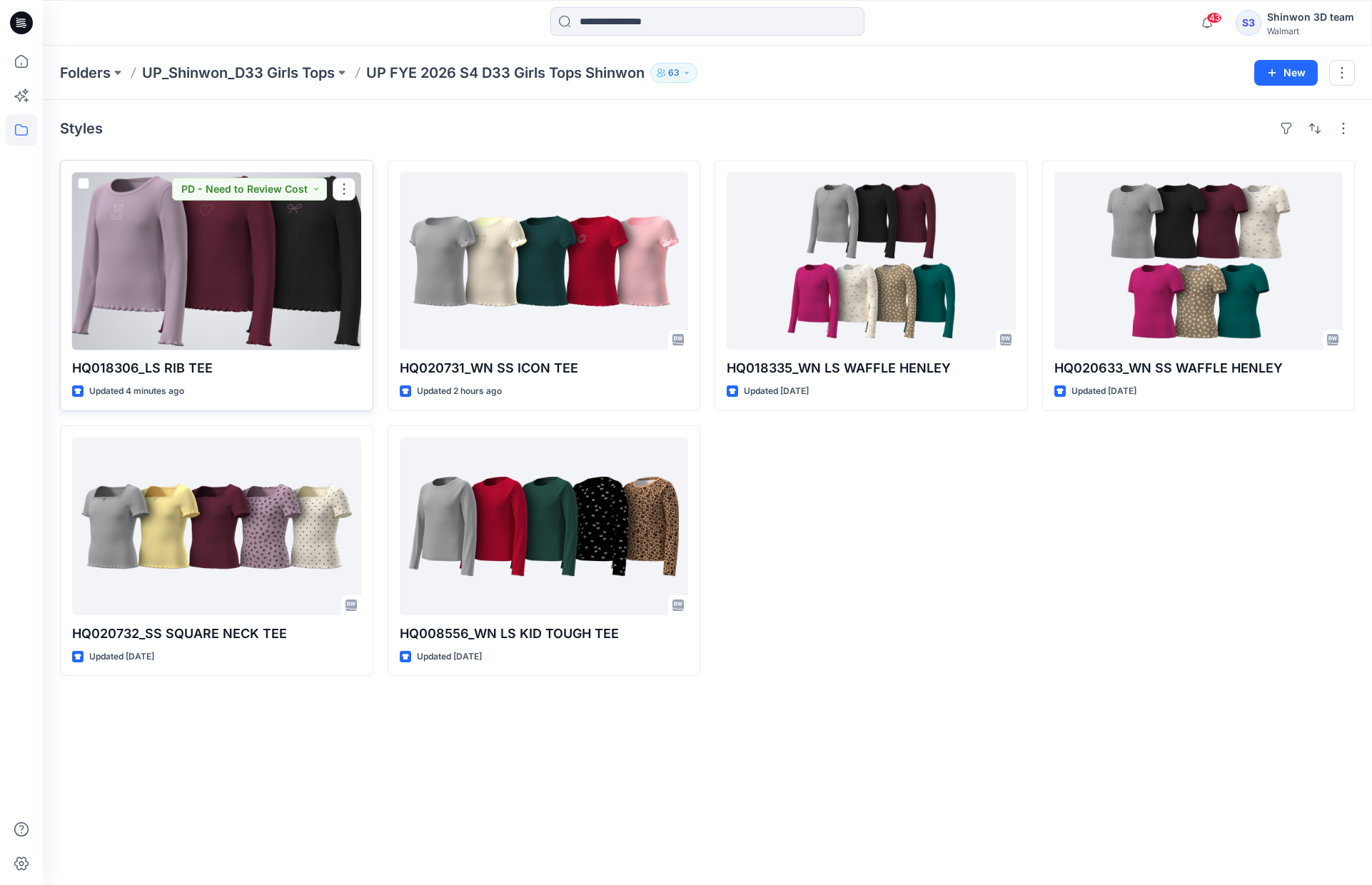
click at [237, 286] on div at bounding box center [216, 261] width 289 height 178
